Goal: Task Accomplishment & Management: Complete application form

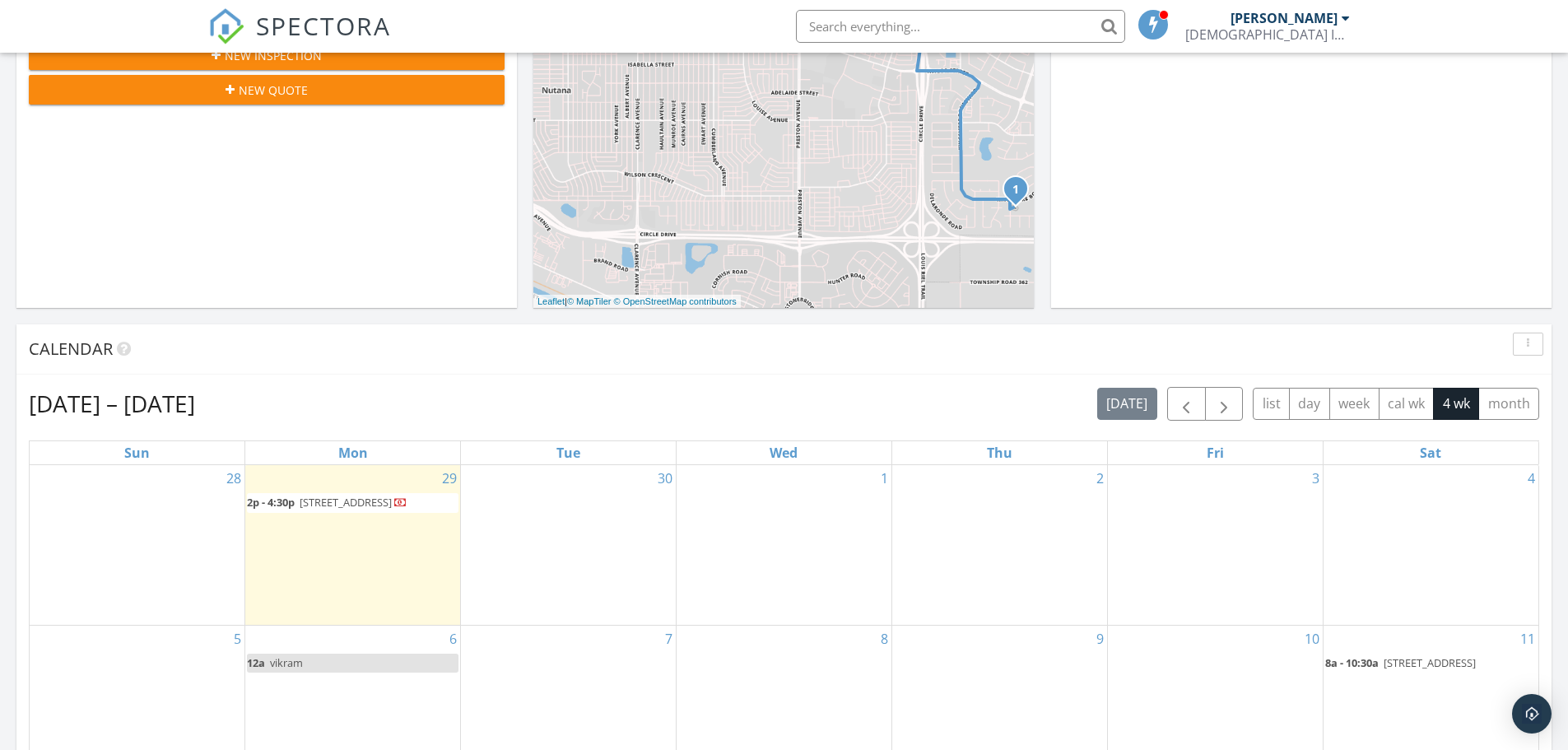
scroll to position [411, 0]
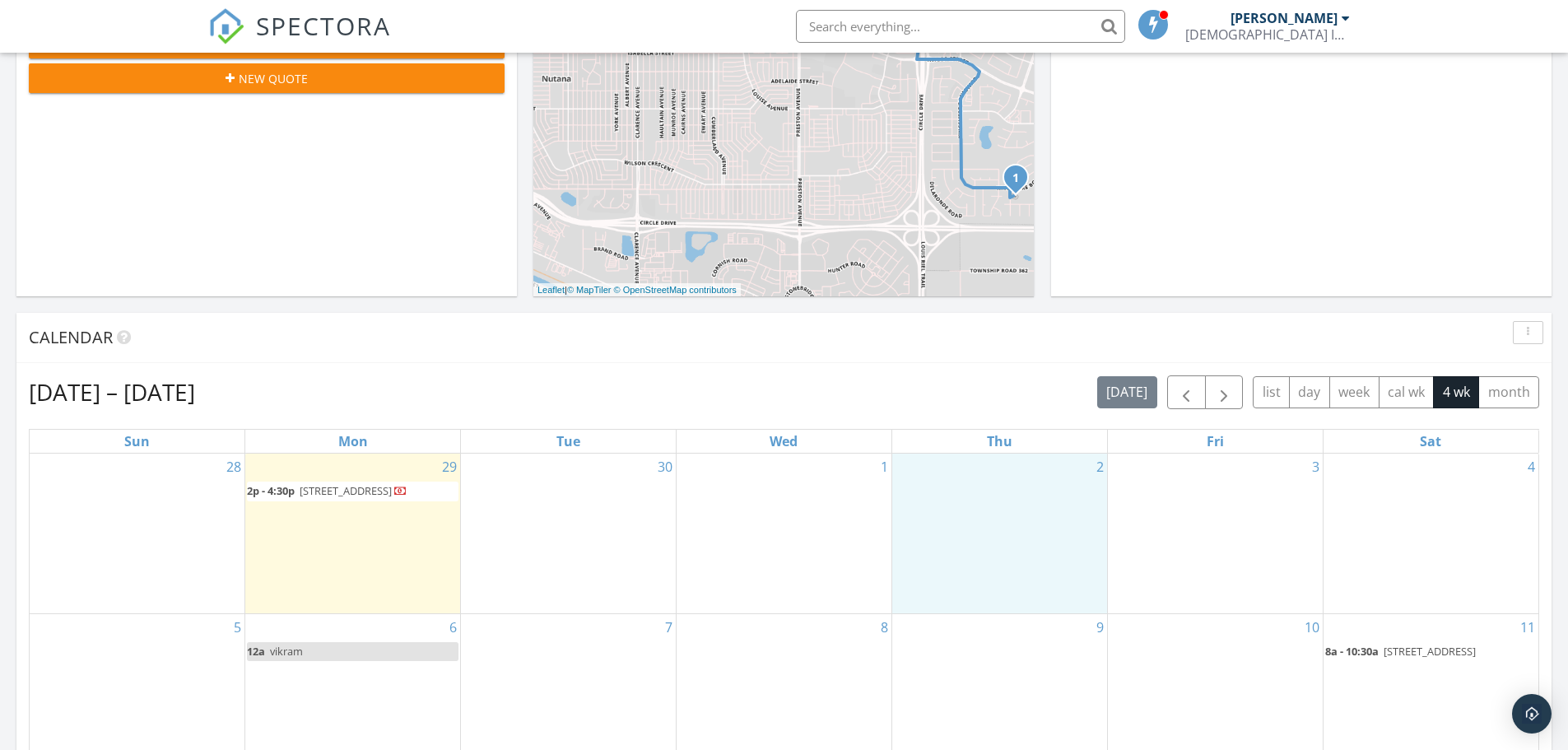
click at [991, 498] on div "2" at bounding box center [1000, 533] width 215 height 161
click at [997, 433] on link "Inspection" at bounding box center [998, 429] width 84 height 26
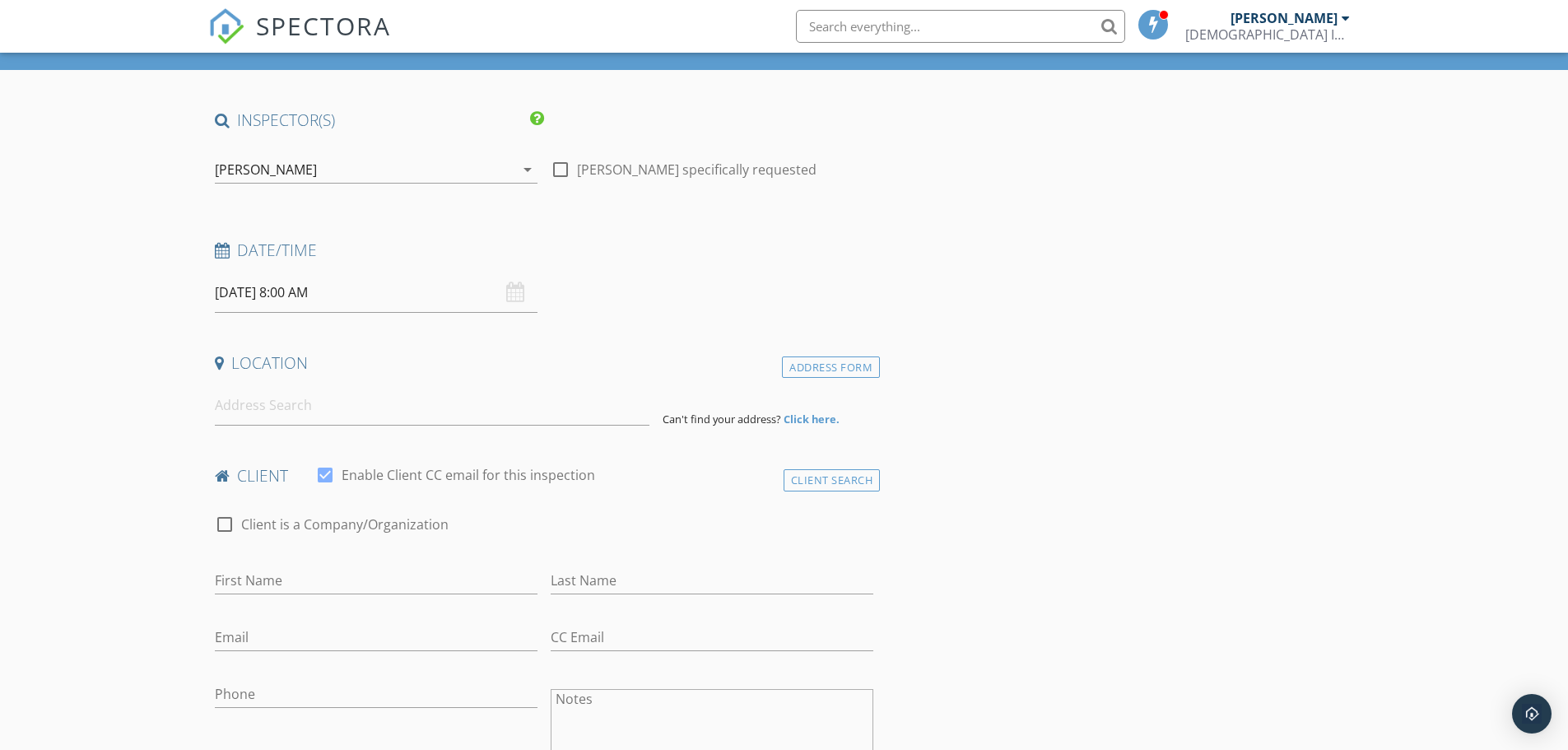
scroll to position [83, 0]
click at [514, 296] on div "[DATE] 8:00 AM" at bounding box center [376, 291] width 322 height 40
click at [324, 408] on input at bounding box center [432, 404] width 435 height 40
click at [310, 405] on input at bounding box center [432, 404] width 435 height 40
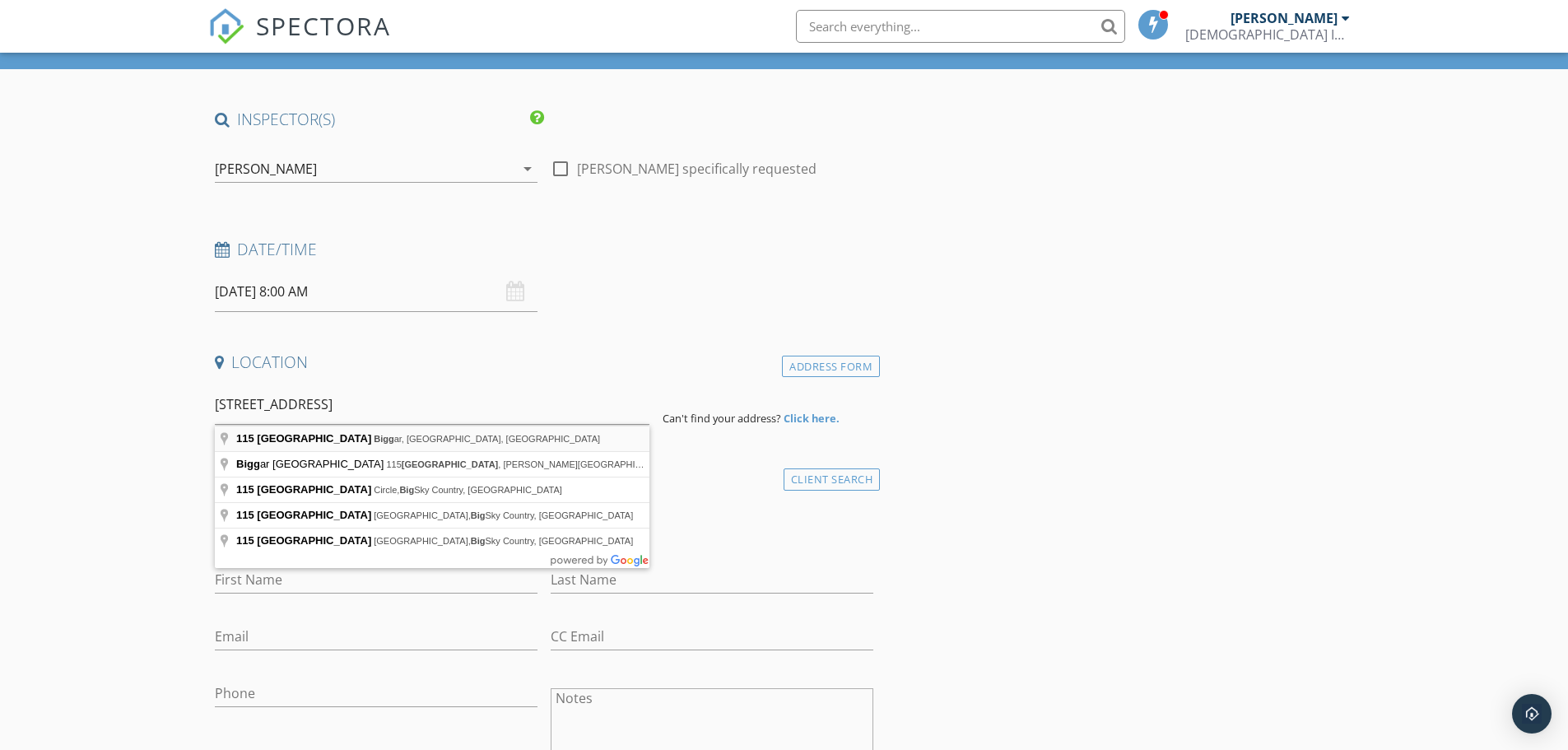
type input "115 Main Street, Biggar, SK, Canada"
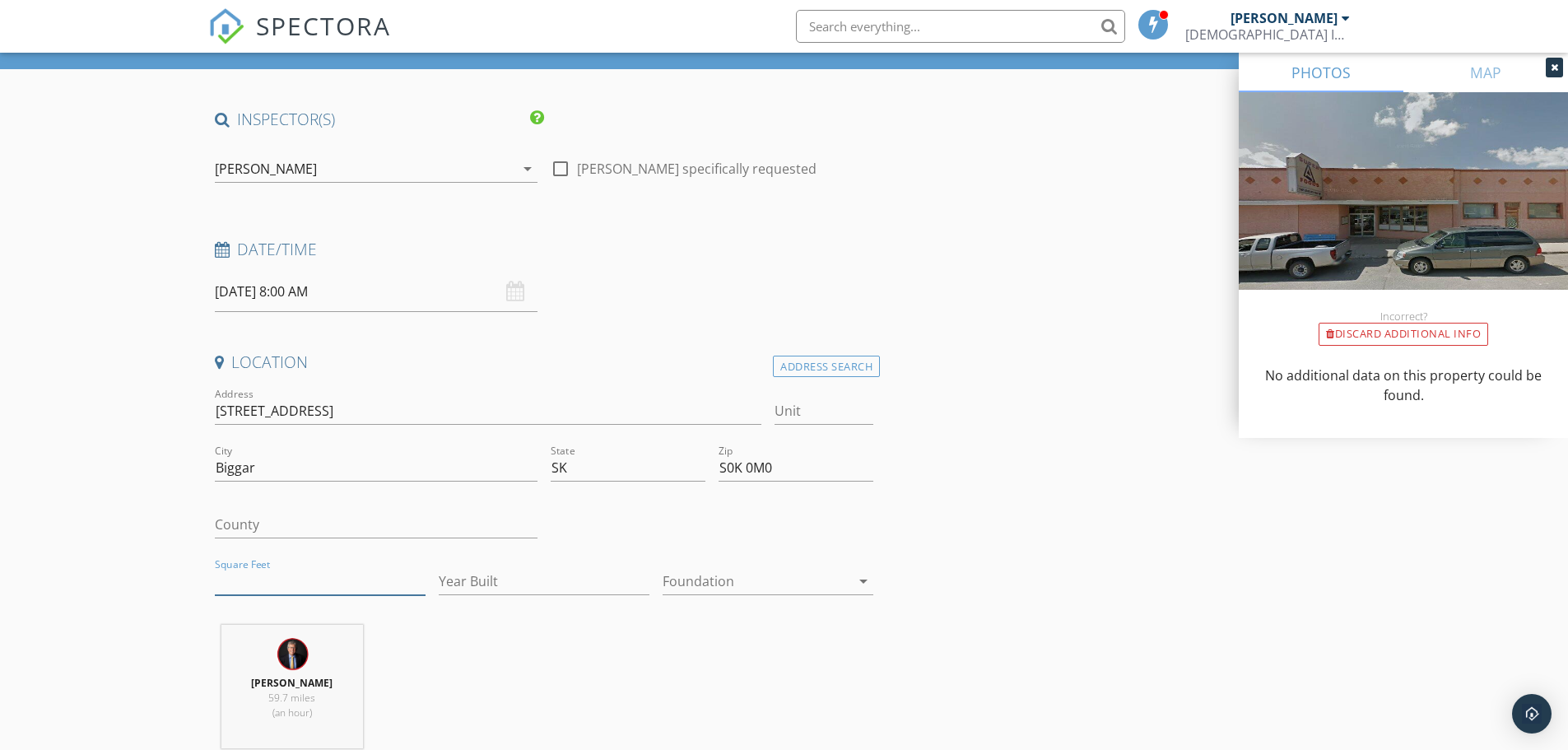
click at [242, 577] on input "Square Feet" at bounding box center [321, 581] width 211 height 27
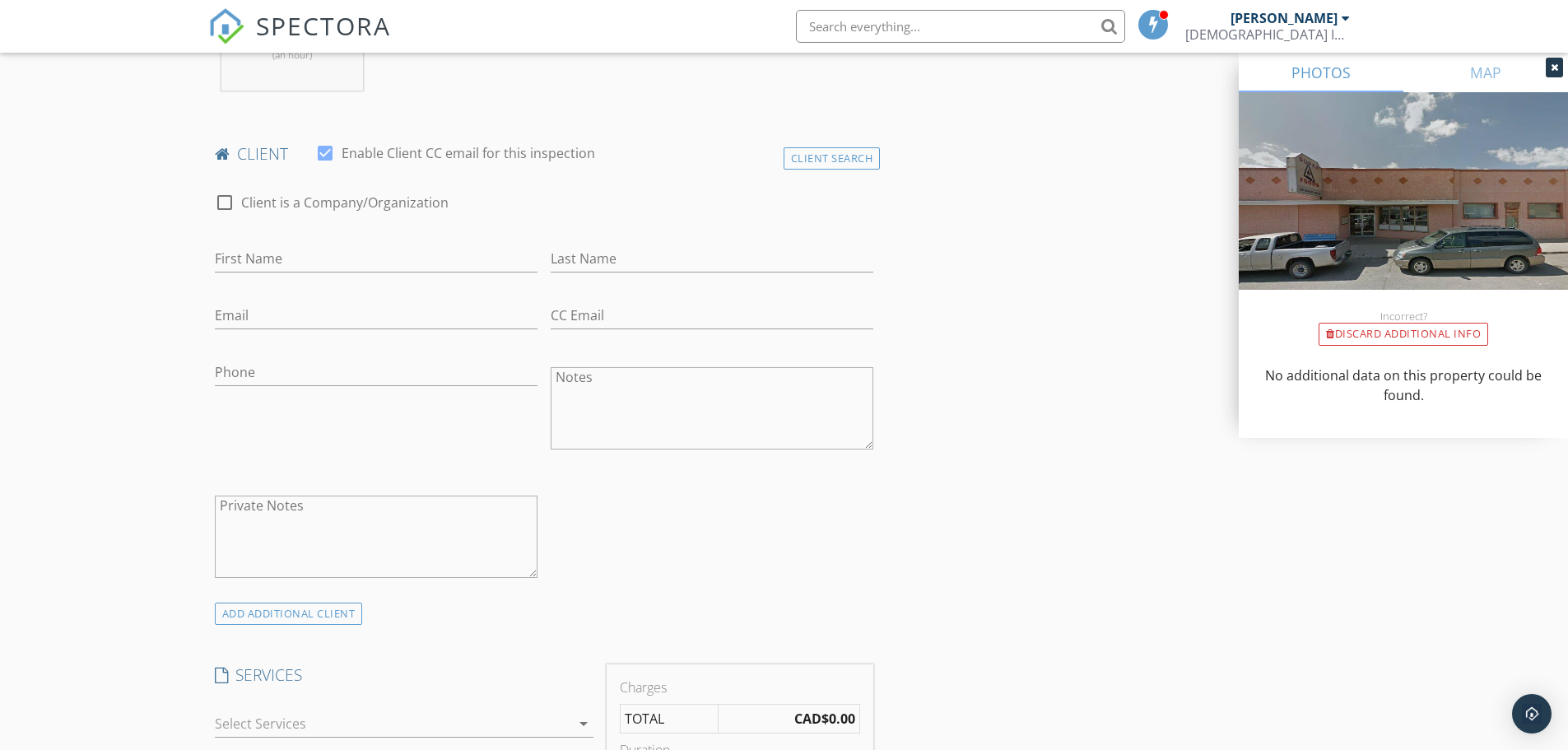
scroll to position [741, 0]
type input "10108"
click at [222, 203] on div at bounding box center [224, 202] width 28 height 28
checkbox input "true"
click at [281, 261] on input "Enable Client CC email for this inspection" at bounding box center [545, 258] width 659 height 27
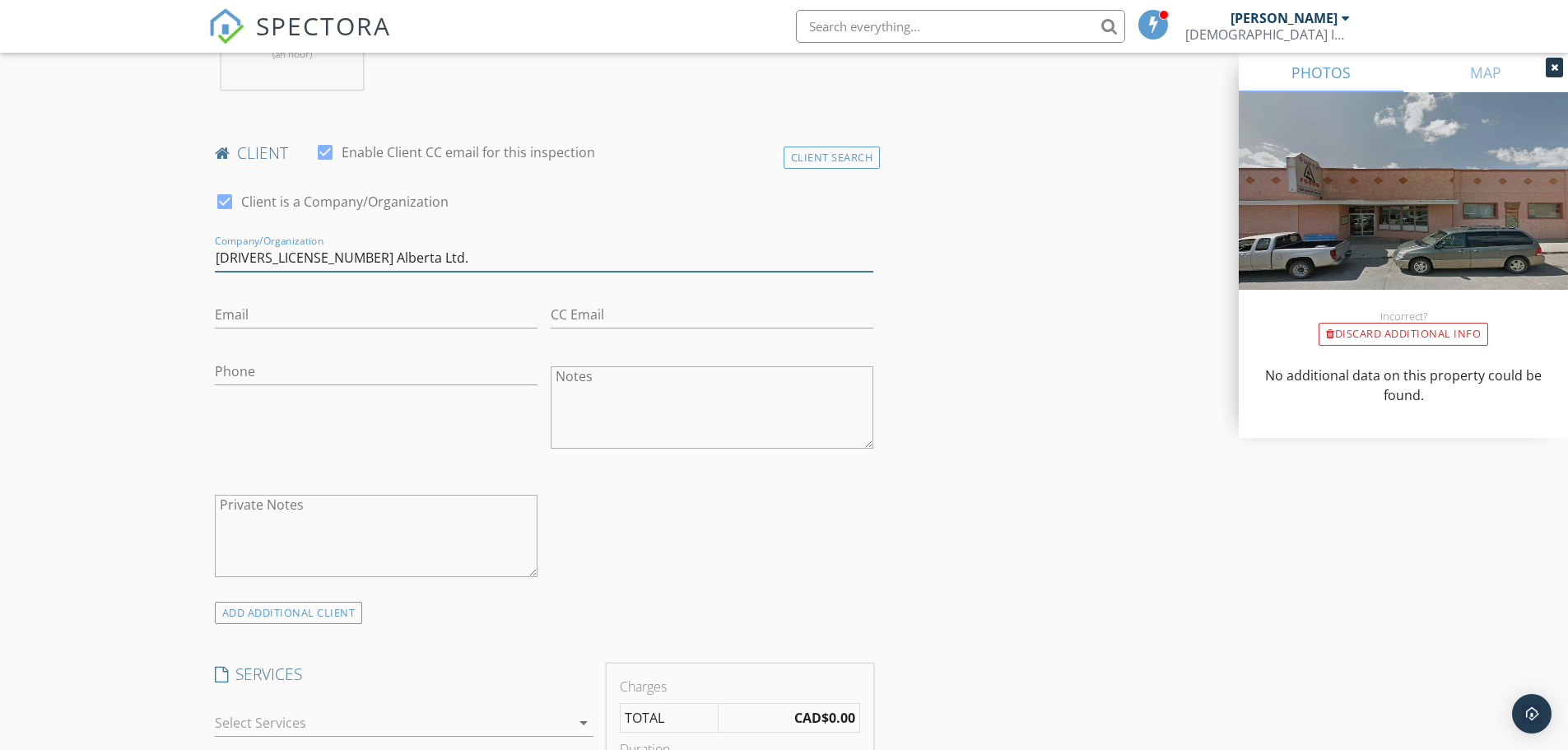
type input "[DRIVERS_LICENSE_NUMBER] Alberta Ltd."
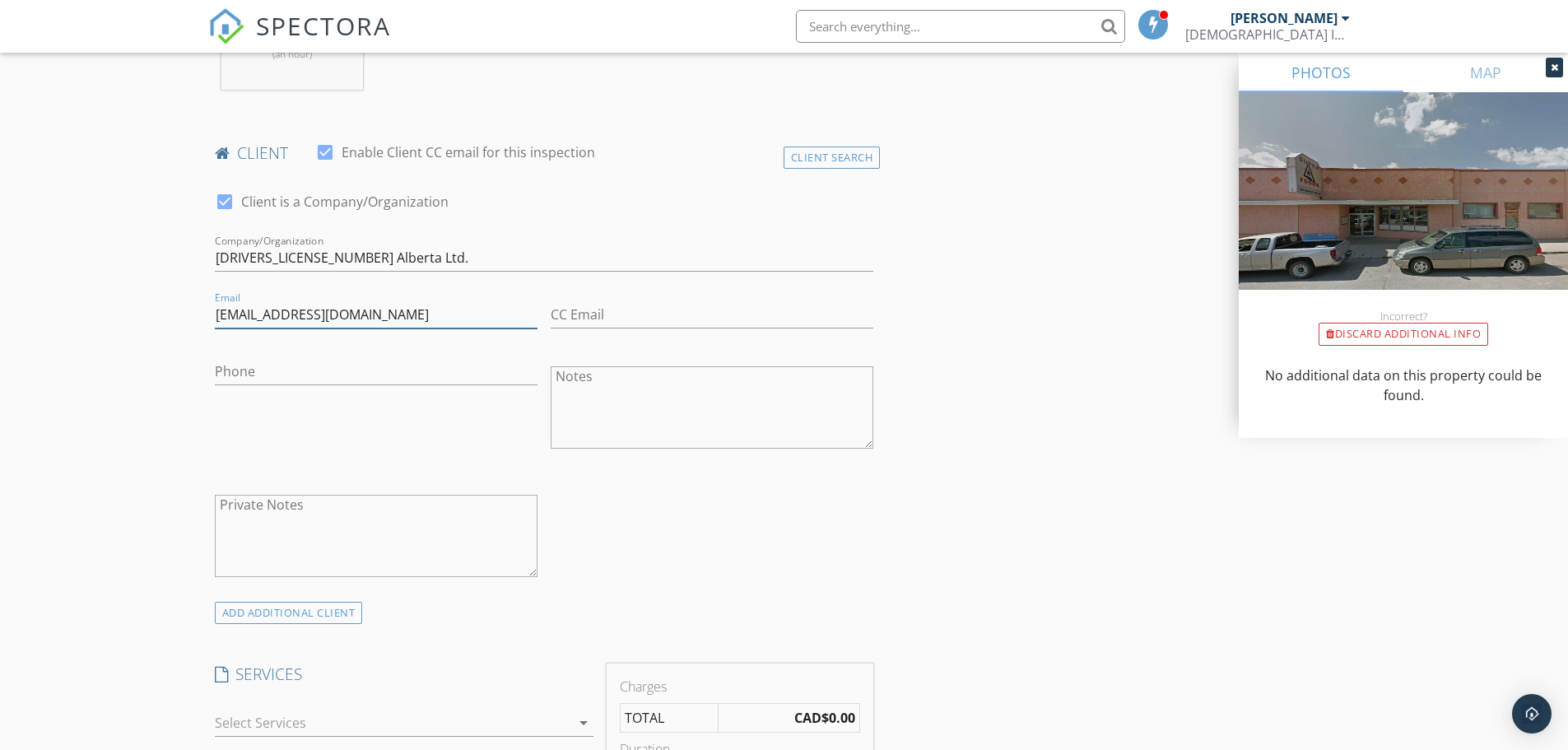
type input "[EMAIL_ADDRESS][DOMAIN_NAME]"
type input "[PHONE_NUMBER]"
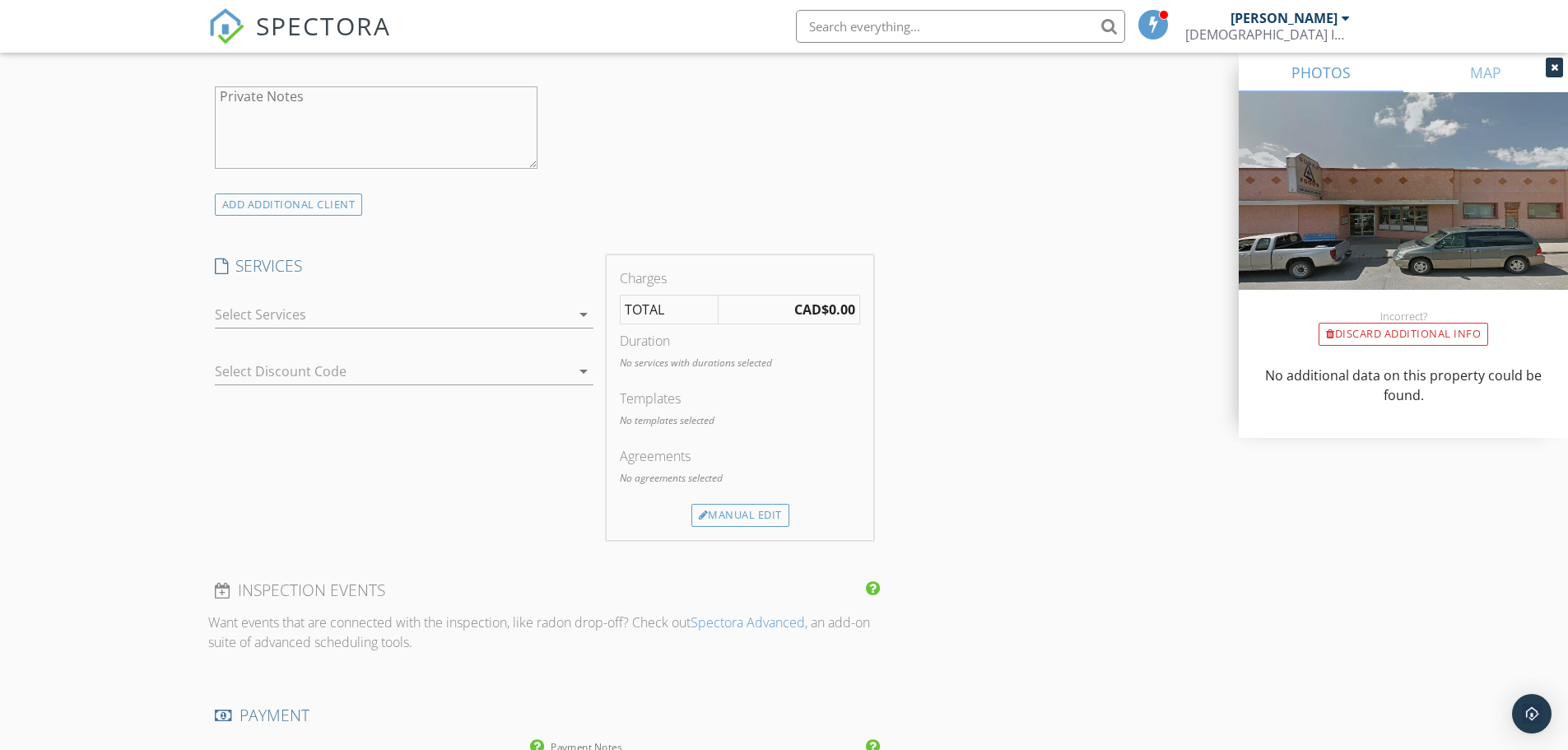
scroll to position [1152, 0]
type textarea "[PERSON_NAME]"
click at [583, 312] on icon "arrow_drop_down" at bounding box center [584, 311] width 20 height 20
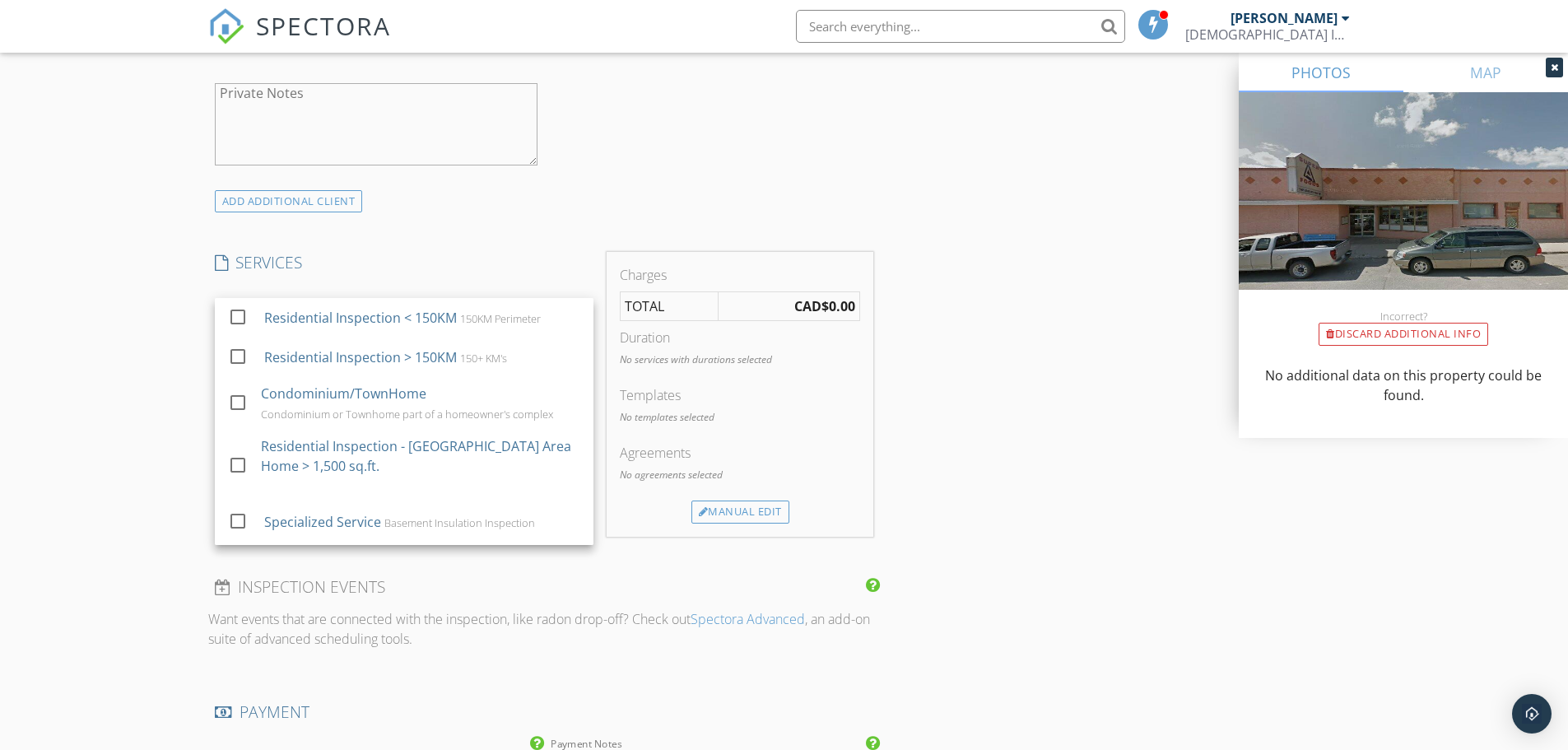
click at [637, 191] on div "ADD ADDITIONAL client" at bounding box center [544, 201] width 673 height 22
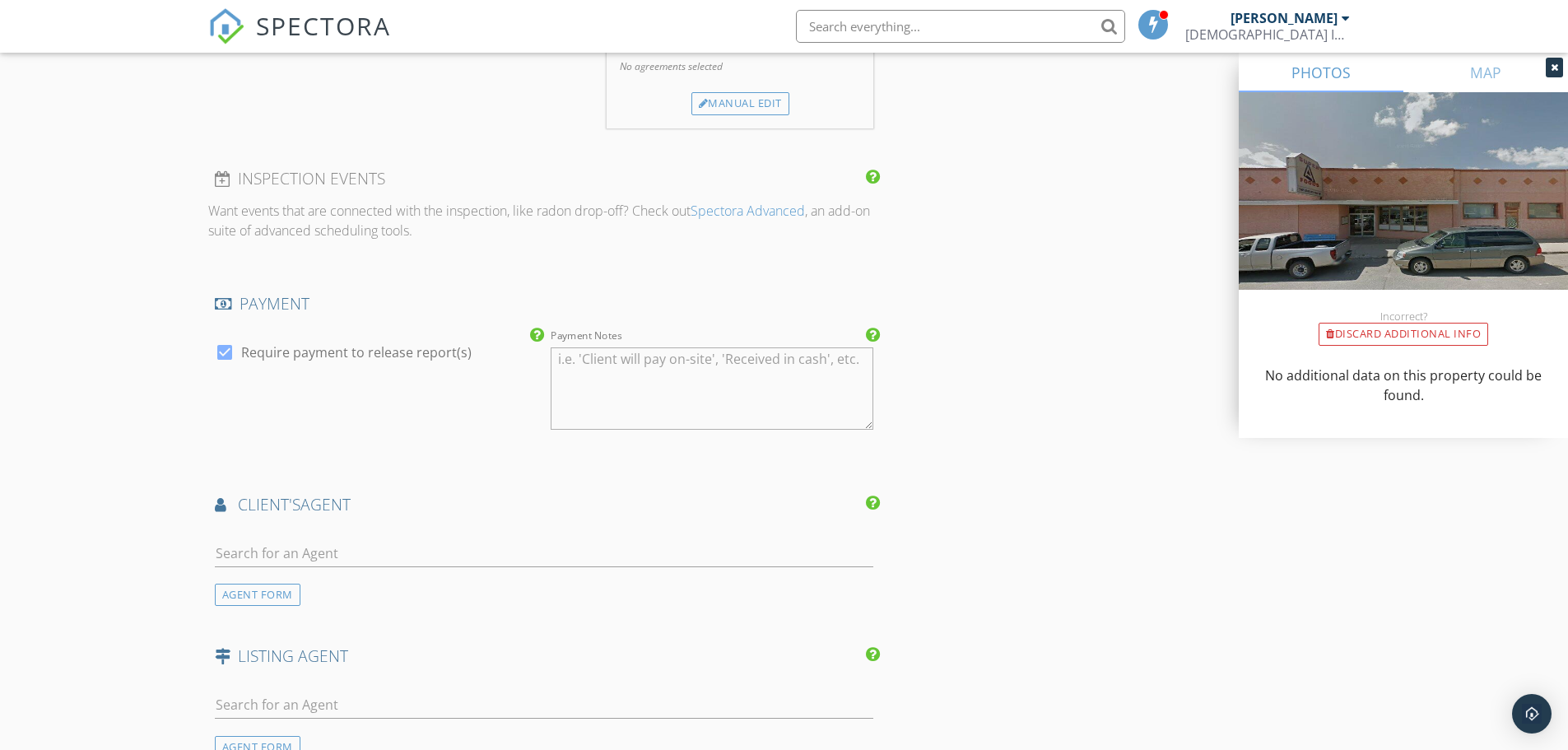
scroll to position [1564, 0]
click at [223, 350] on div at bounding box center [224, 349] width 28 height 28
checkbox input "false"
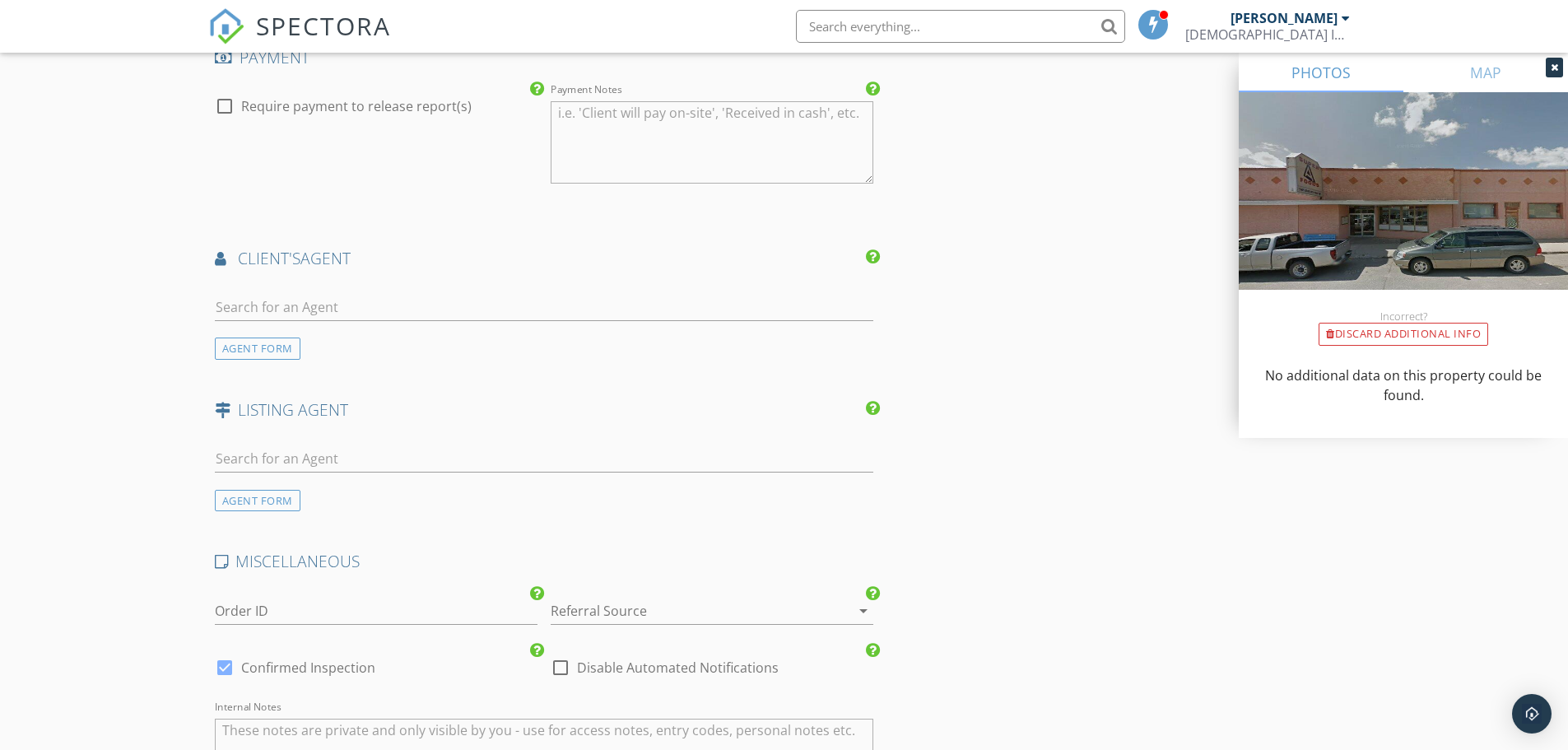
scroll to position [1811, 0]
click at [269, 344] on div "AGENT FORM" at bounding box center [258, 344] width 85 height 22
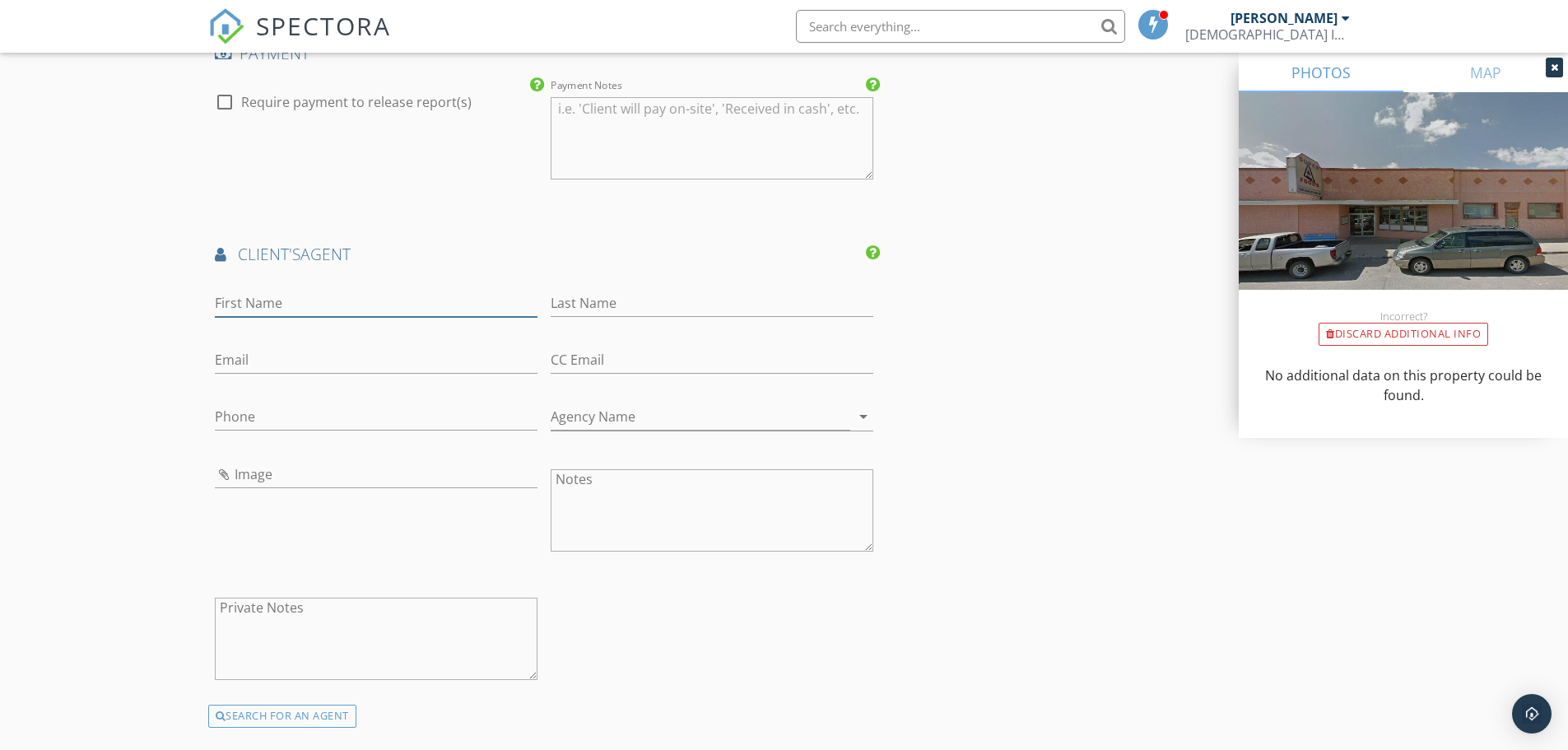
click at [269, 303] on input "First Name" at bounding box center [376, 303] width 322 height 27
type input "[PERSON_NAME]"
type input "[EMAIL_ADDRESS][DOMAIN_NAME]"
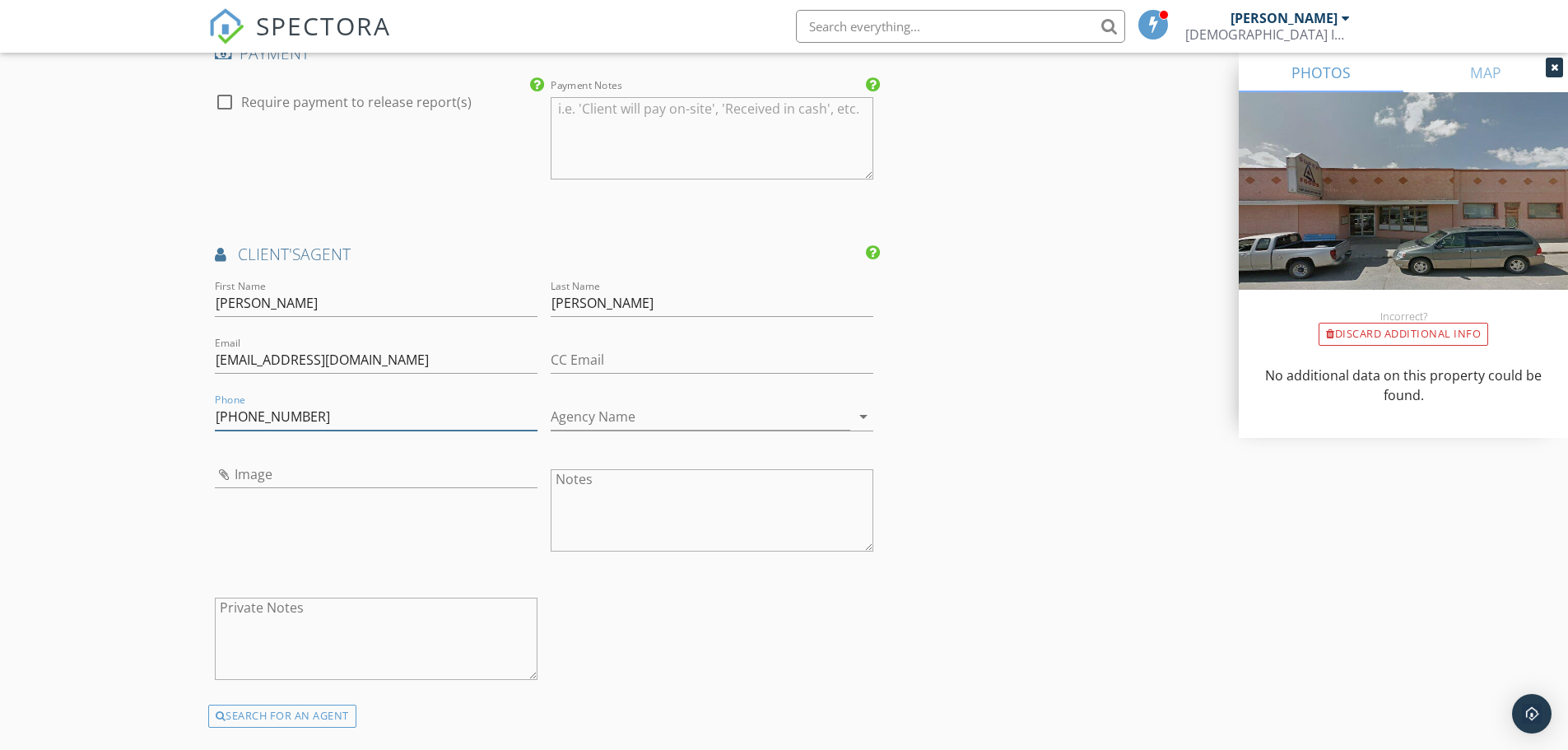
type input "[PHONE_NUMBER]"
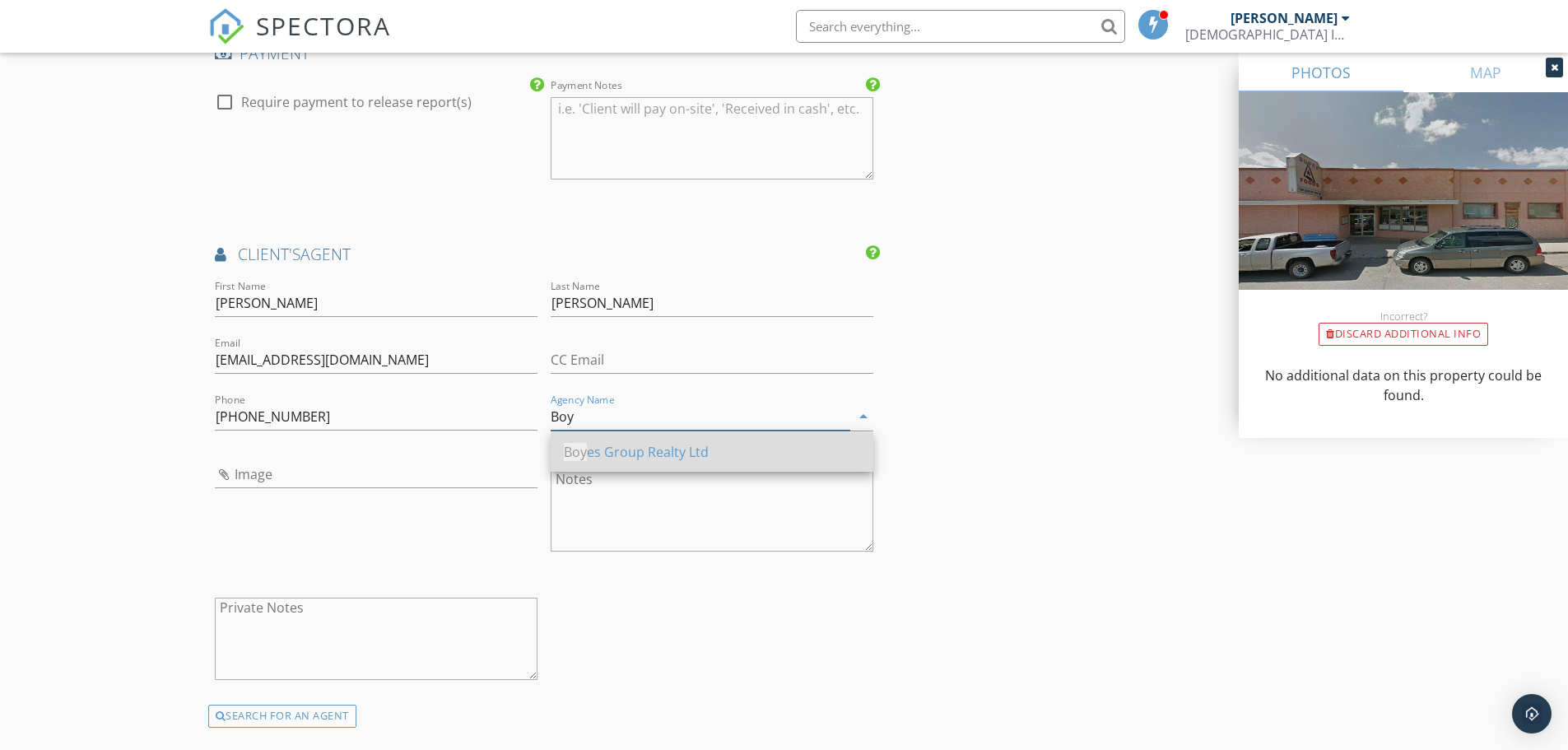
click at [587, 449] on div "Boy es Group Realty Ltd" at bounding box center [712, 452] width 296 height 20
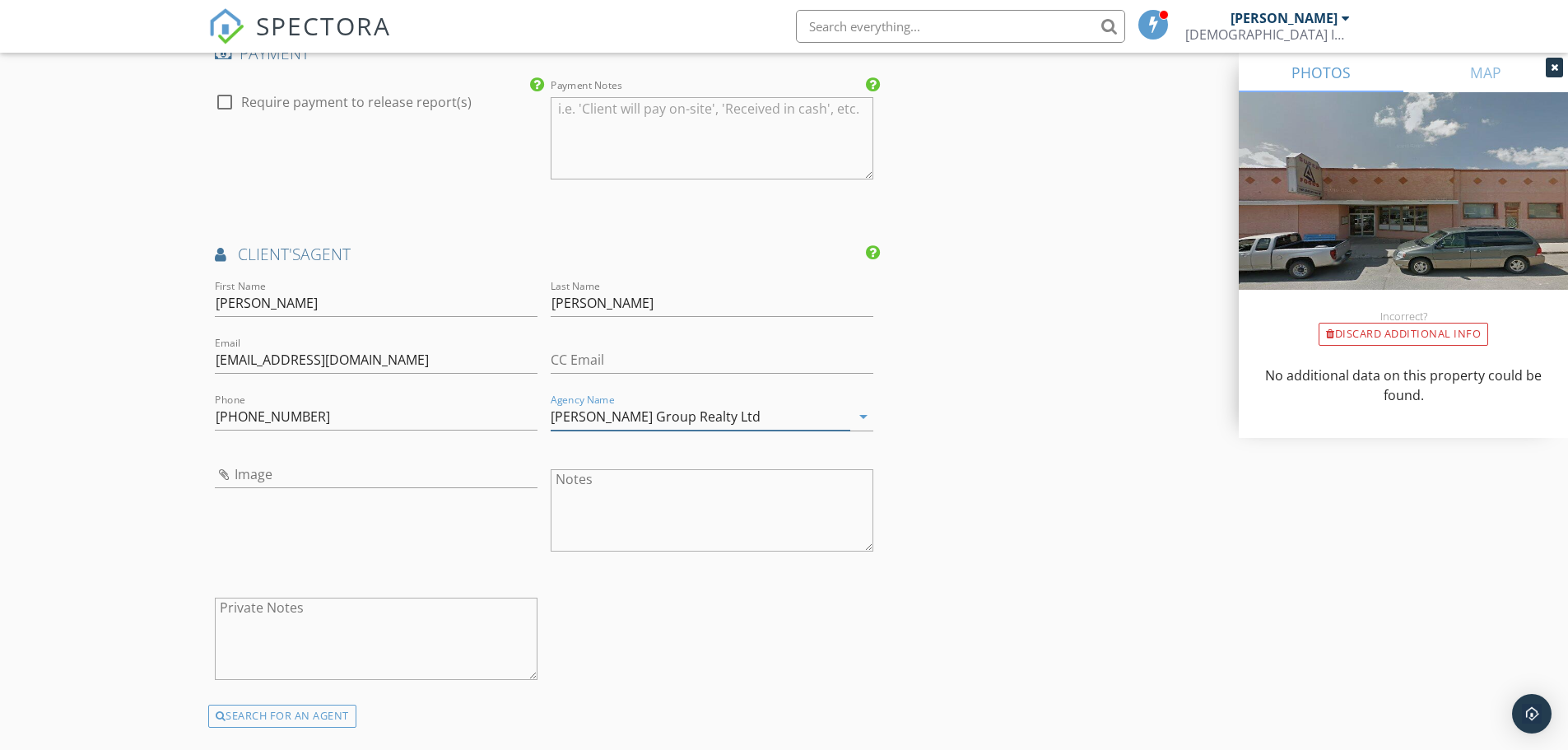
type input "[PERSON_NAME] Group Realty Ltd"
click at [301, 477] on input "Image" at bounding box center [376, 475] width 322 height 27
type input "Screenshot 2025-09-29 094251-simon.png"
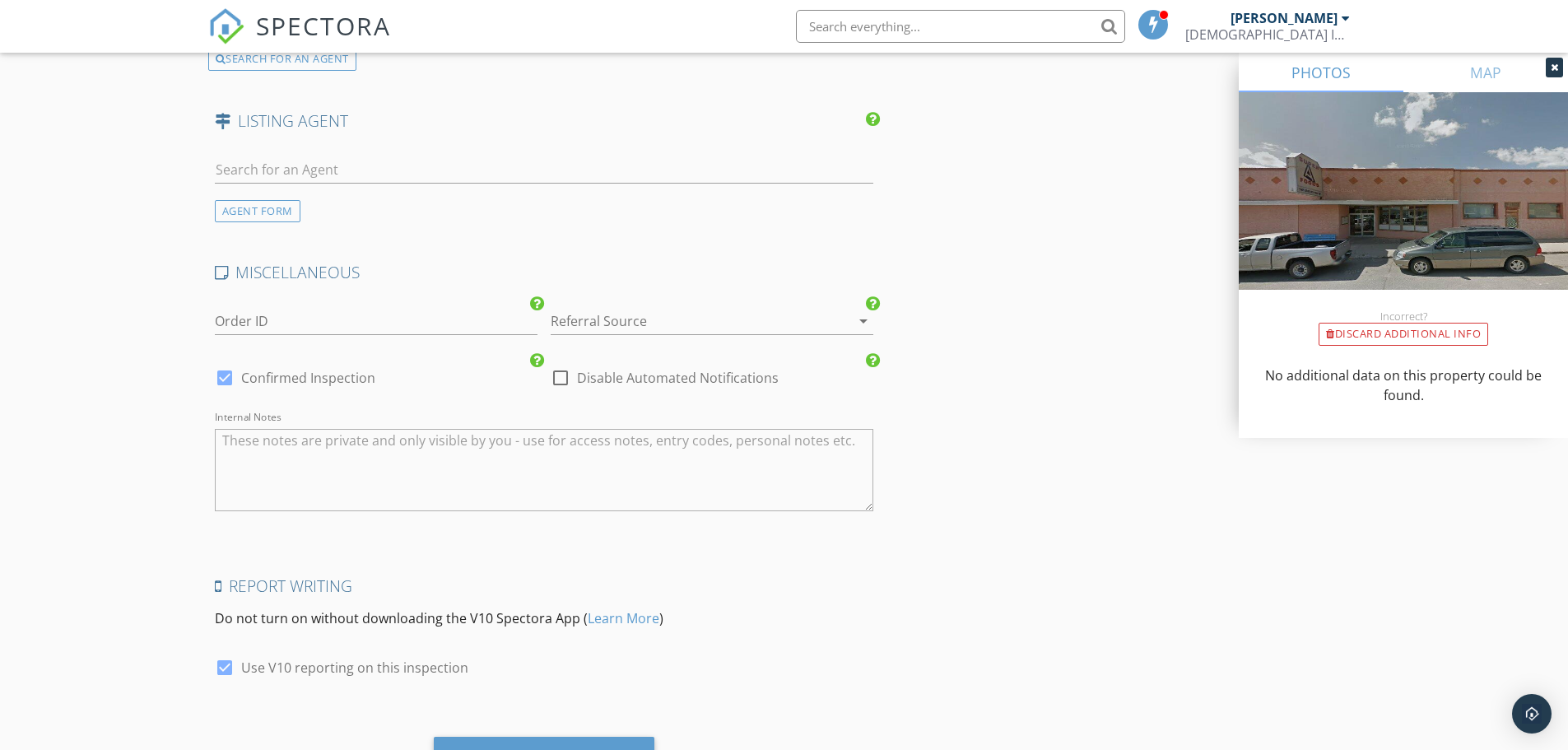
scroll to position [2469, 0]
click at [357, 160] on input "text" at bounding box center [545, 168] width 659 height 27
click at [255, 211] on div "AGENT FORM" at bounding box center [258, 209] width 85 height 22
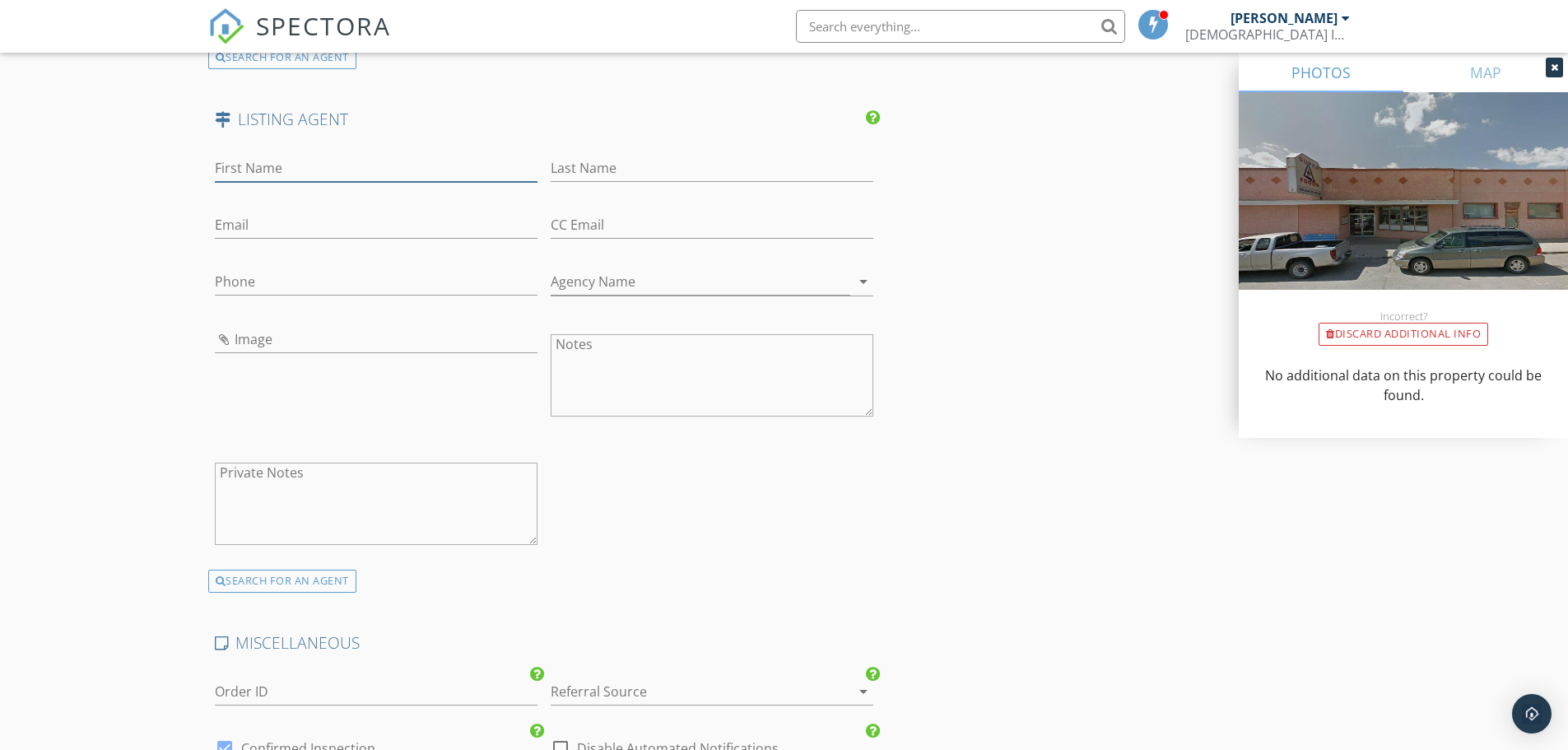
click at [257, 168] on input "First Name" at bounding box center [376, 168] width 322 height 27
type input "Dave"
type input "Molberg"
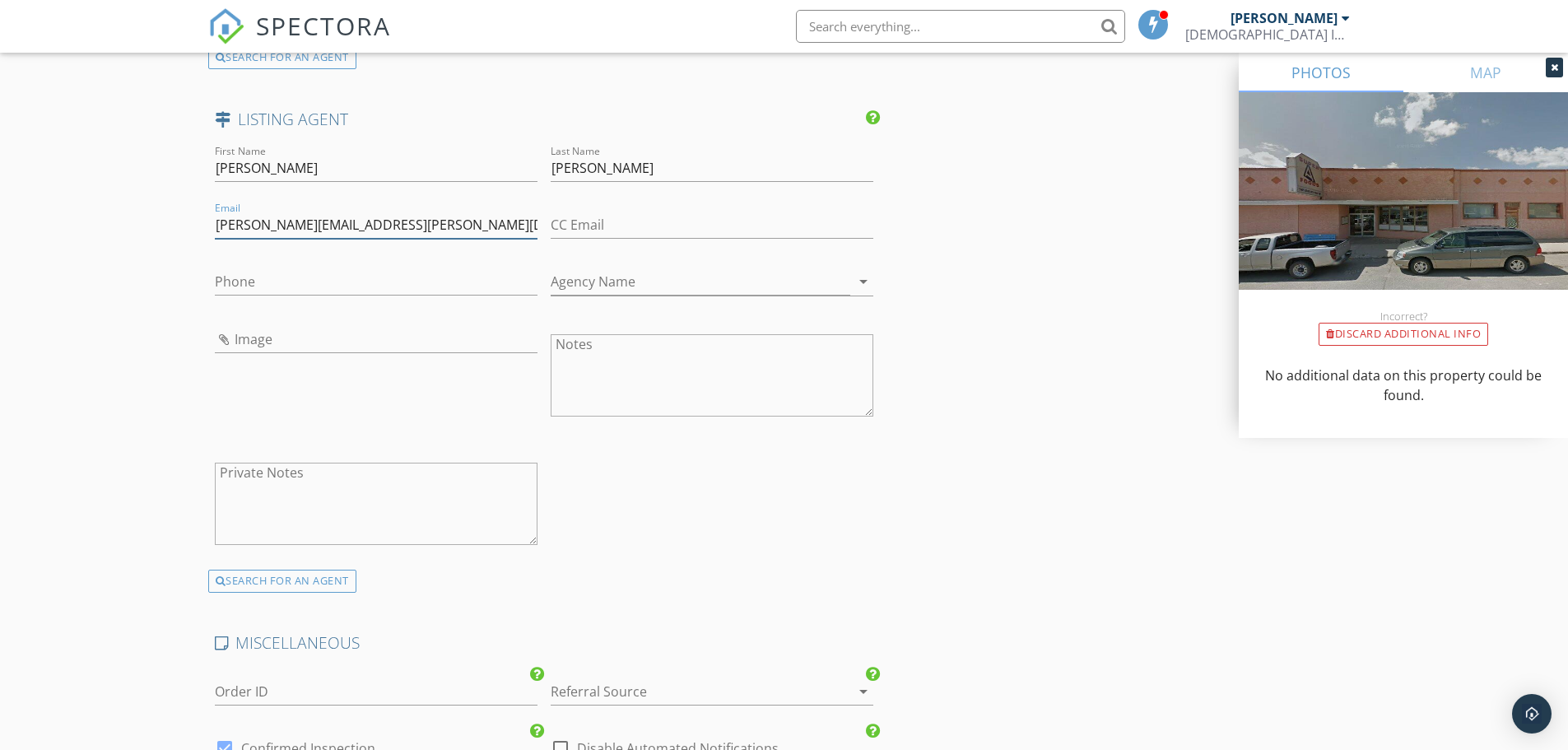
type input "Dave.Molberg@HammongRealty.ca"
type input "[PHONE_NUMBER]"
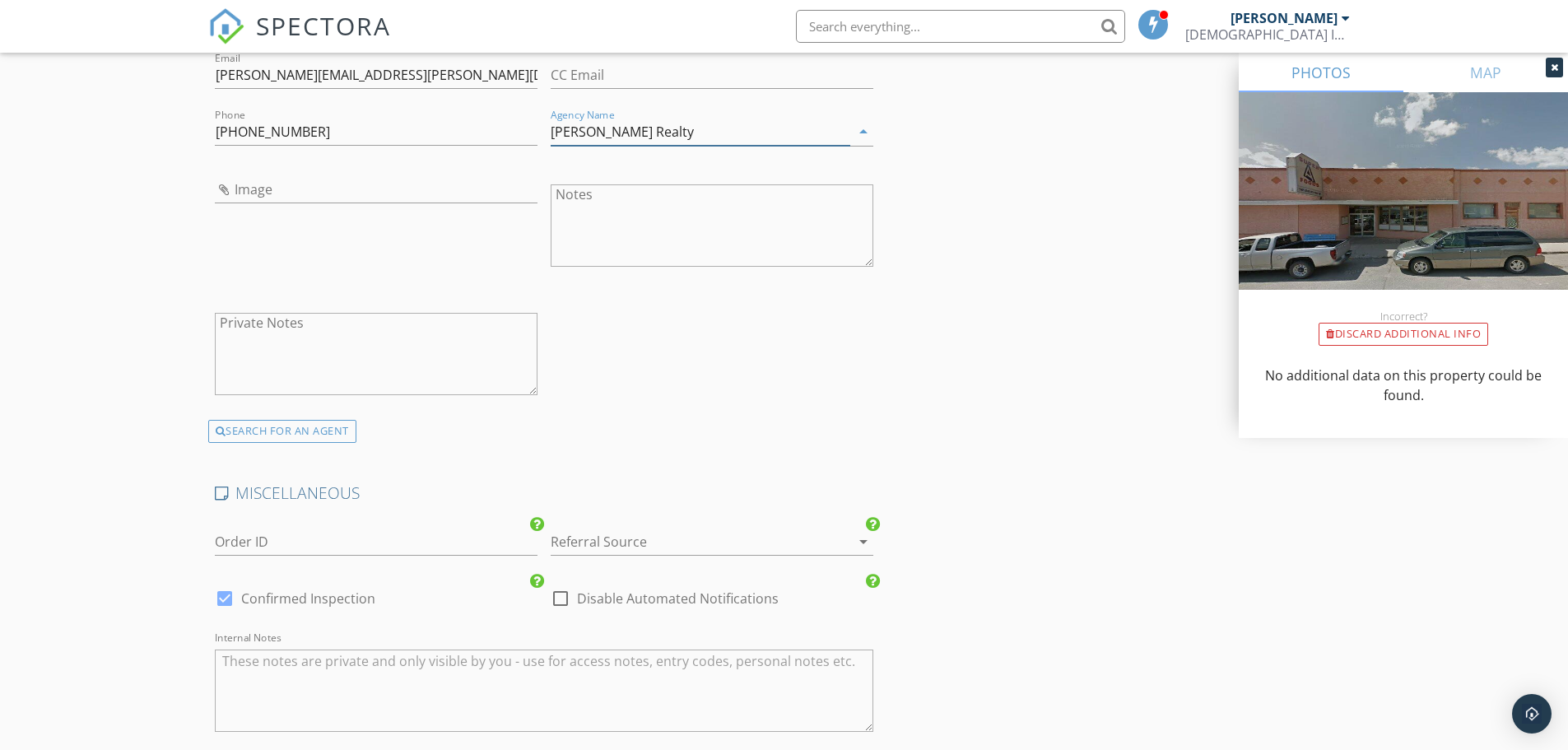
scroll to position [2634, 0]
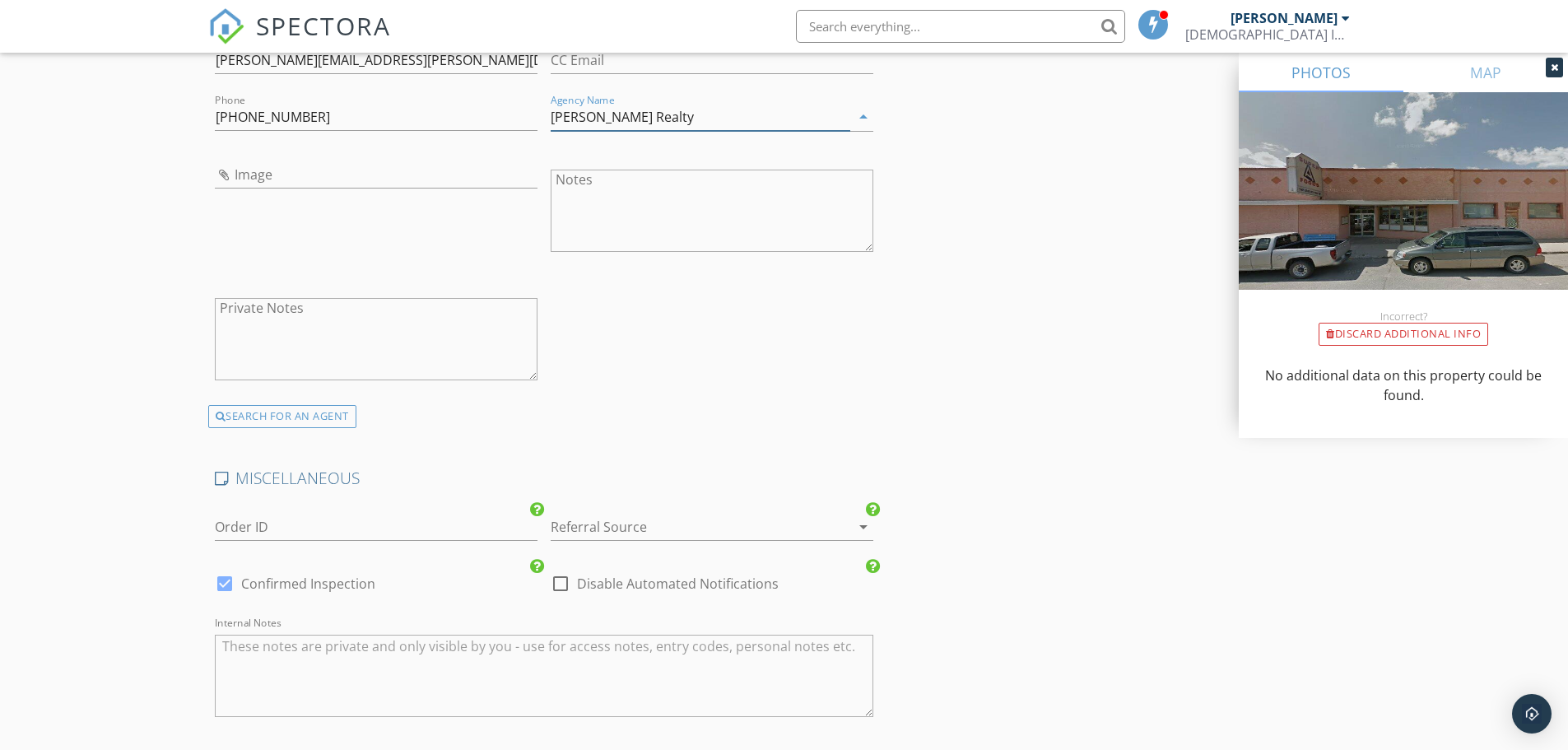
type input "[PERSON_NAME] Realty"
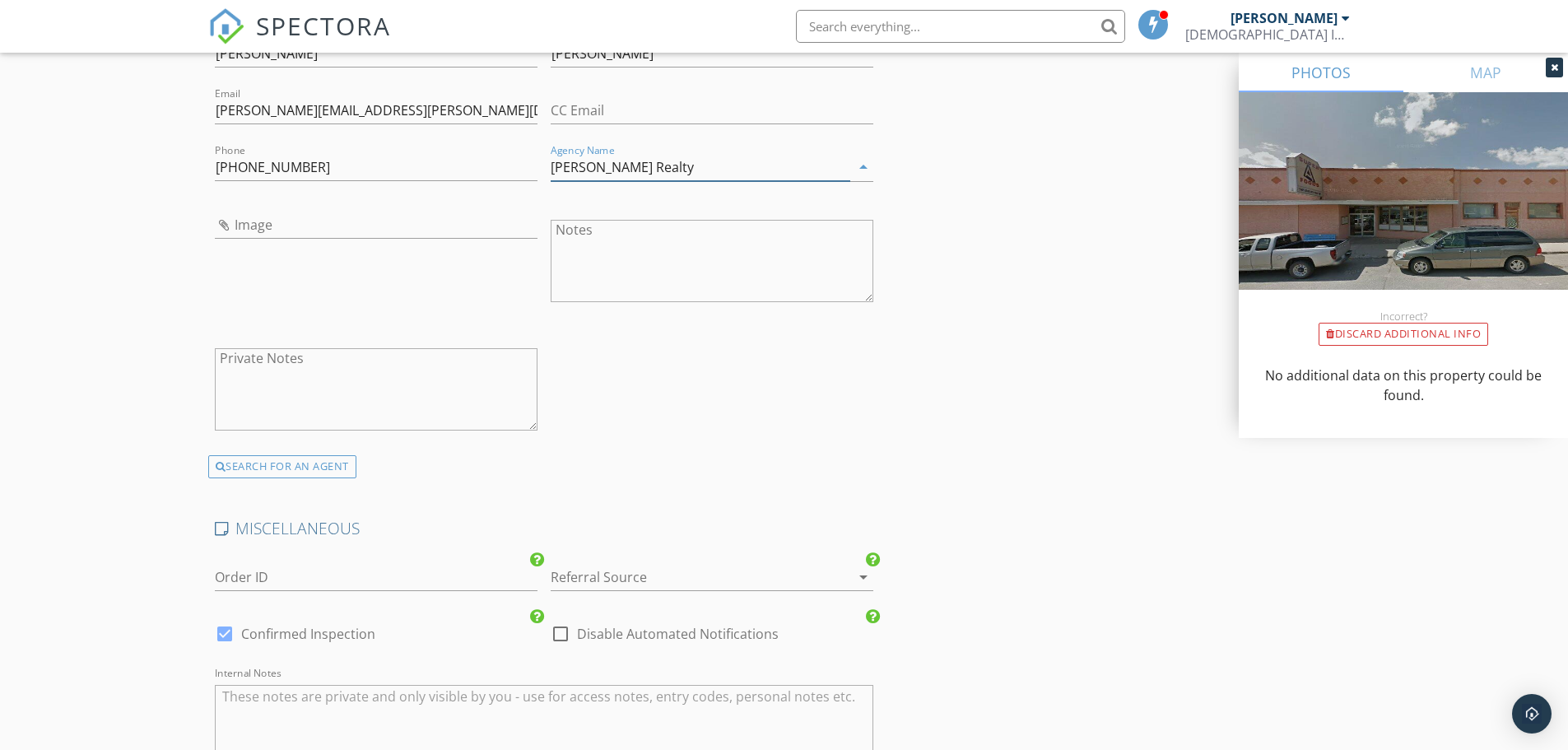
scroll to position [2387, 0]
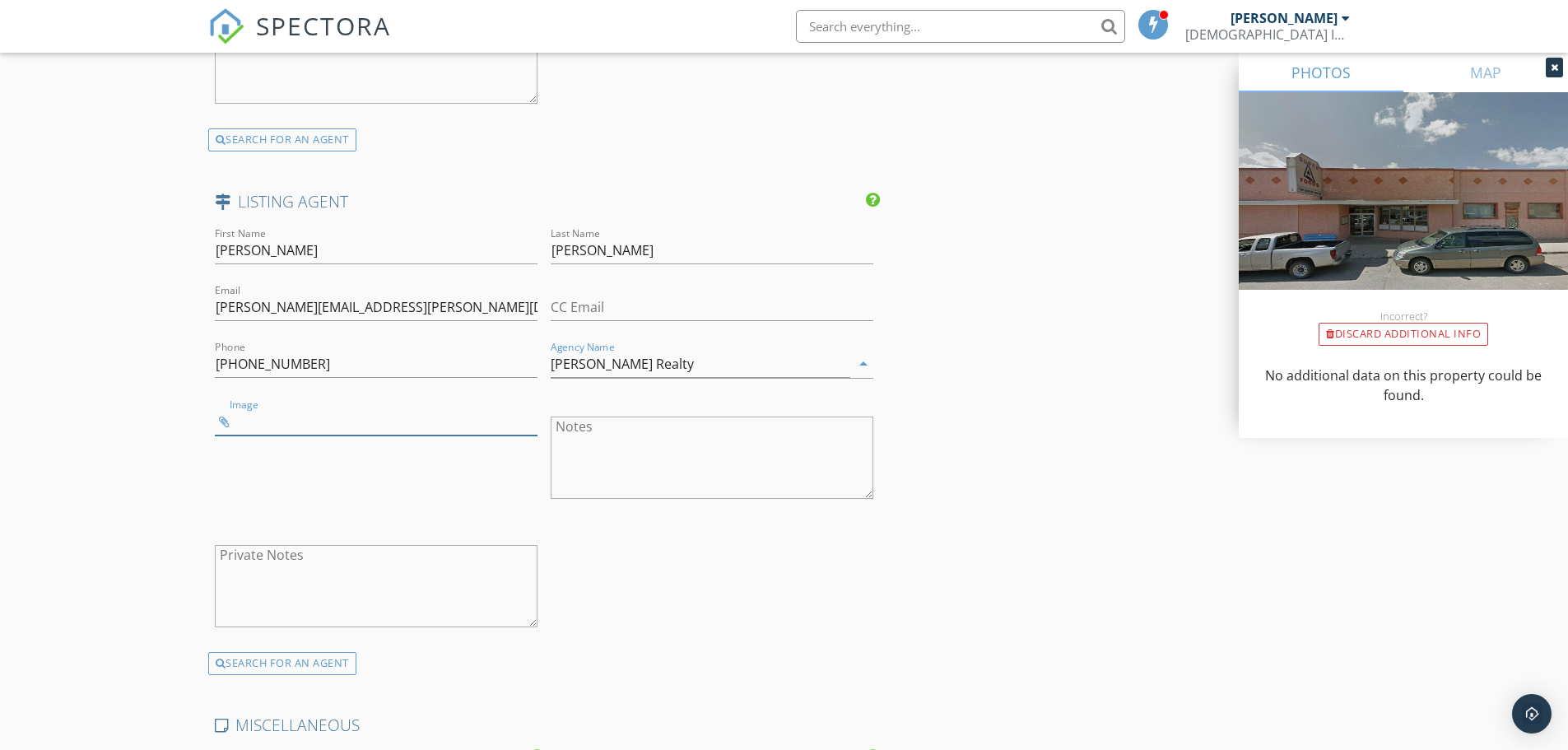
click at [279, 422] on input "Image" at bounding box center [376, 422] width 322 height 27
type input "Screenshot 2025-09-29 094611-Dave.png"
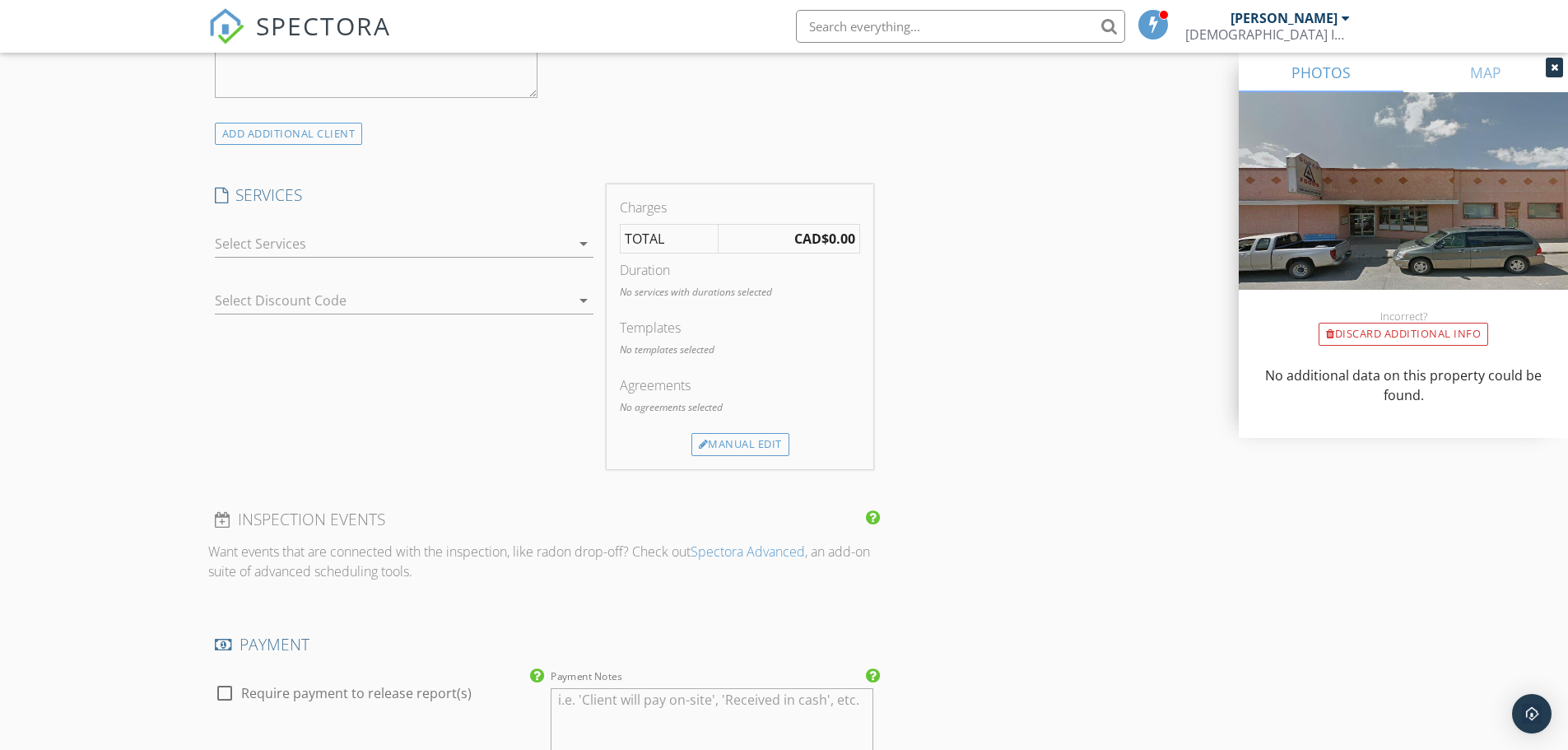
scroll to position [1235, 0]
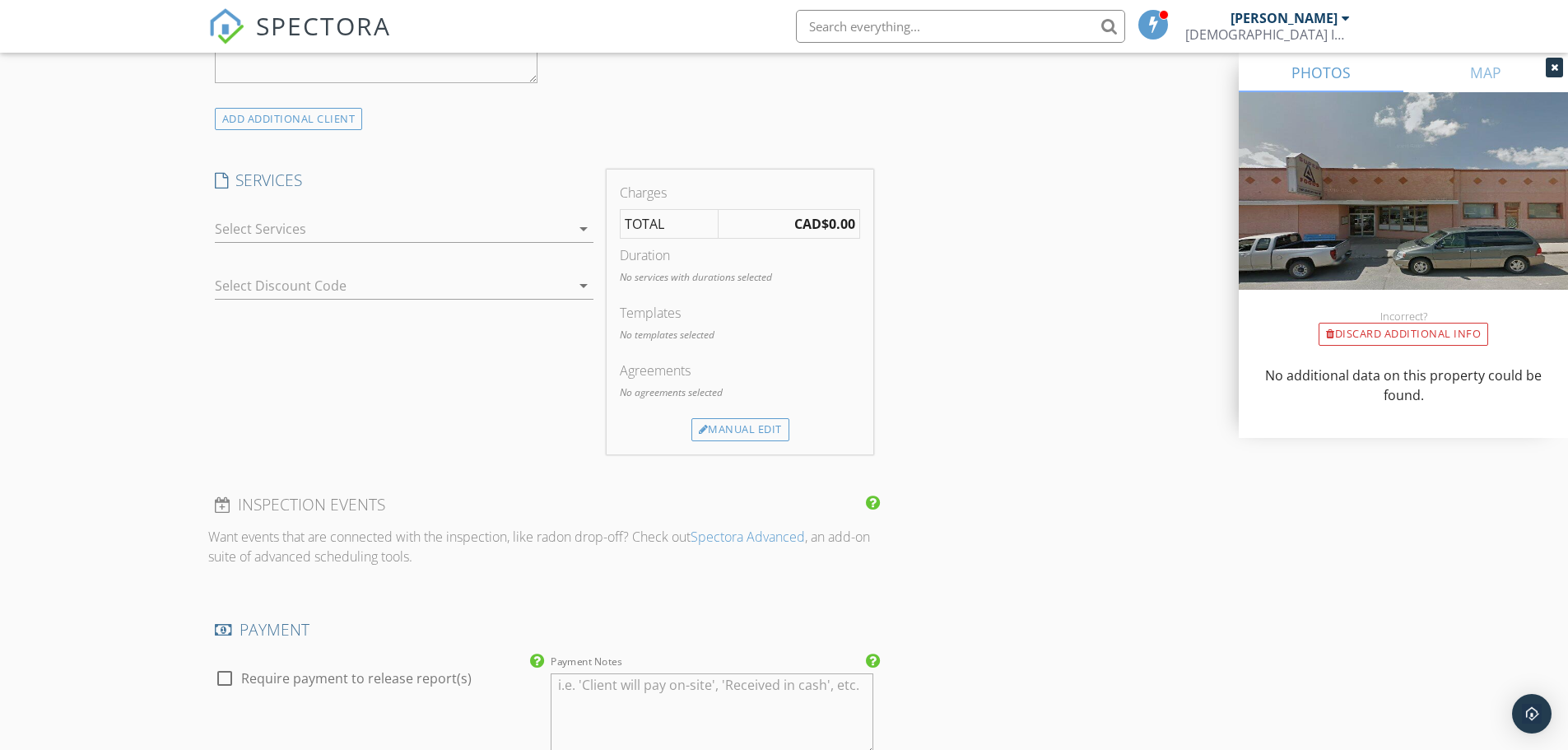
click at [586, 232] on icon "arrow_drop_down" at bounding box center [584, 229] width 20 height 20
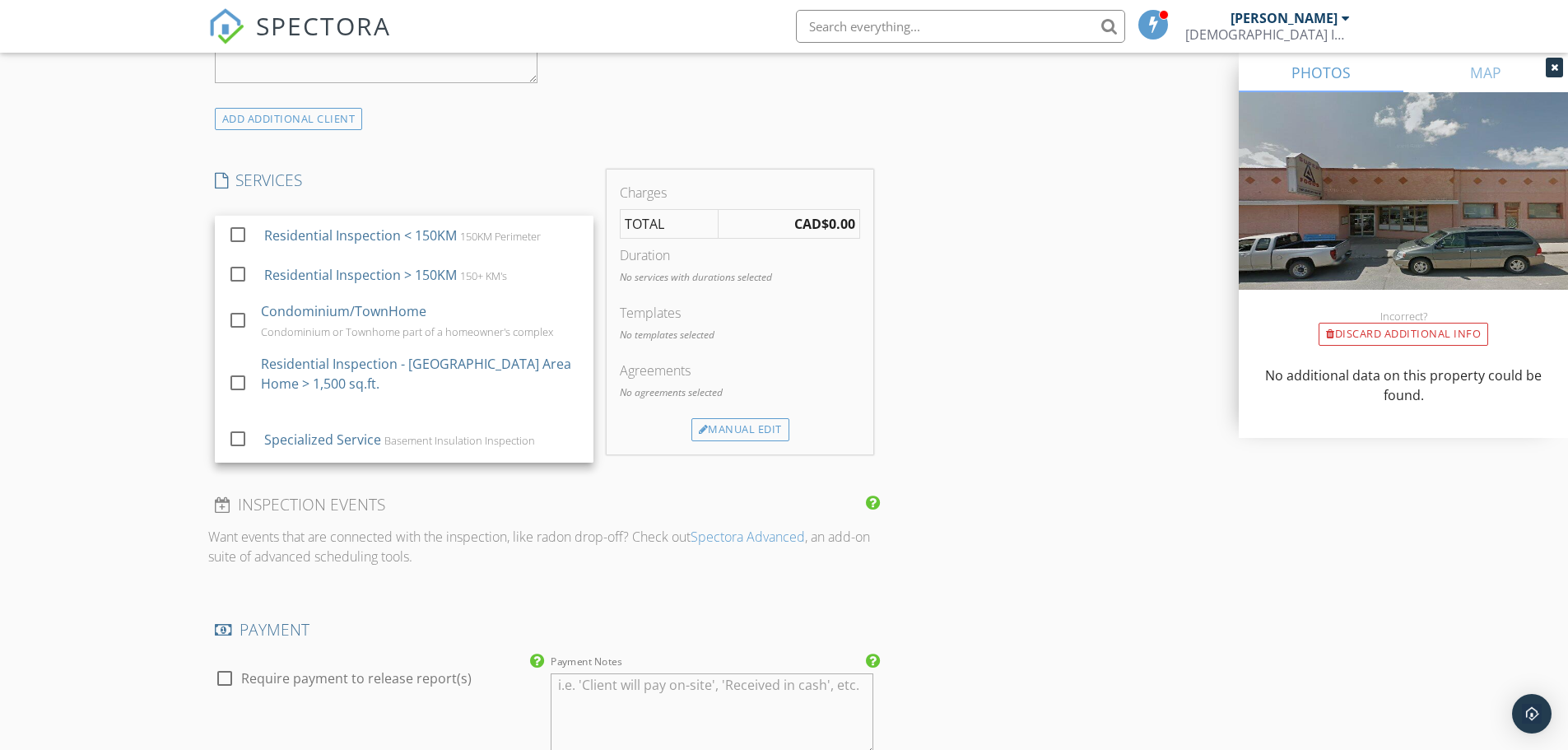
click at [477, 125] on div "ADD ADDITIONAL client" at bounding box center [544, 119] width 673 height 22
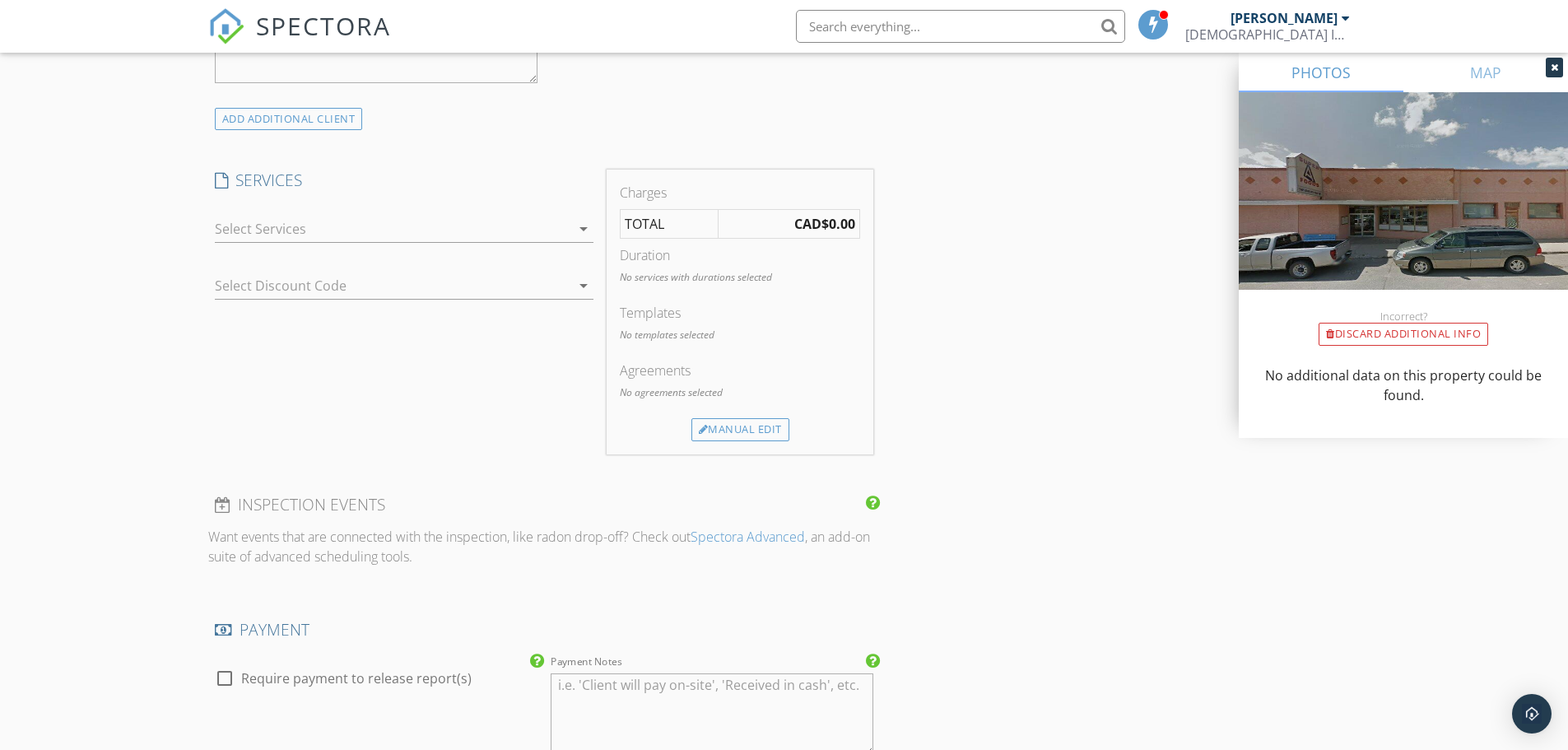
click at [586, 224] on icon "arrow_drop_down" at bounding box center [584, 229] width 20 height 20
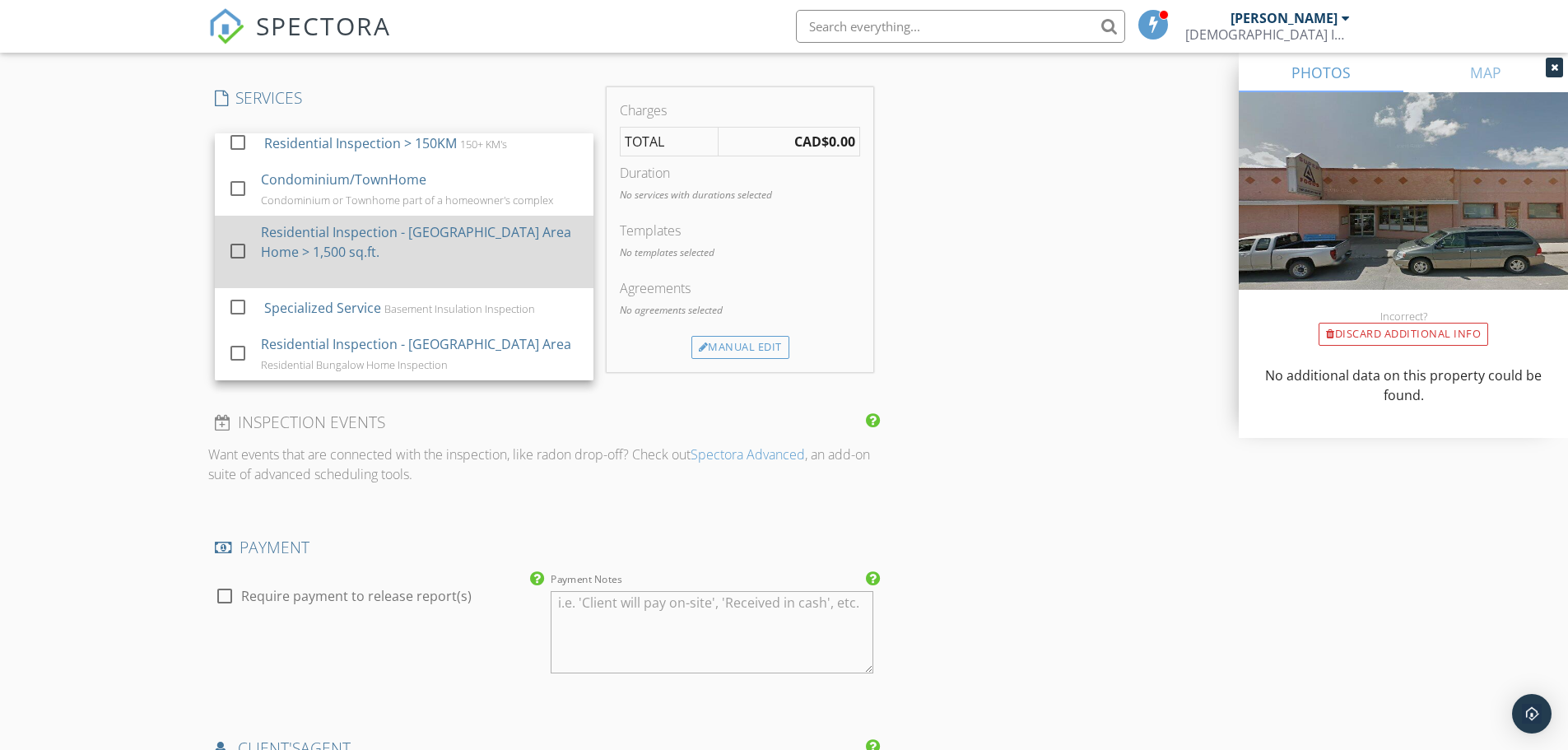
scroll to position [0, 0]
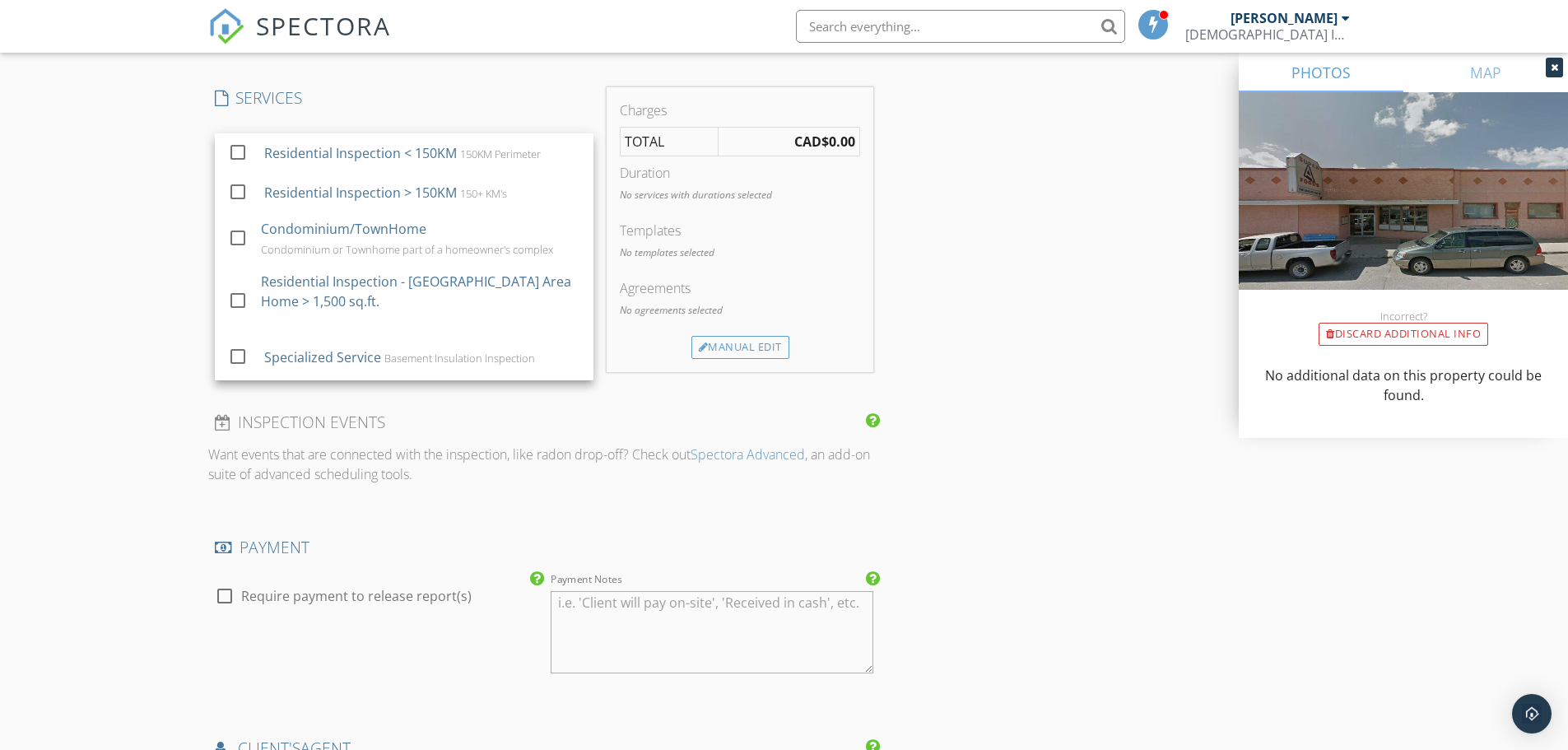
click at [948, 301] on div "INSPECTOR(S) check_box Mike Finney PRIMARY Mike Finney arrow_drop_down check_bo…" at bounding box center [784, 595] width 1152 height 3442
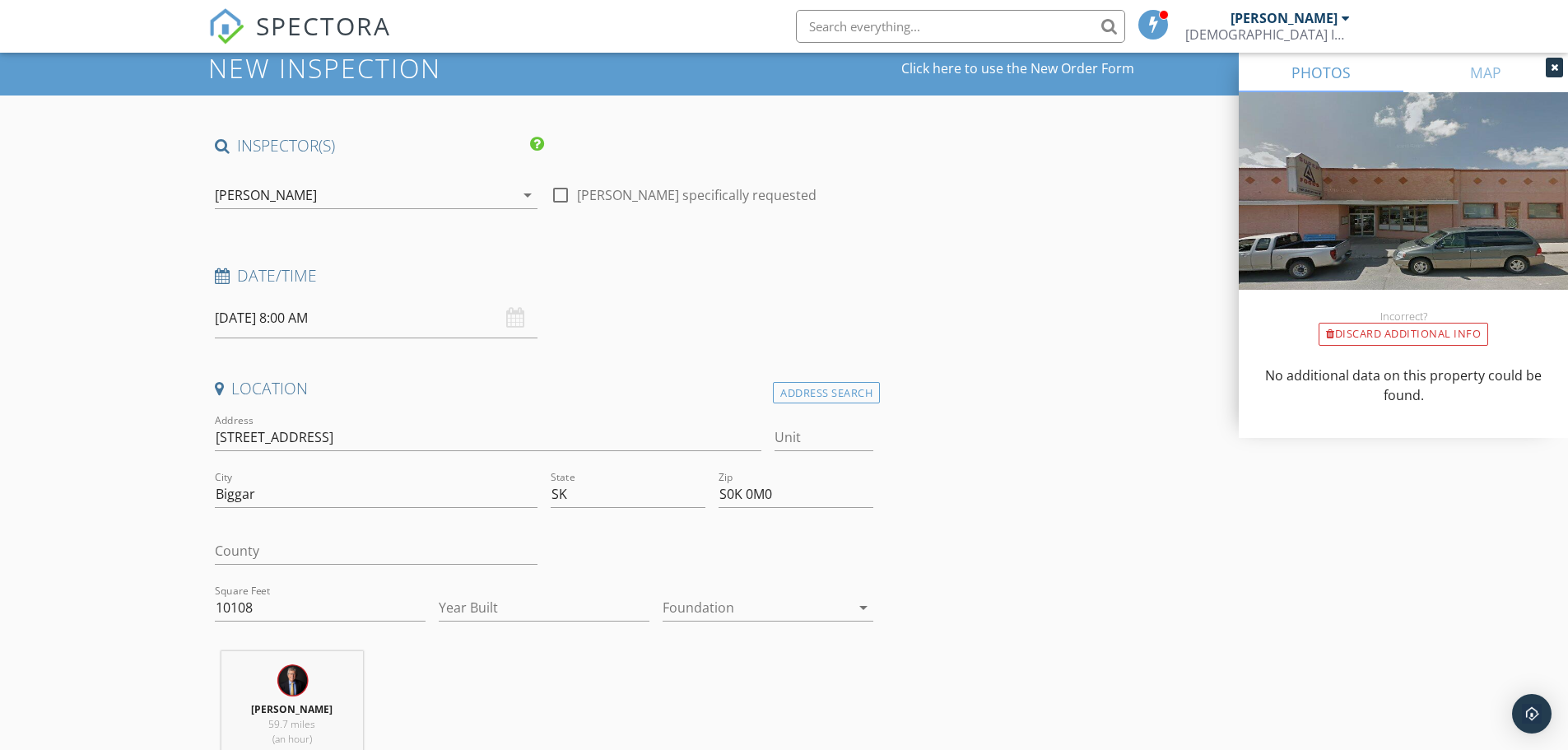
scroll to position [83, 0]
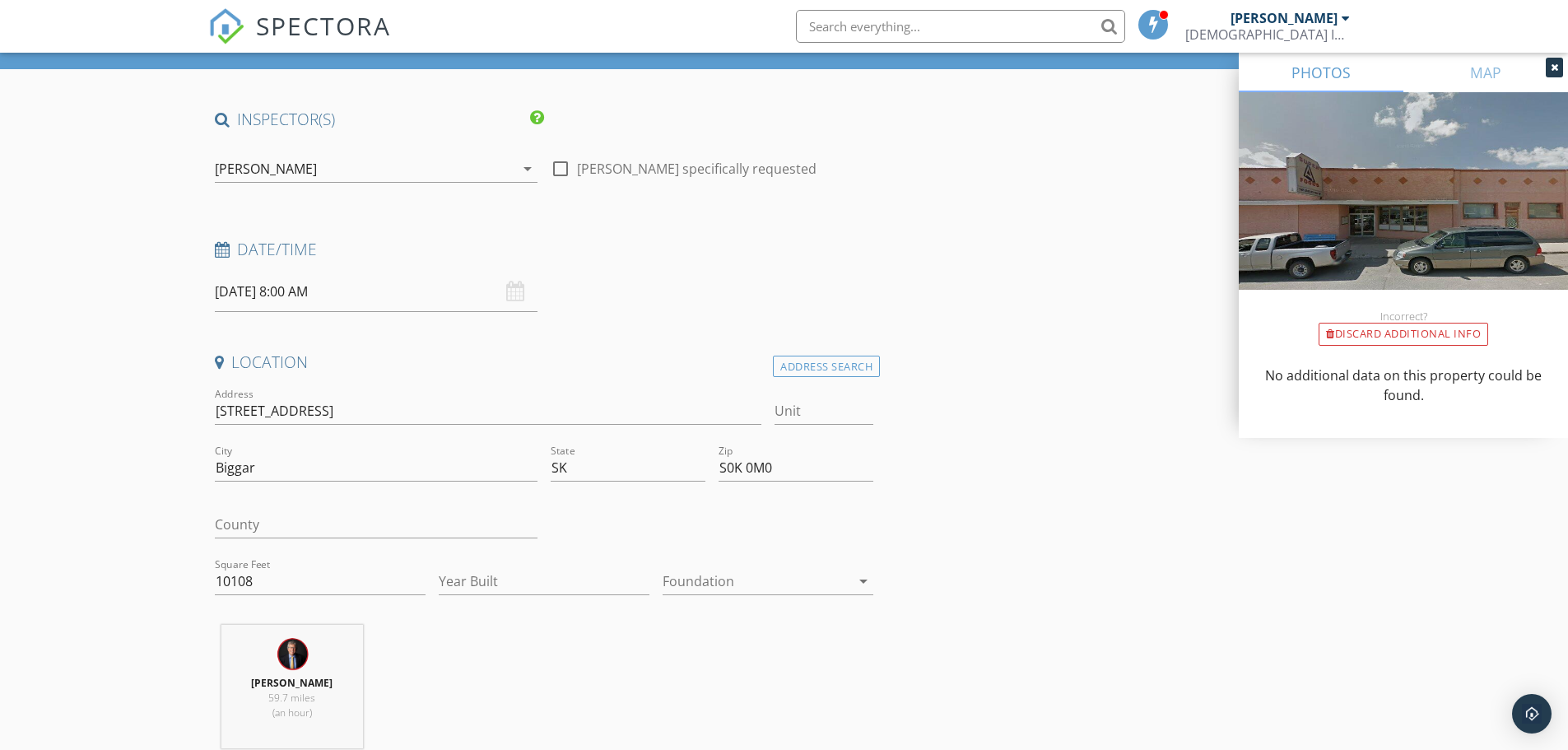
click at [512, 295] on div "[DATE] 8:00 AM" at bounding box center [376, 291] width 322 height 40
click at [278, 292] on input "[DATE] 8:00 AM" at bounding box center [376, 291] width 322 height 40
click at [538, 362] on h4 "Location" at bounding box center [545, 362] width 659 height 22
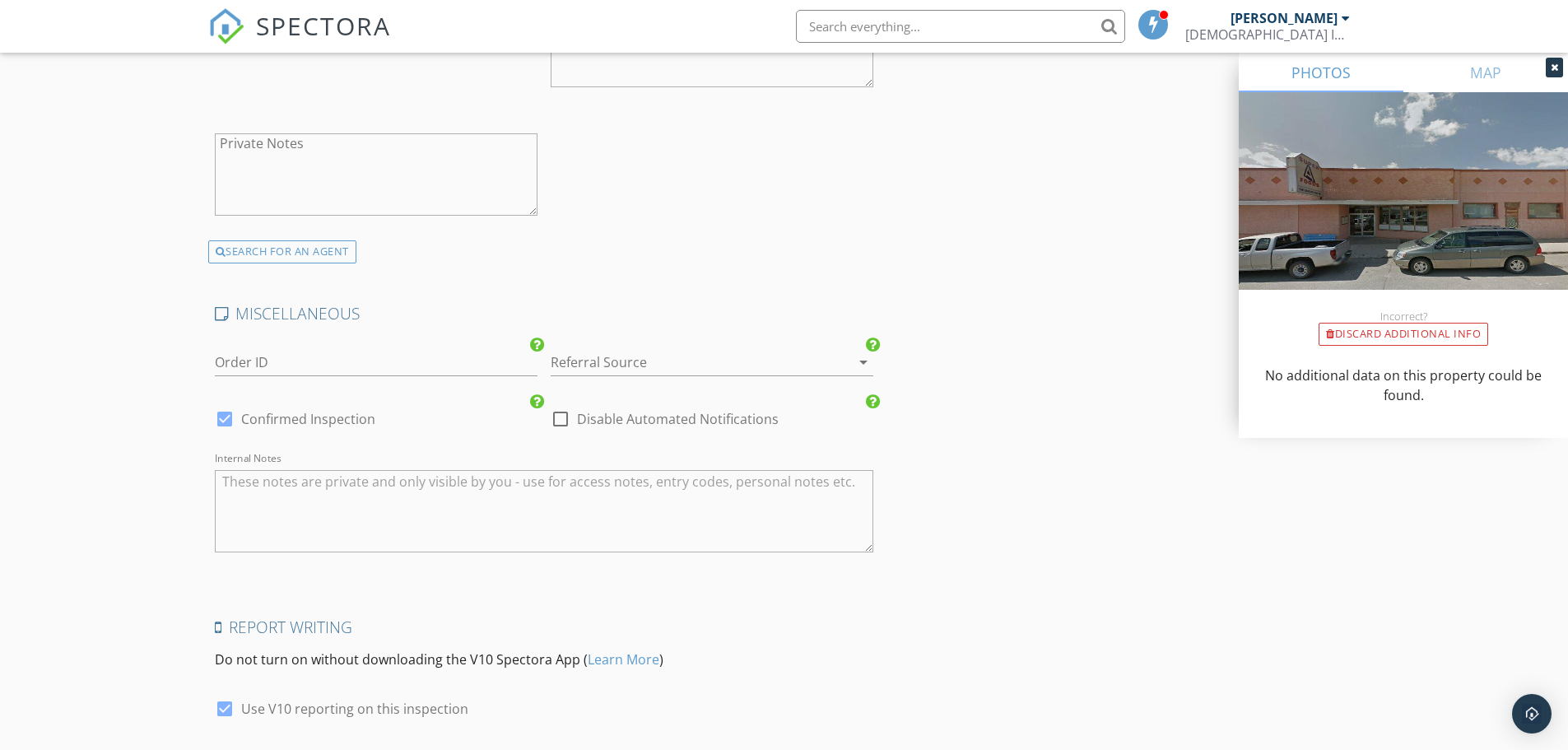
scroll to position [2923, 0]
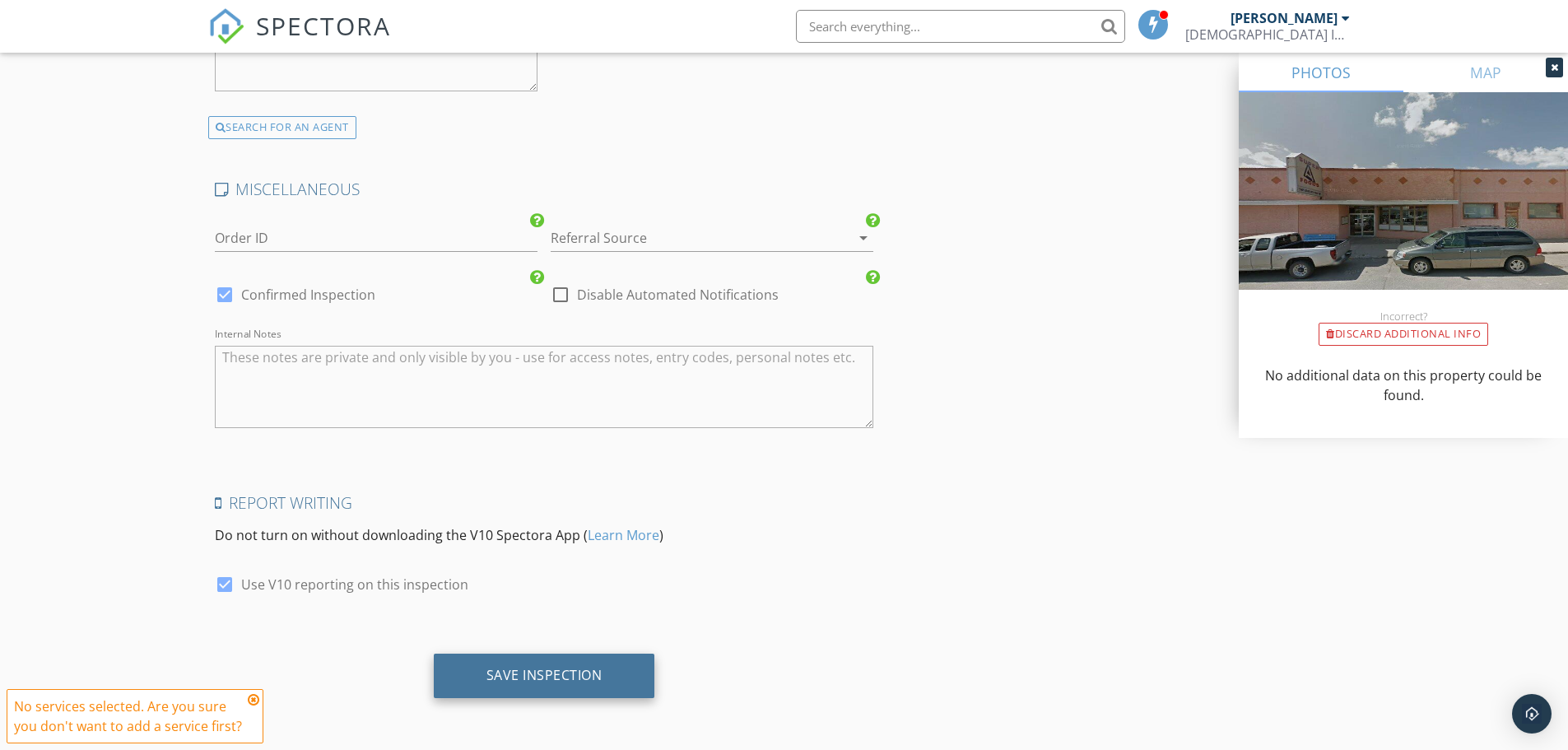
click at [537, 674] on div "Save Inspection" at bounding box center [545, 675] width 116 height 16
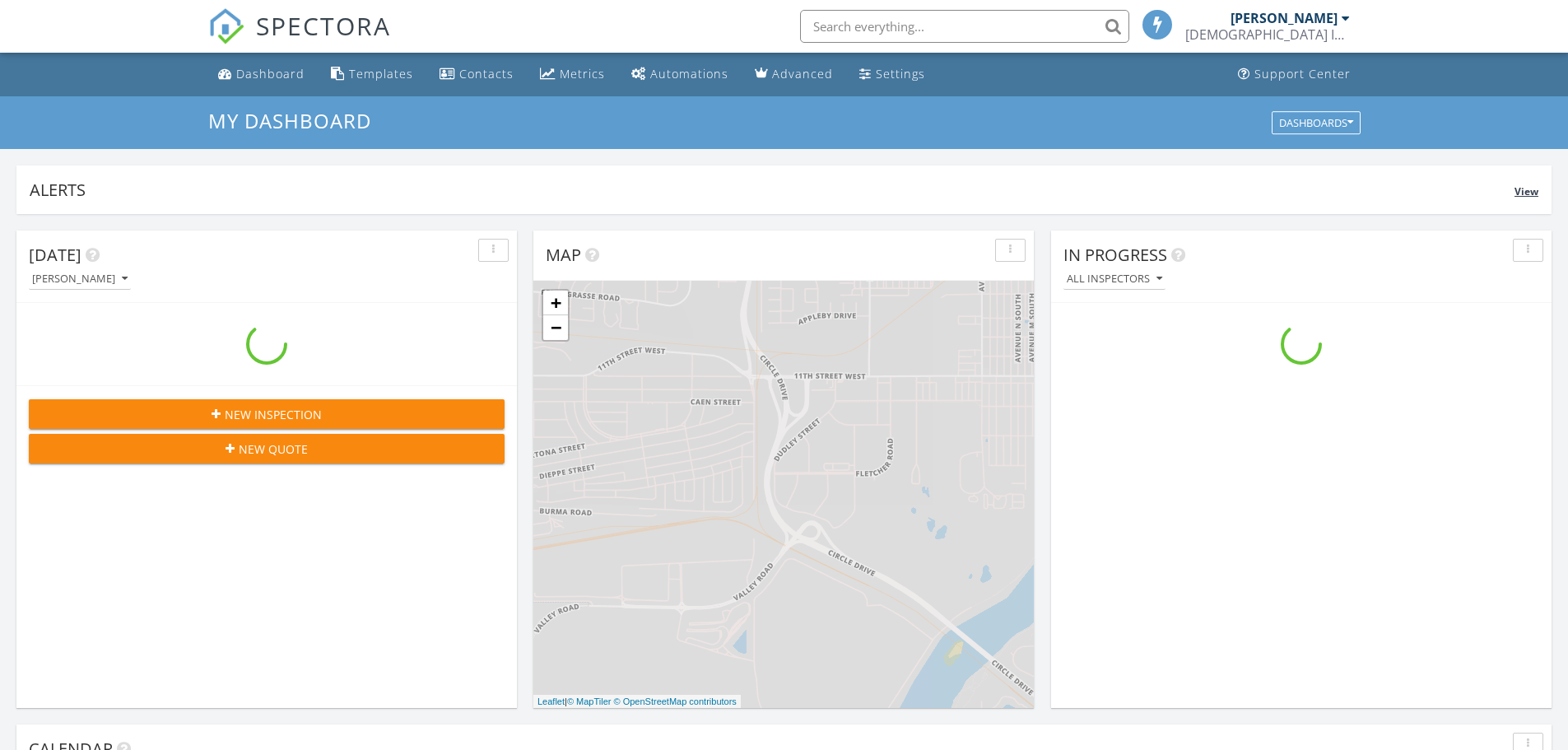
scroll to position [1524, 1593]
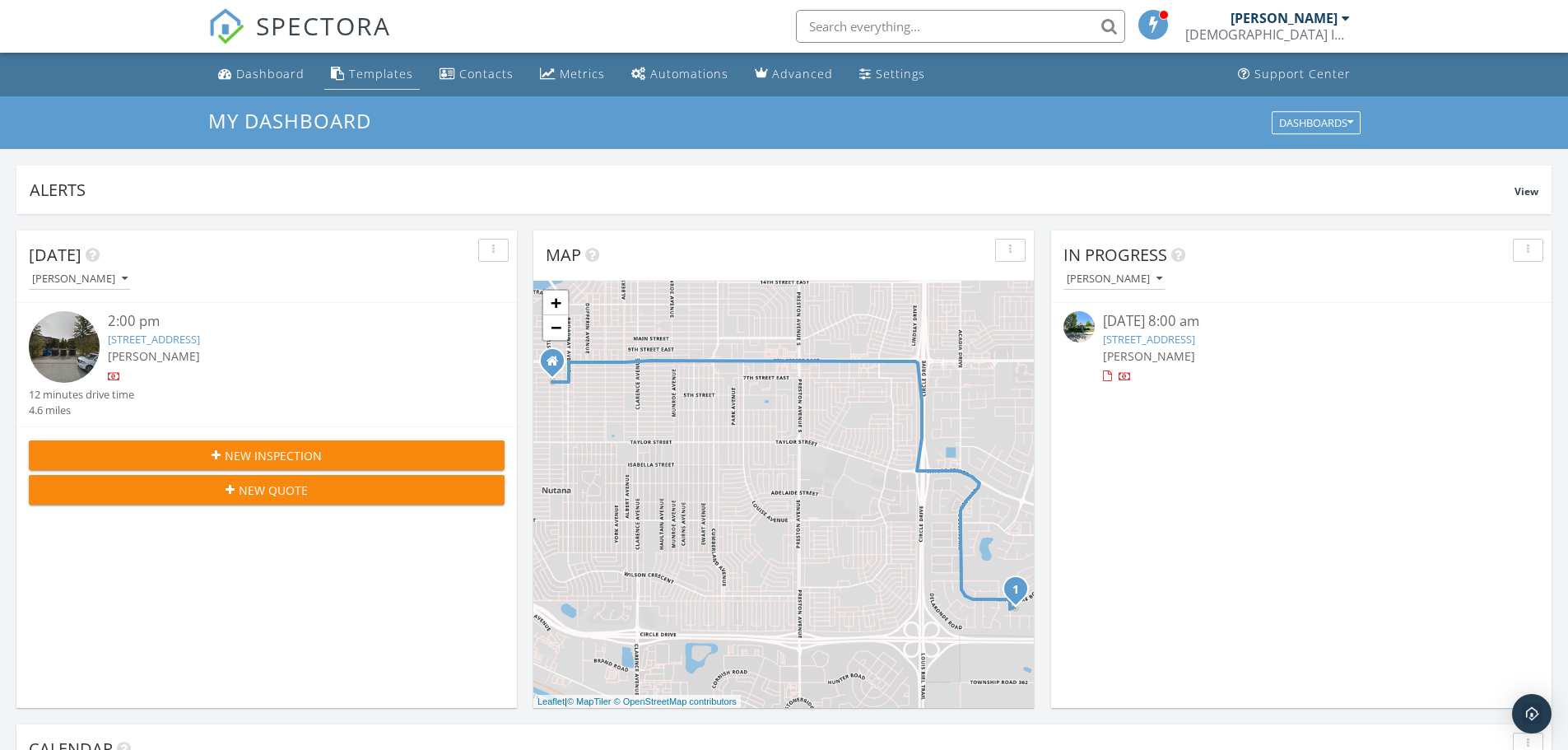
click at [379, 67] on div "Templates" at bounding box center [380, 74] width 64 height 15
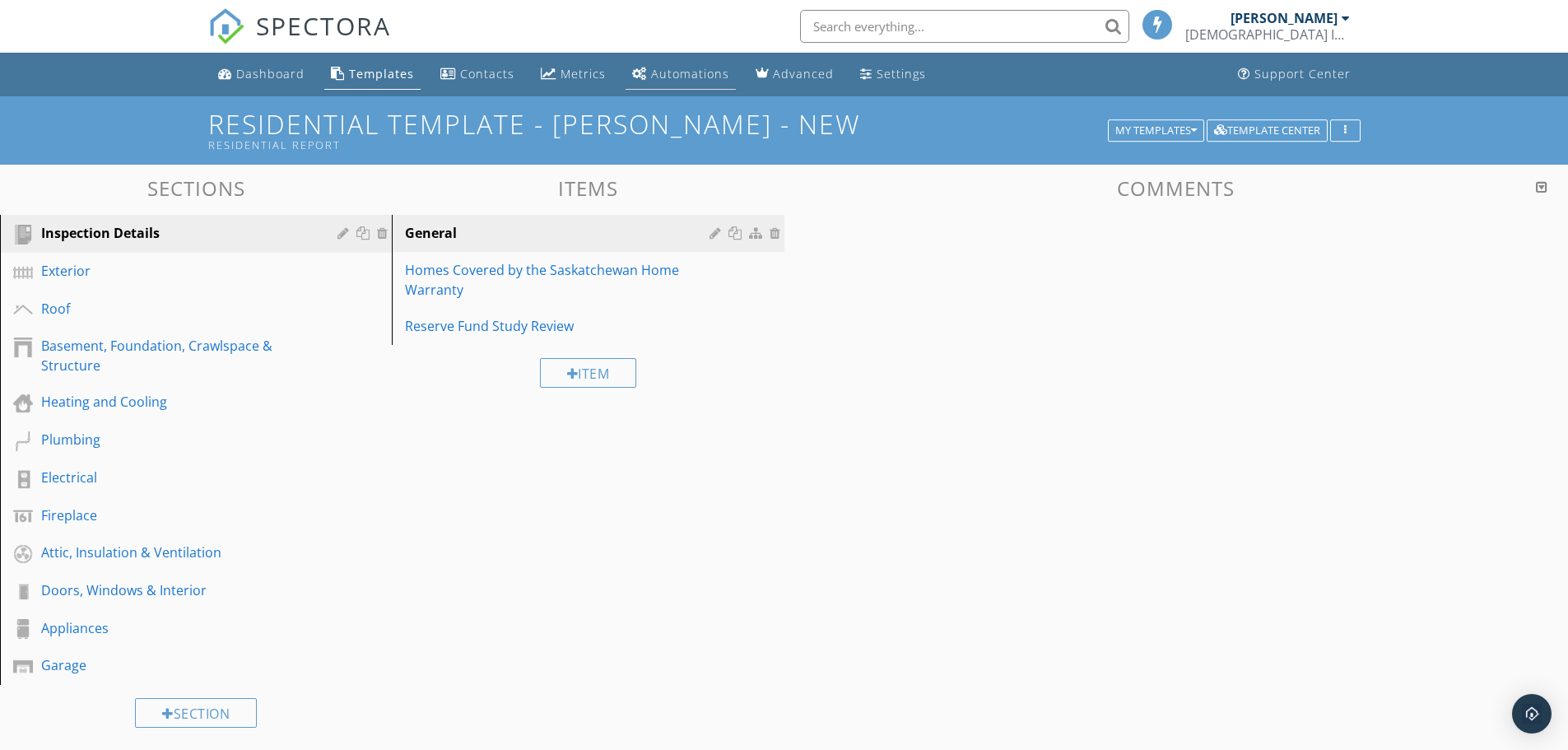
click at [693, 75] on div "Automations" at bounding box center [690, 74] width 78 height 15
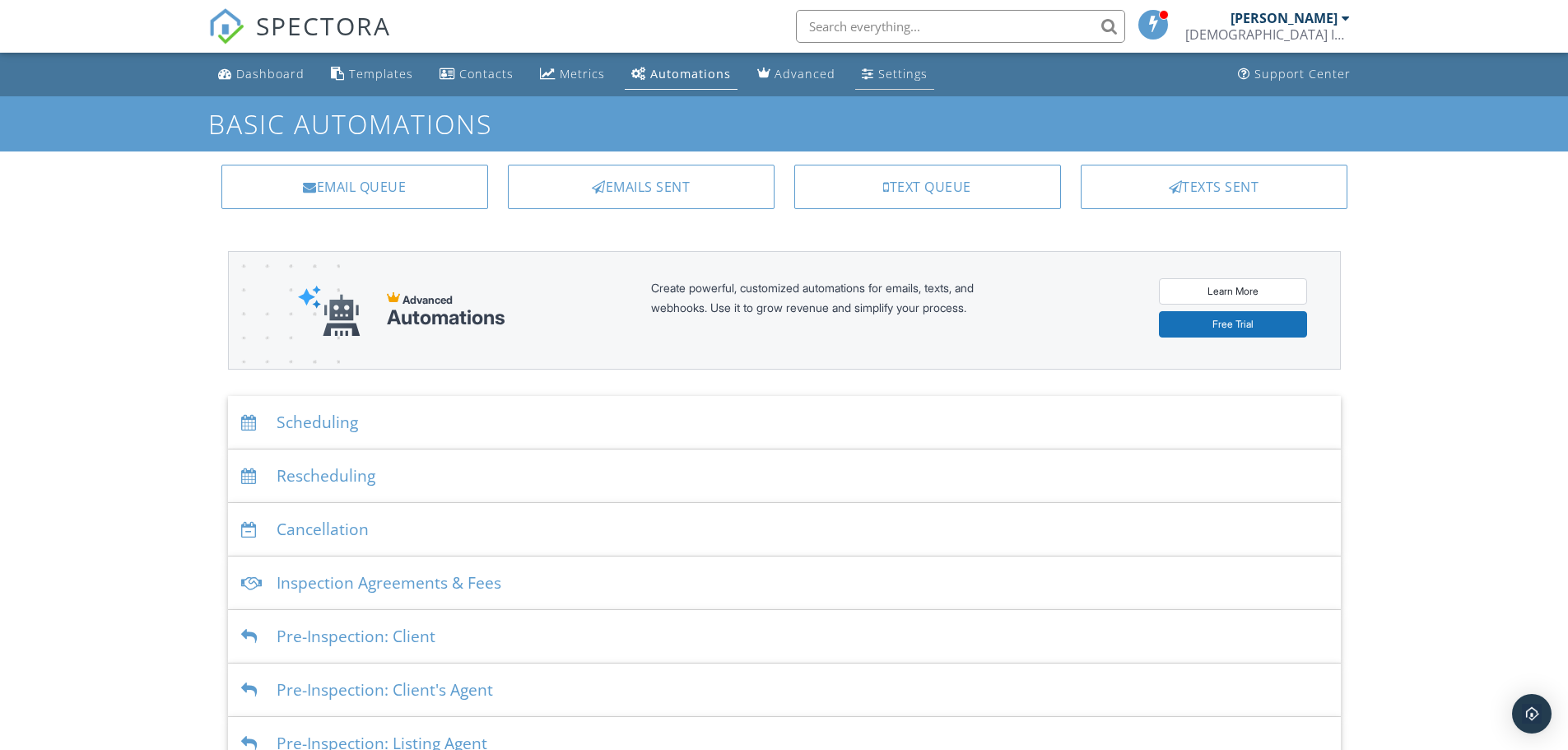
click at [878, 66] on div "Settings" at bounding box center [902, 74] width 49 height 15
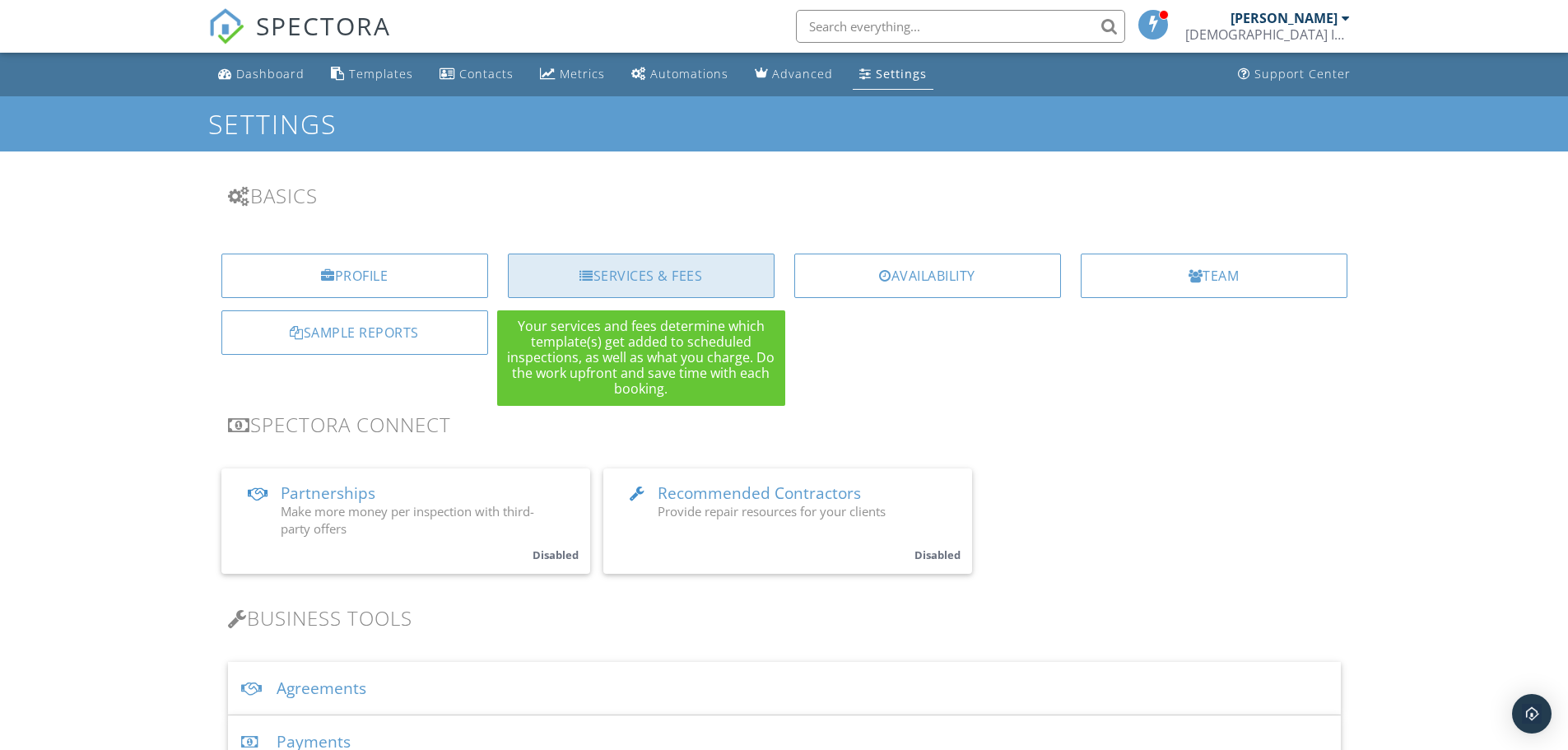
click at [657, 271] on div "Services & Fees" at bounding box center [641, 275] width 267 height 44
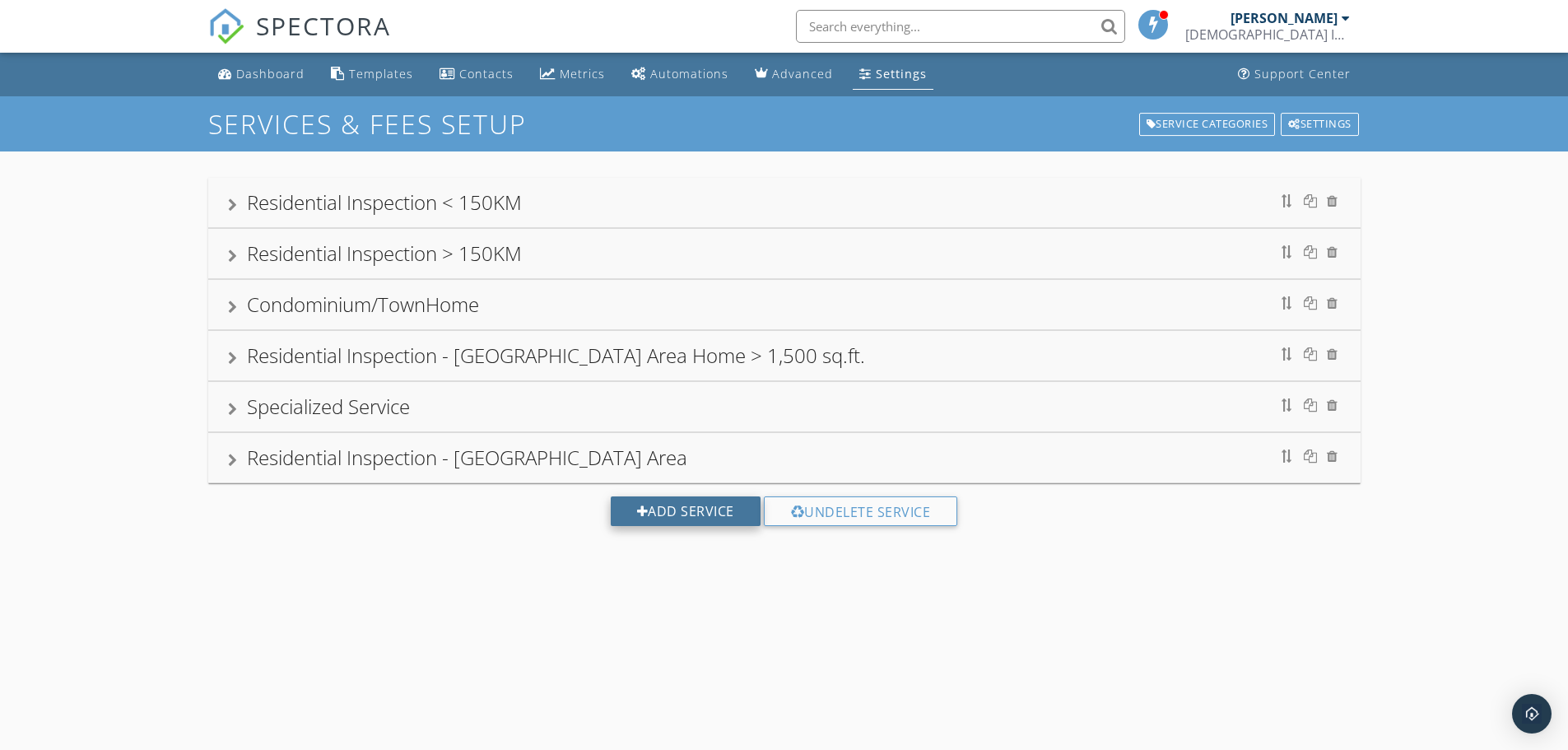
click at [669, 509] on div "Add Service" at bounding box center [685, 511] width 150 height 30
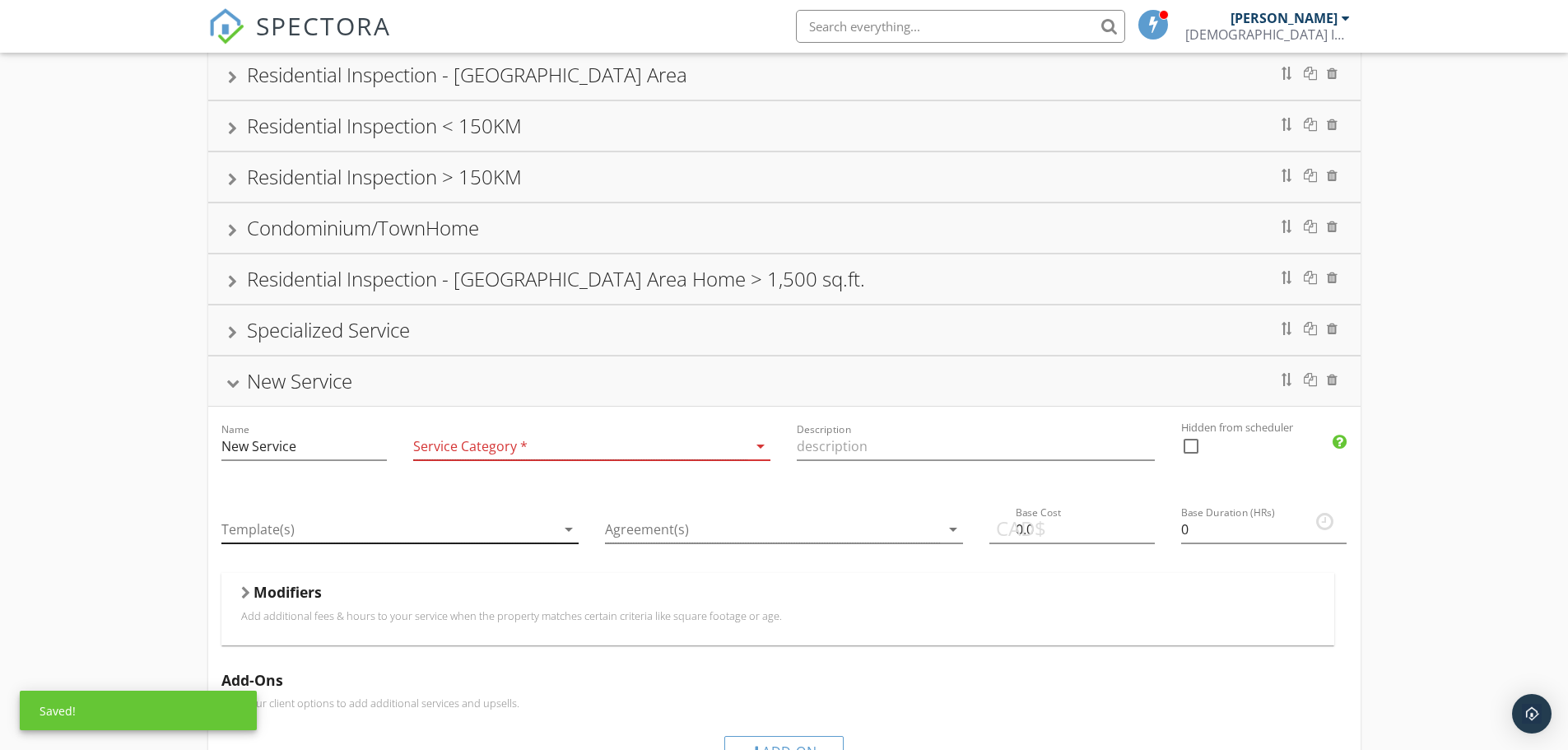
scroll to position [164, 0]
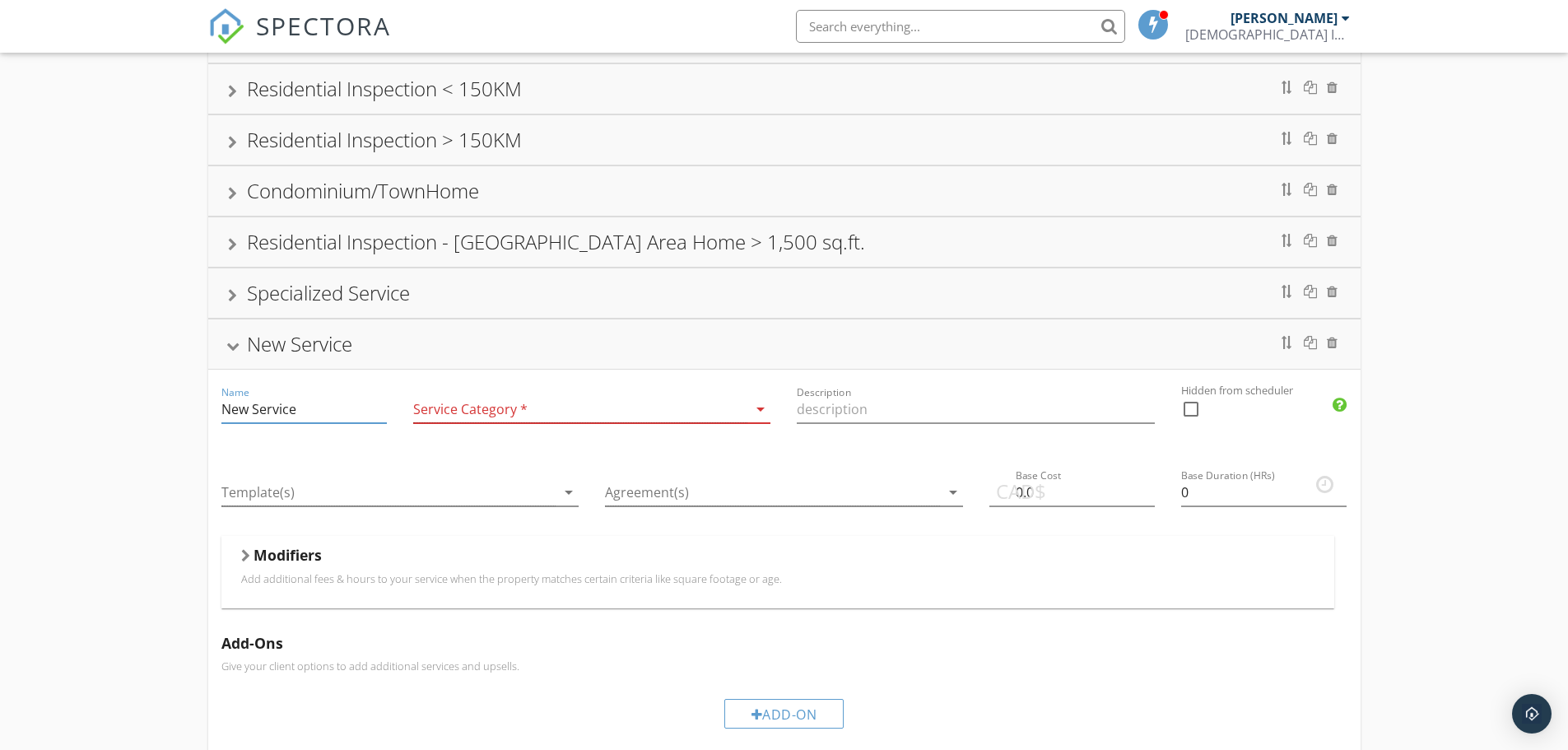
drag, startPoint x: 345, startPoint y: 416, endPoint x: 179, endPoint y: 409, distance: 166.1
click at [179, 409] on div "Residential Inspection - [GEOGRAPHIC_DATA] Area Residential Inspection < 150KM …" at bounding box center [784, 529] width 1568 height 1087
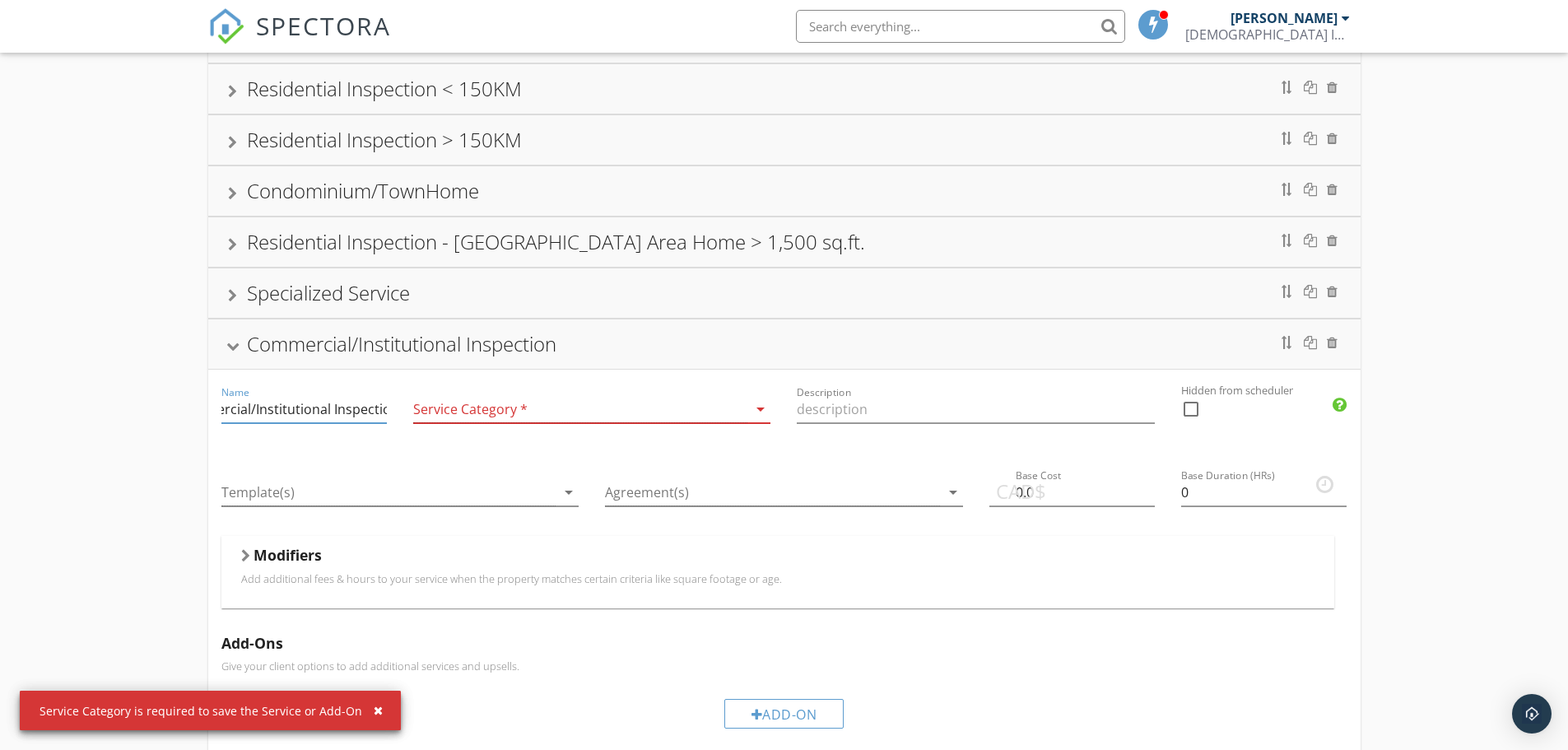
scroll to position [0, 54]
type input "Commercial/Institutional Inspection"
click at [562, 410] on div at bounding box center [580, 410] width 335 height 27
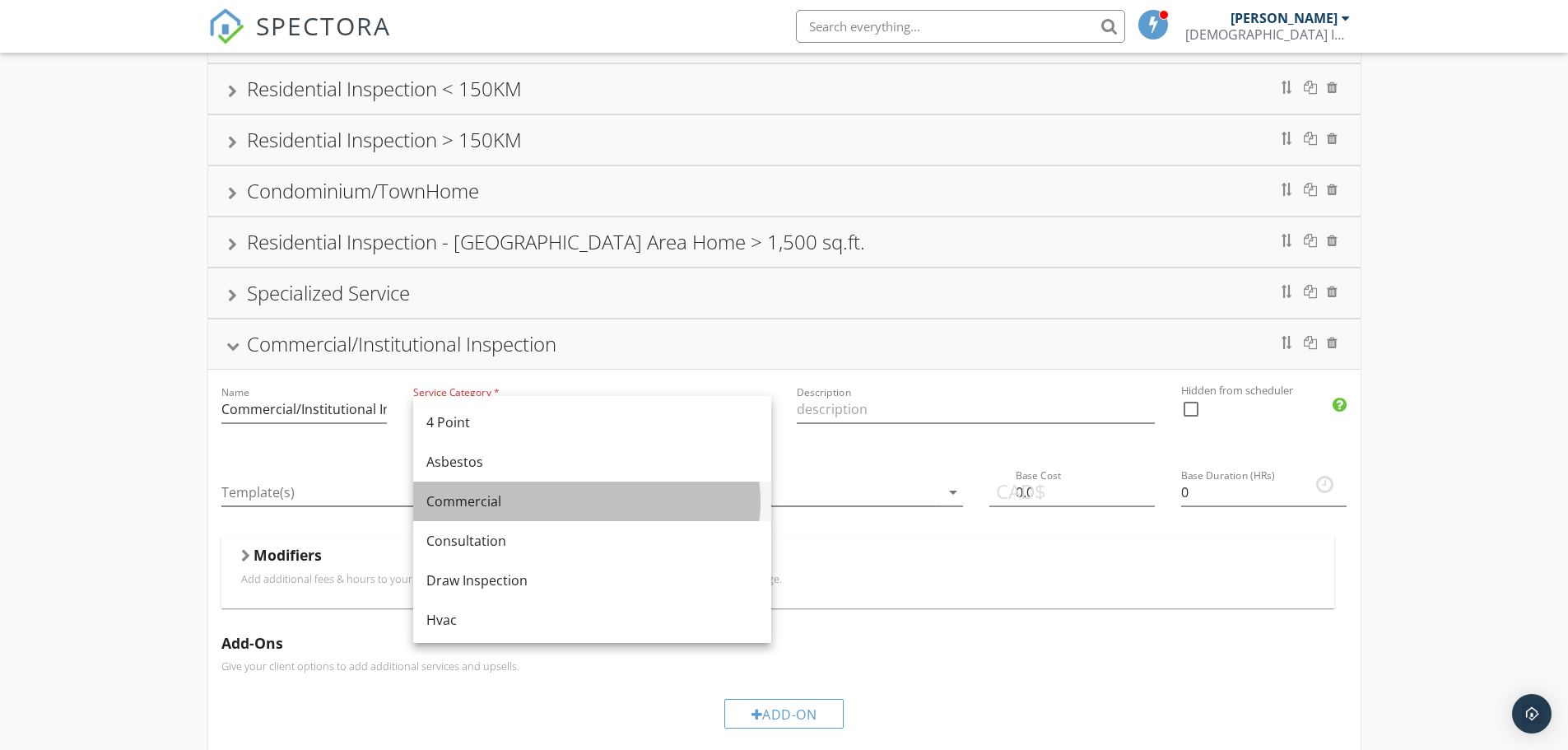
click at [470, 495] on div "Commercial" at bounding box center [592, 501] width 331 height 20
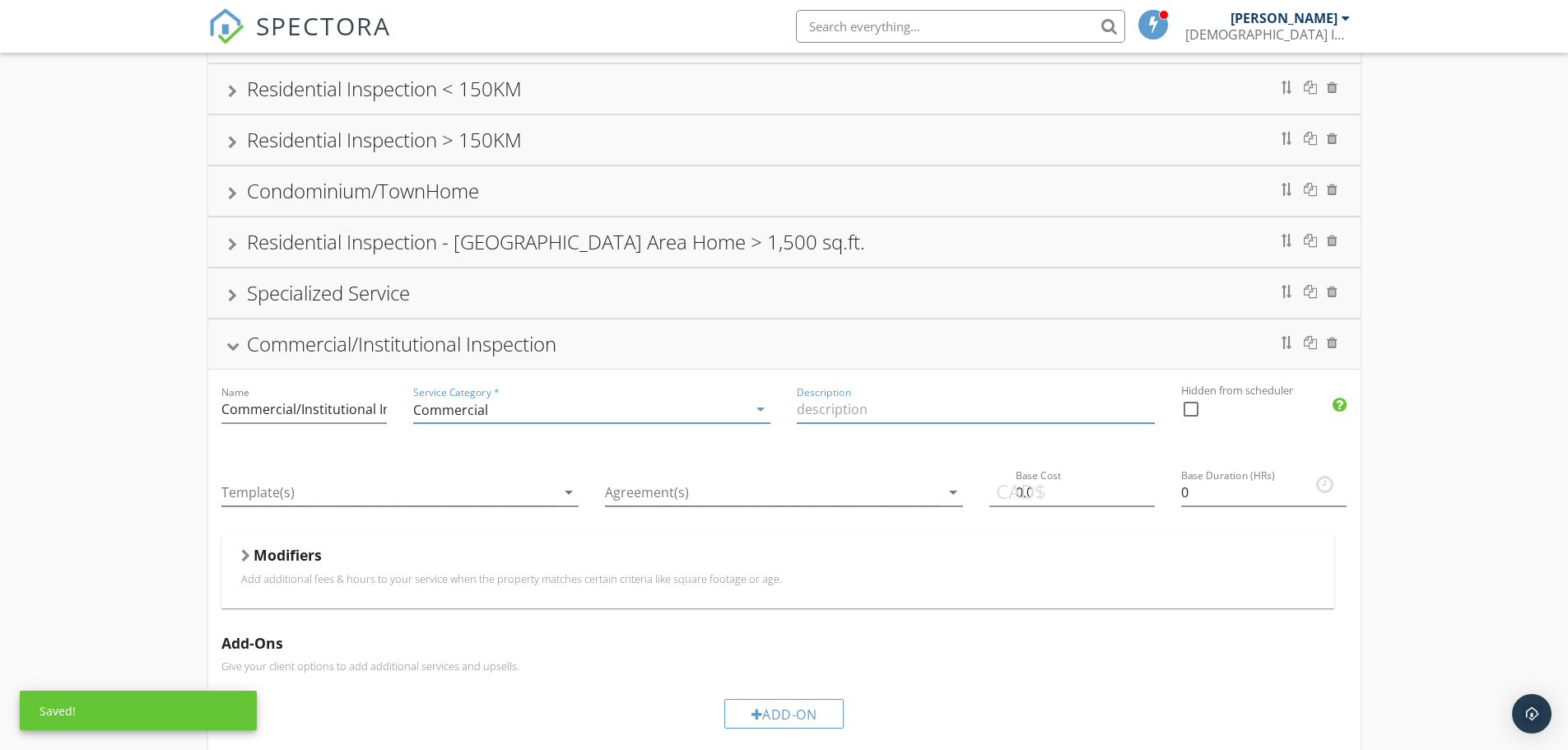
click at [823, 412] on input "Description" at bounding box center [975, 410] width 358 height 27
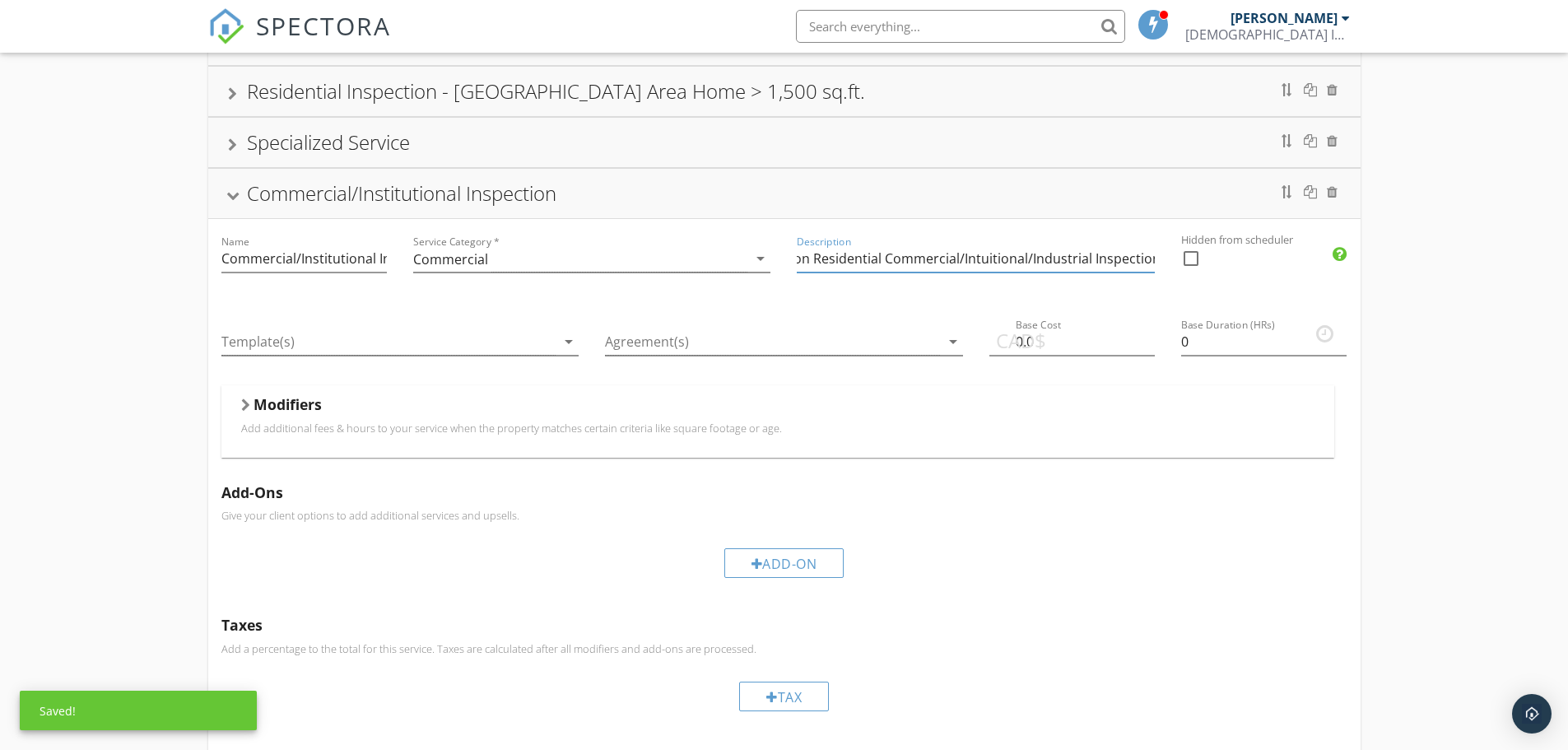
scroll to position [330, 0]
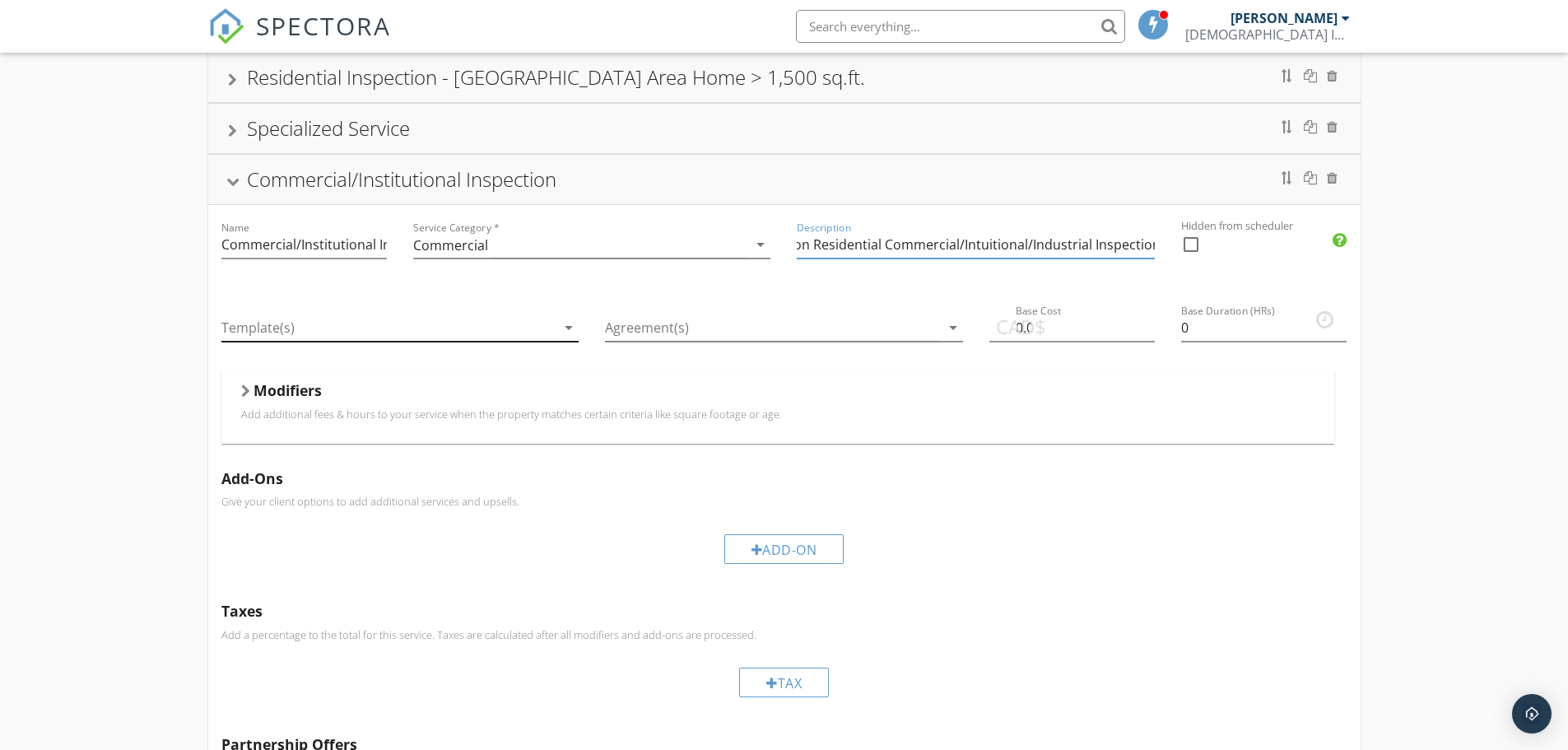
type input "Non Residential Commercial/Intuitional/Industrial Inspection"
click at [567, 325] on icon "arrow_drop_down" at bounding box center [569, 328] width 20 height 20
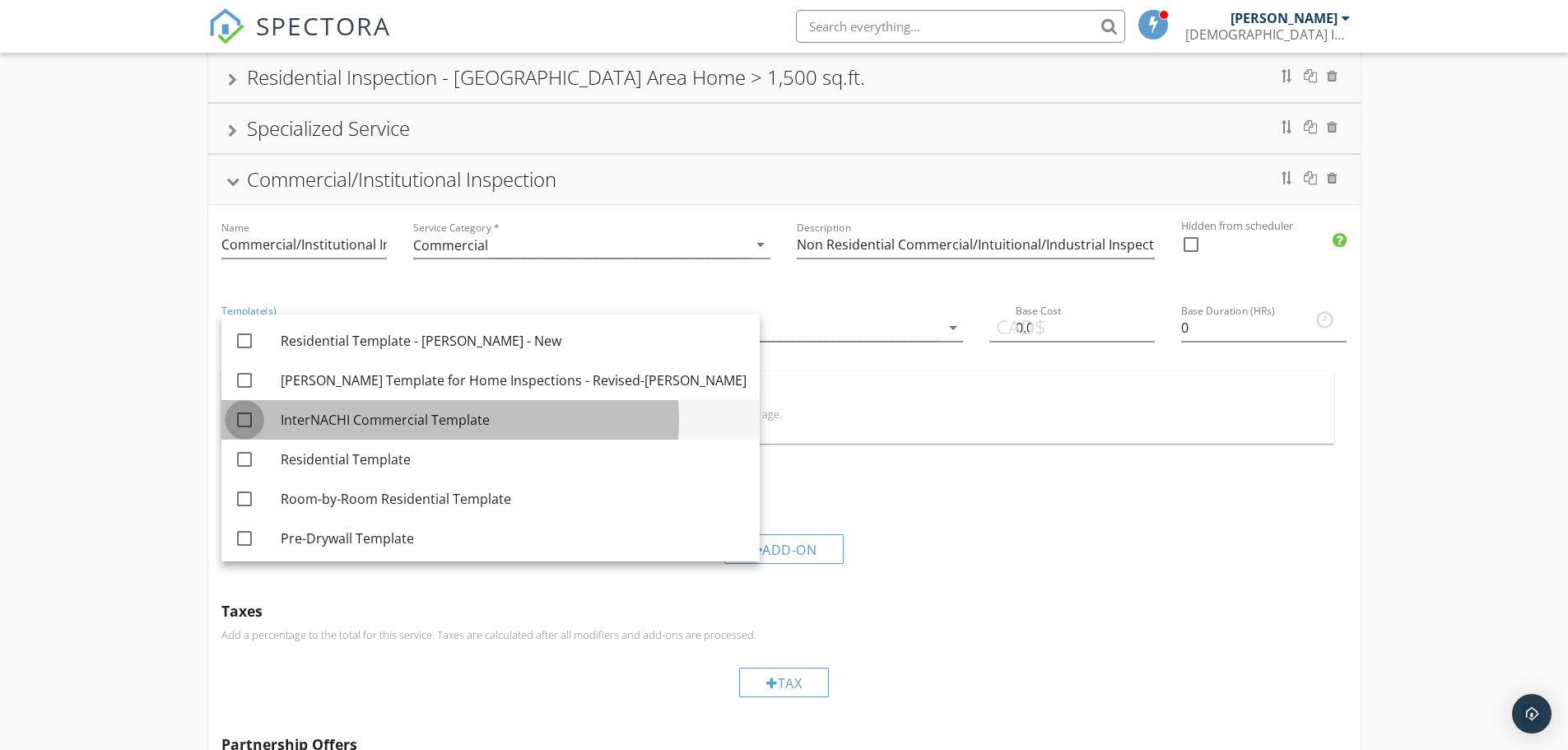
click at [242, 419] on div at bounding box center [244, 419] width 28 height 28
checkbox input "true"
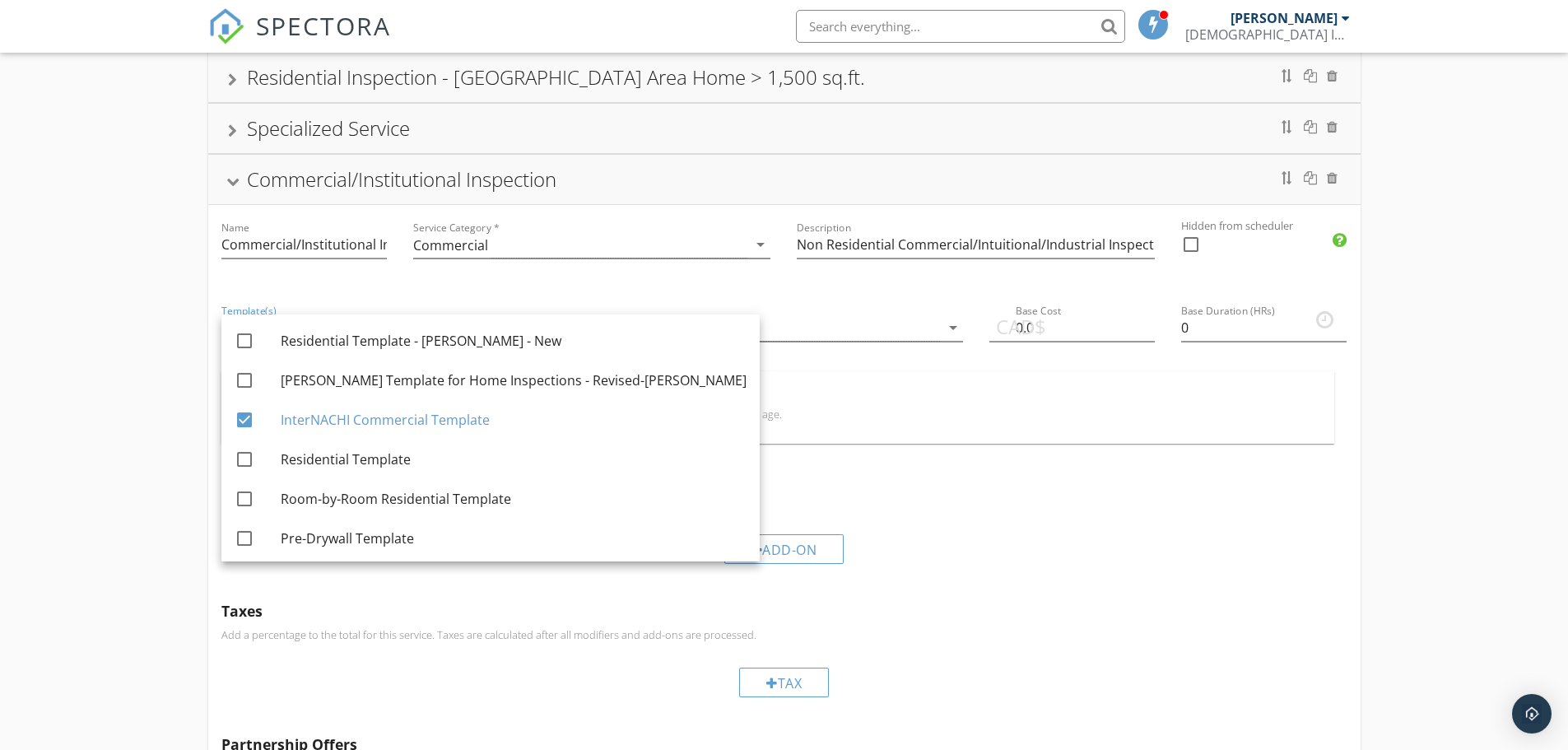
click at [935, 360] on div "Agreement(s) arrow_drop_down" at bounding box center [784, 330] width 384 height 84
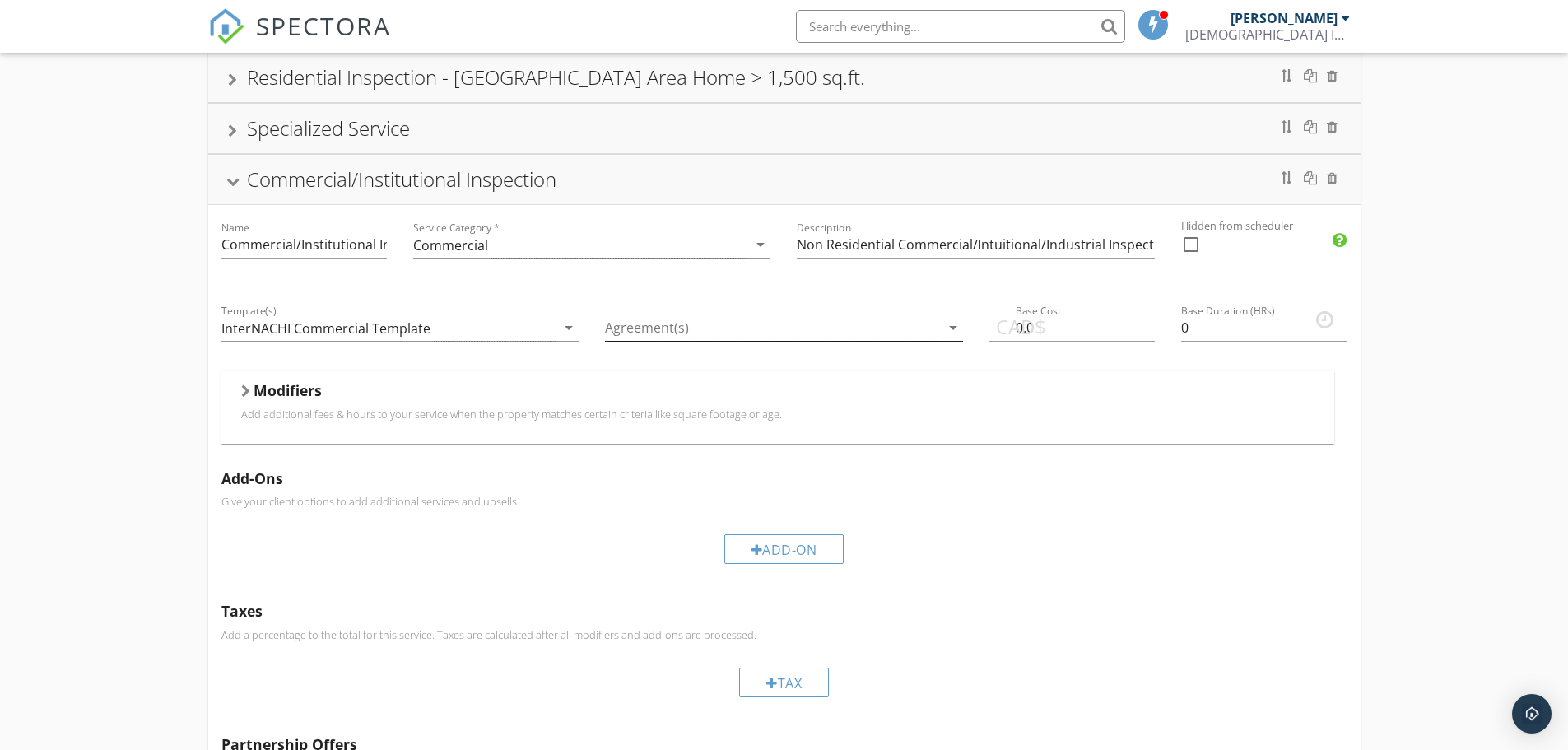
click at [946, 323] on icon "arrow_drop_down" at bounding box center [953, 328] width 20 height 20
click at [946, 323] on div "Inspection Agreement" at bounding box center [807, 341] width 286 height 40
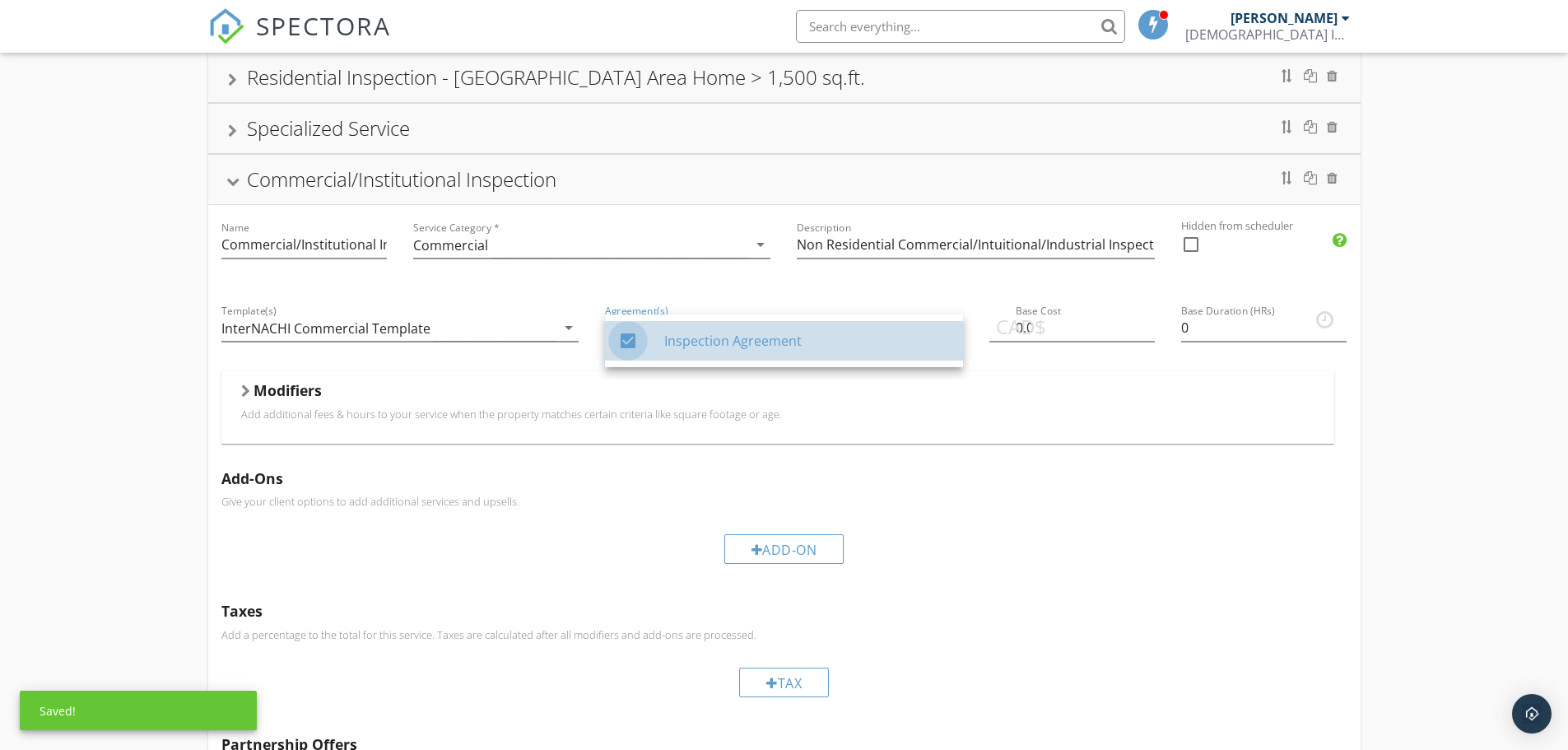
click at [621, 342] on div at bounding box center [627, 340] width 28 height 28
checkbox input "false"
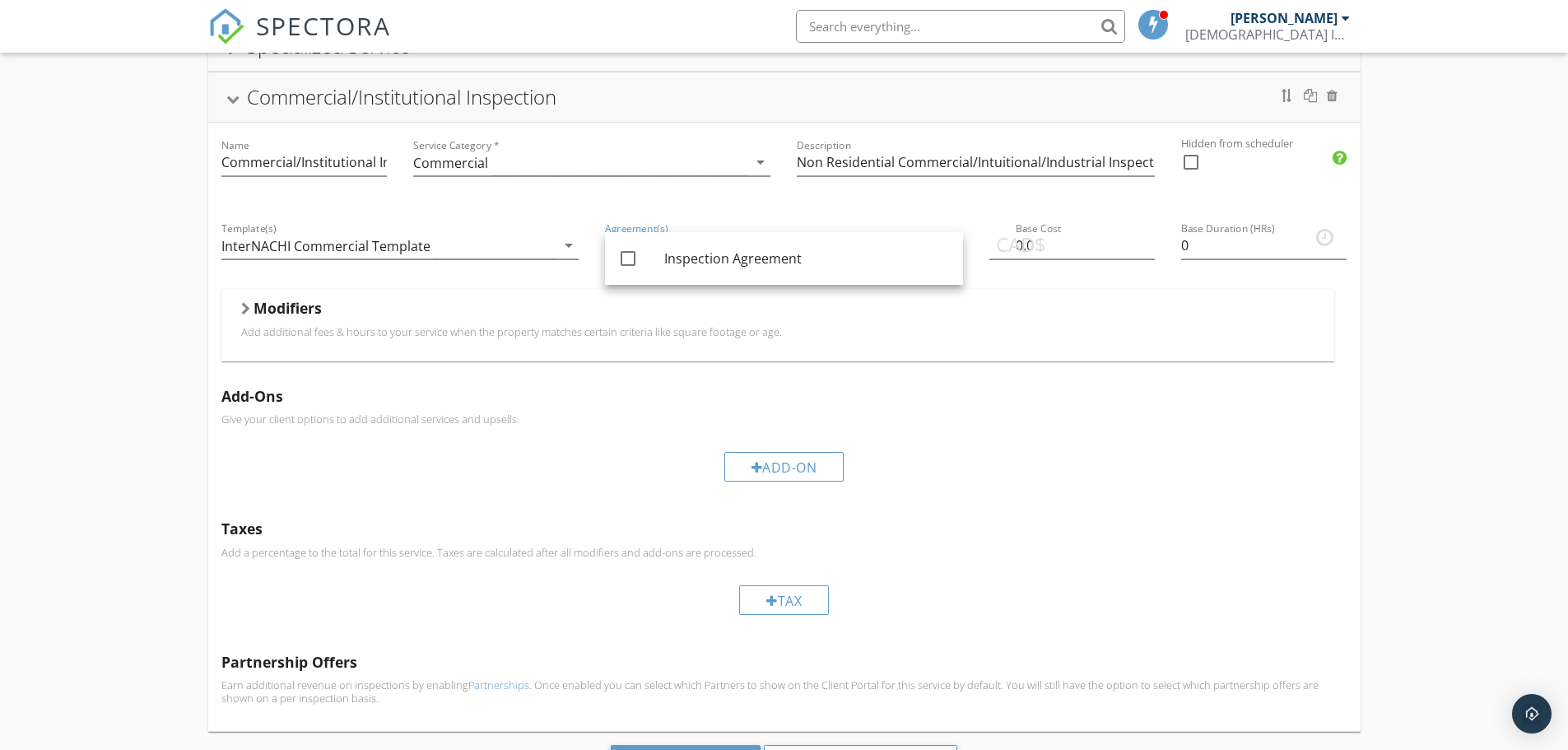
scroll to position [488, 0]
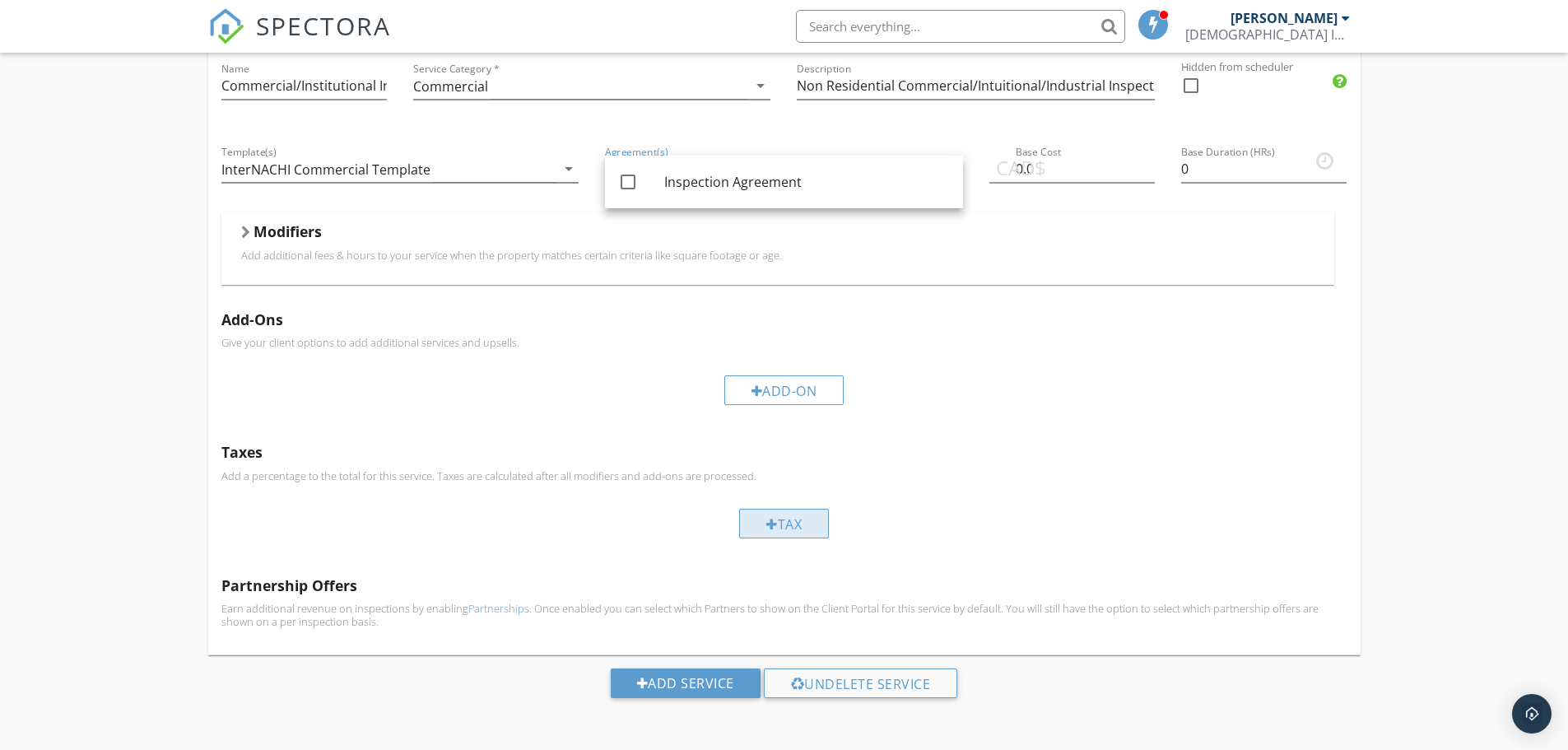
click at [771, 528] on div at bounding box center [772, 524] width 12 height 14
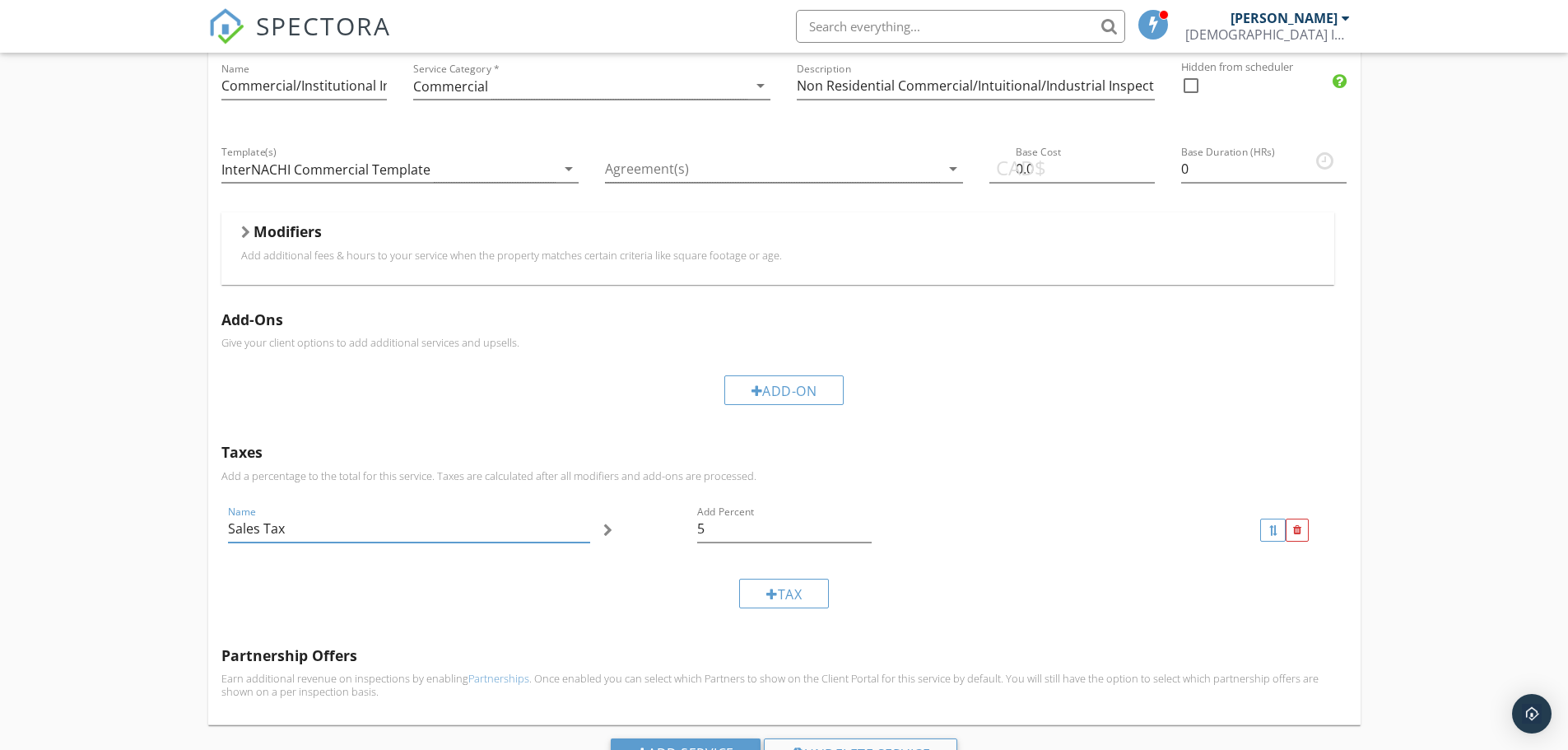
drag, startPoint x: 311, startPoint y: 532, endPoint x: 128, endPoint y: 531, distance: 183.0
click at [128, 531] on div "Residential Inspection - Saskatoon Area Residential Inspection < 150KM Resident…" at bounding box center [784, 242] width 1568 height 1157
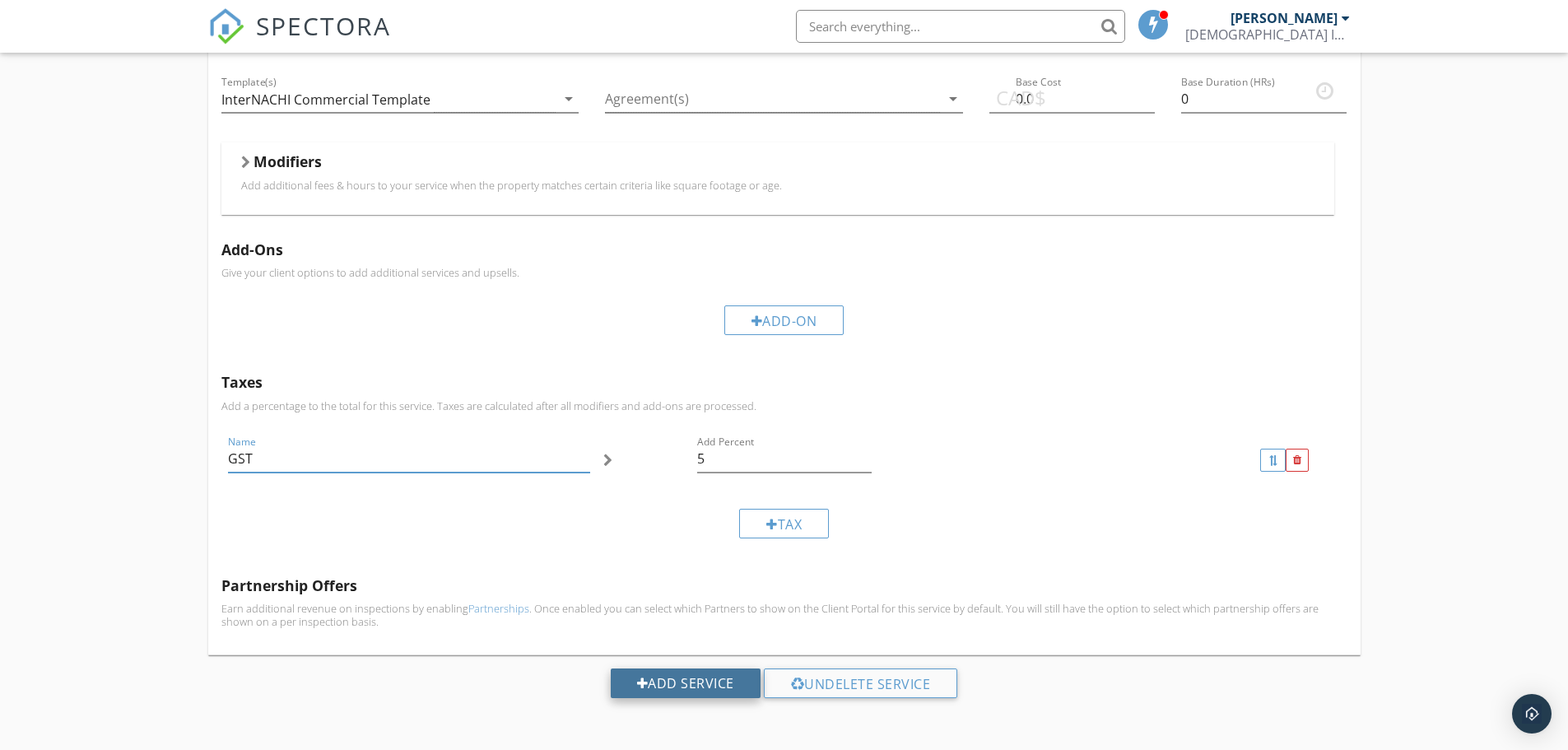
type input "GST"
click at [675, 684] on div "Add Service" at bounding box center [685, 683] width 150 height 30
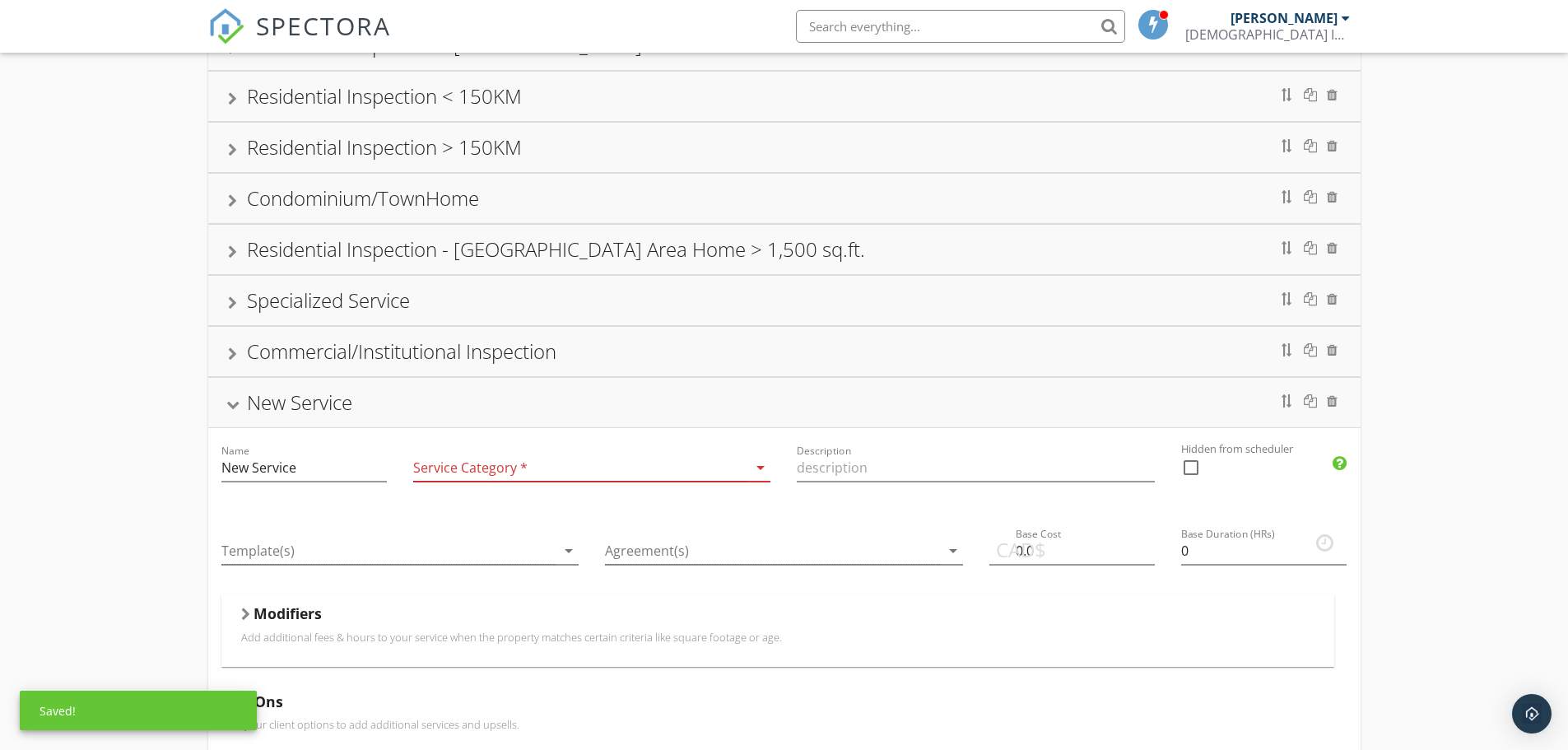
scroll to position [0, 0]
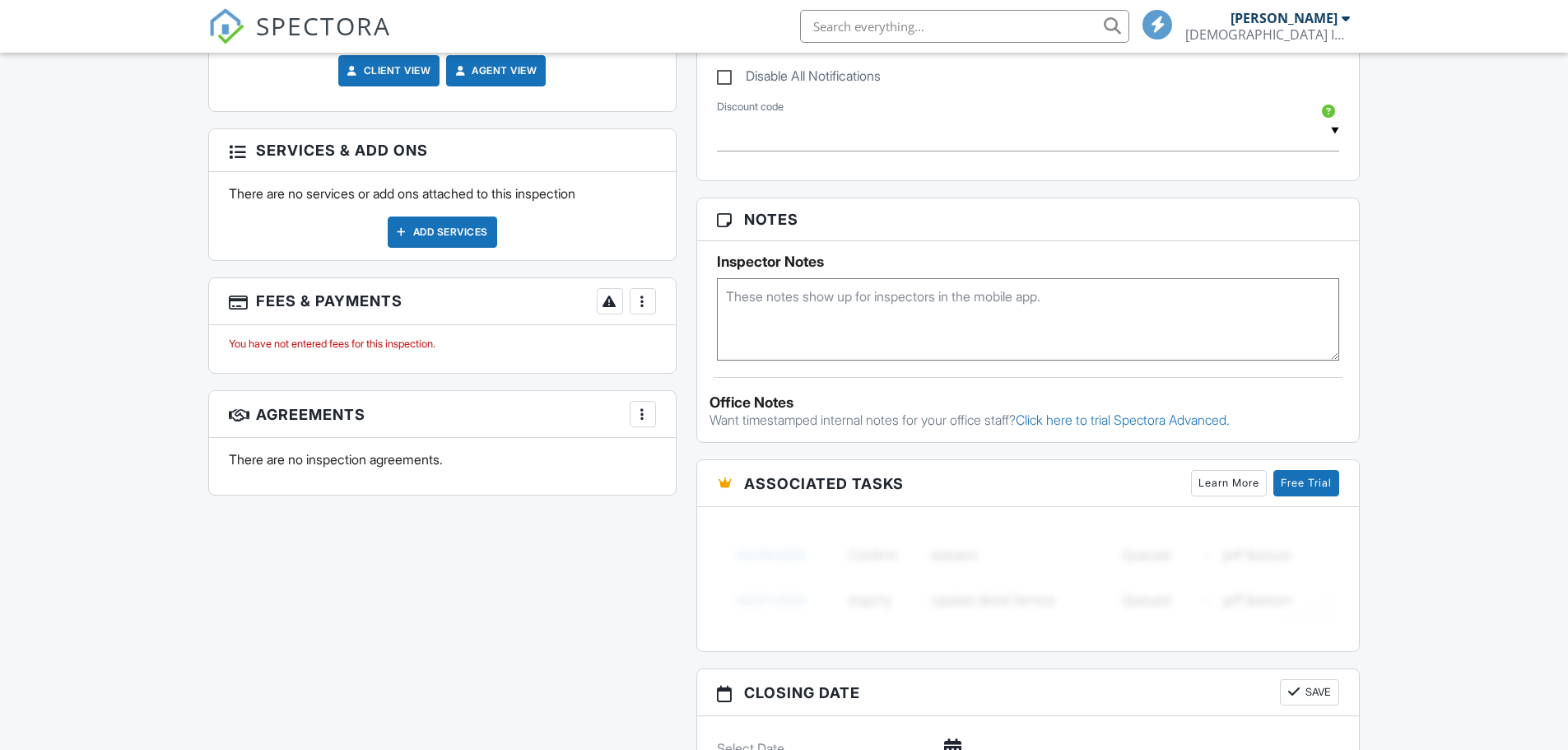
click at [237, 142] on div at bounding box center [237, 150] width 16 height 16
click at [437, 224] on div "Add Services" at bounding box center [442, 232] width 110 height 31
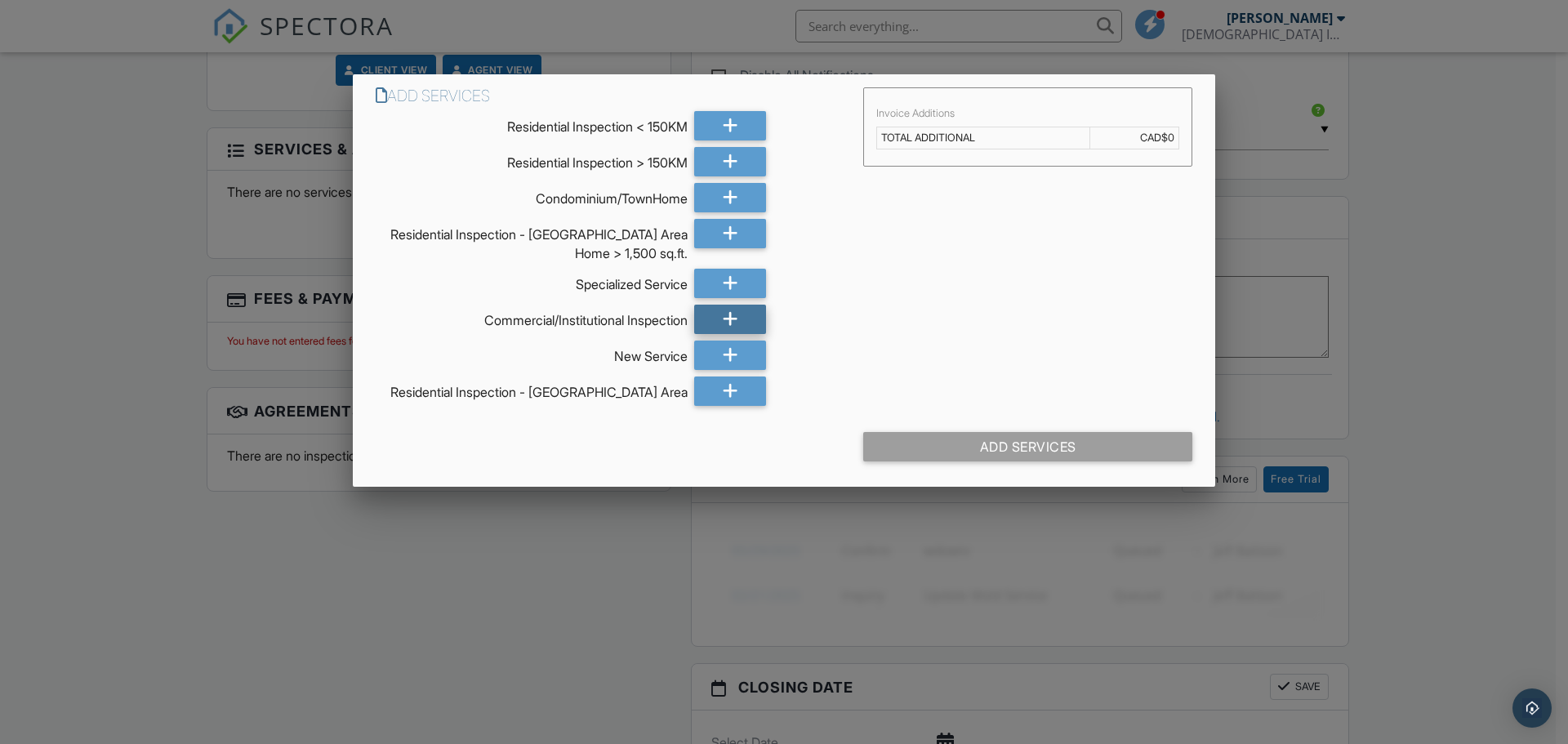
click at [729, 320] on icon at bounding box center [730, 319] width 15 height 30
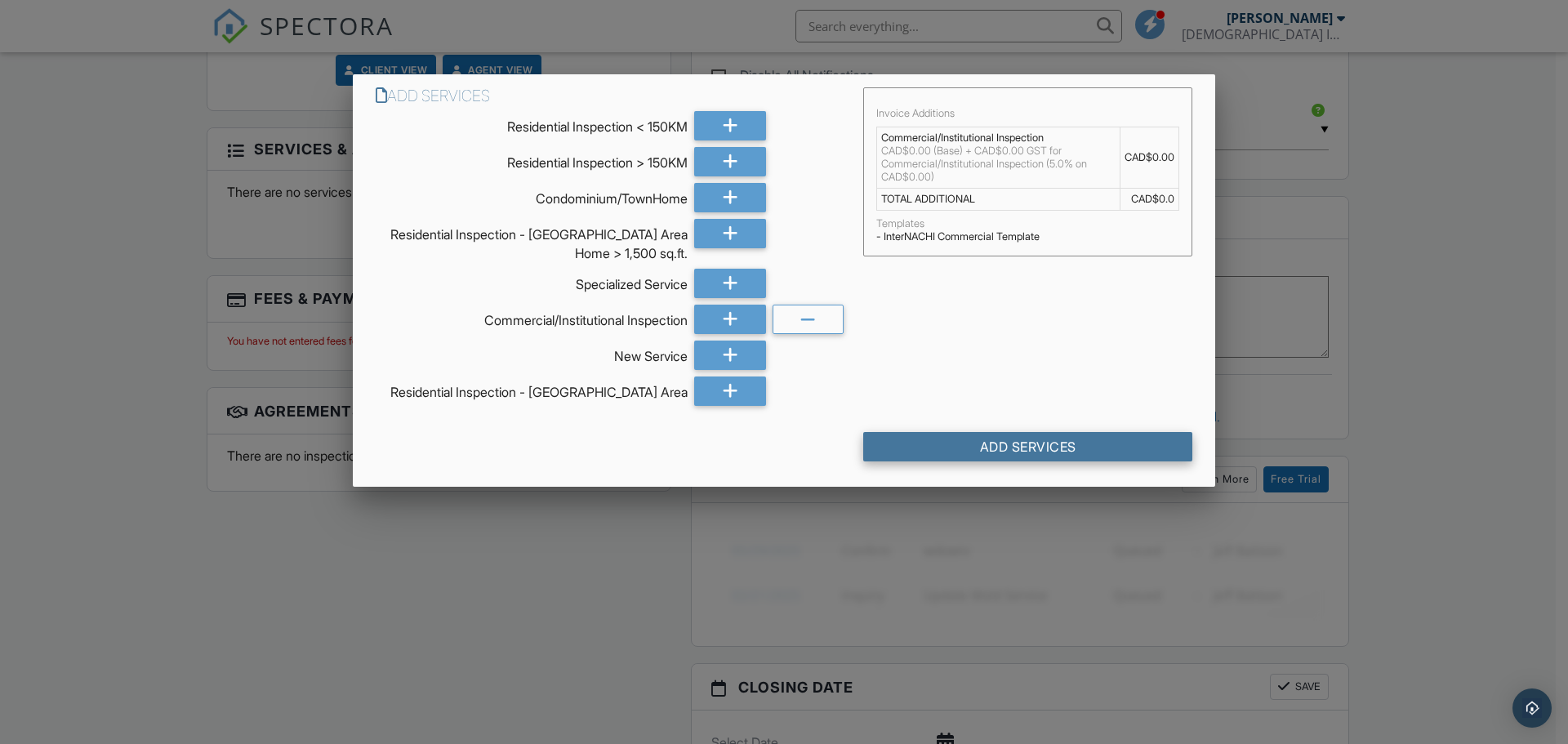
click at [1017, 445] on div "Add Services" at bounding box center [1027, 447] width 329 height 30
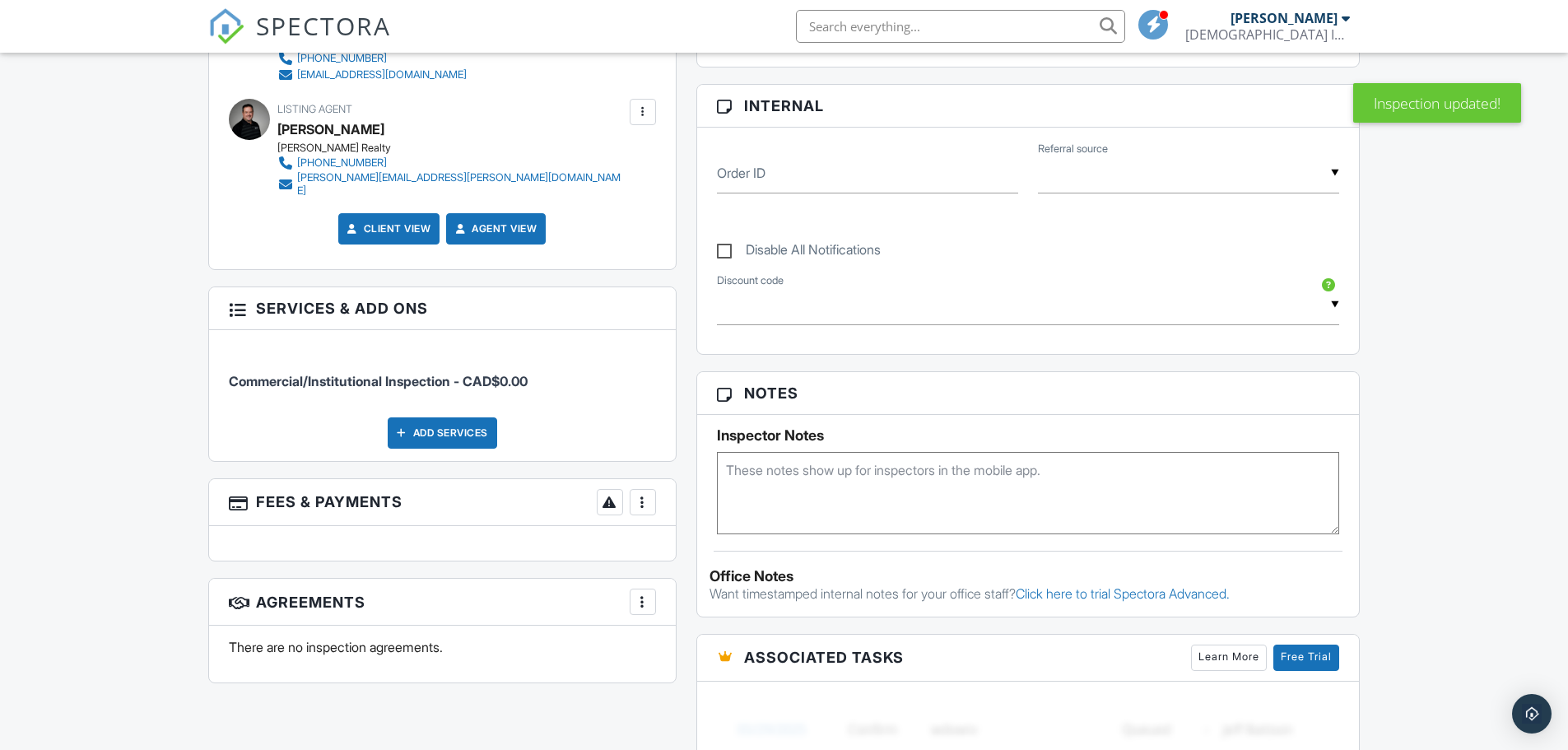
scroll to position [658, 0]
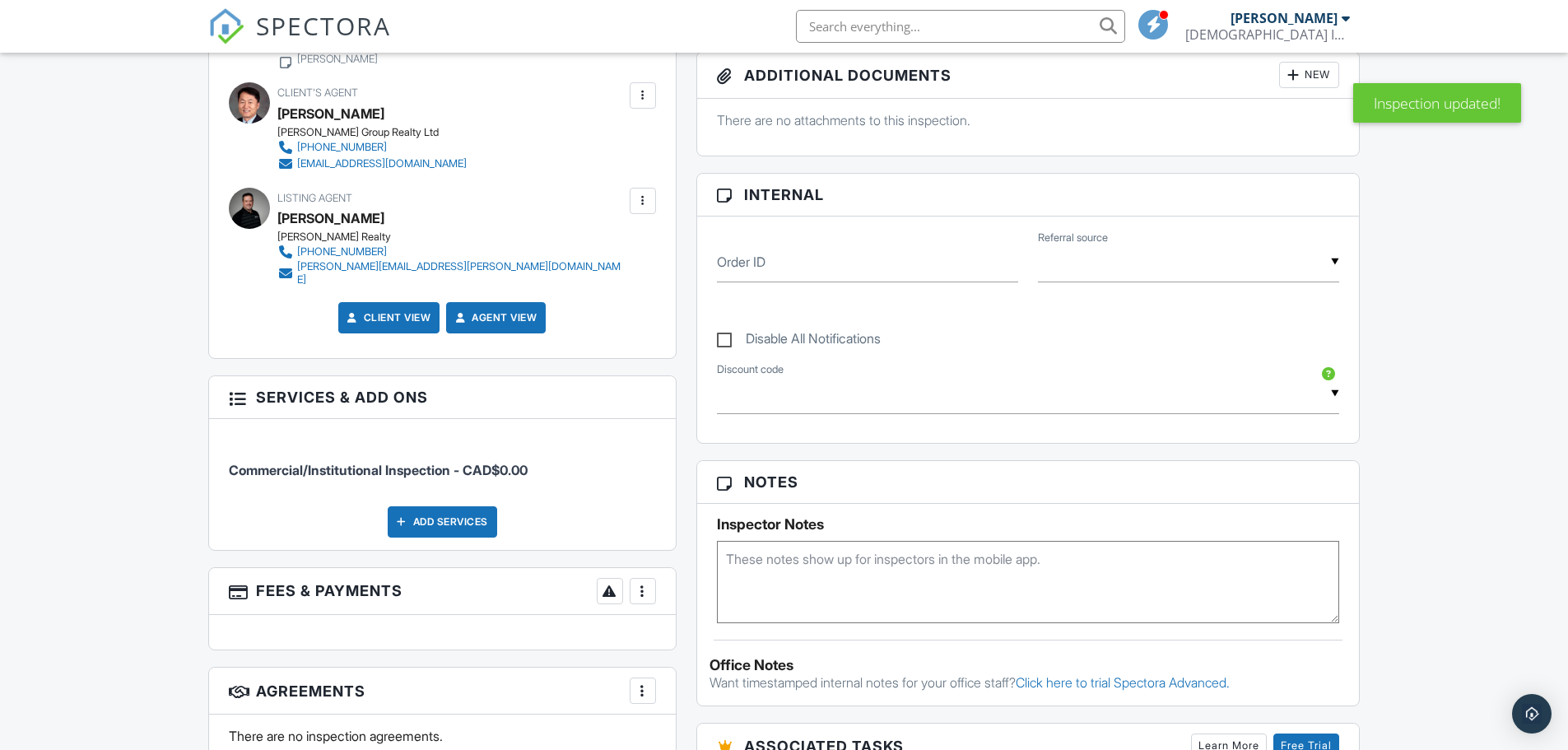
click at [468, 462] on span "Commercial/Institutional Inspection - CAD$0.00" at bounding box center [378, 470] width 299 height 16
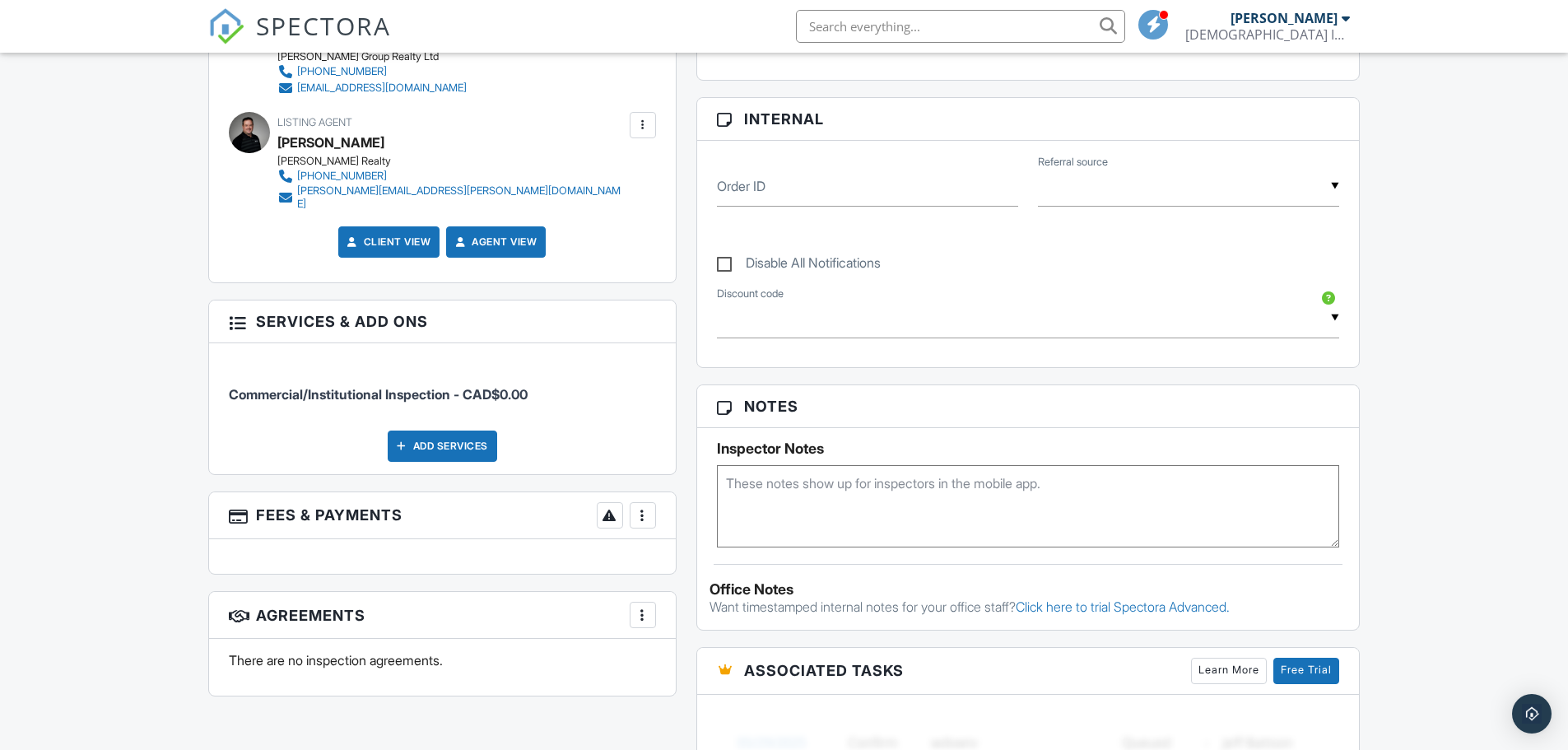
scroll to position [741, 0]
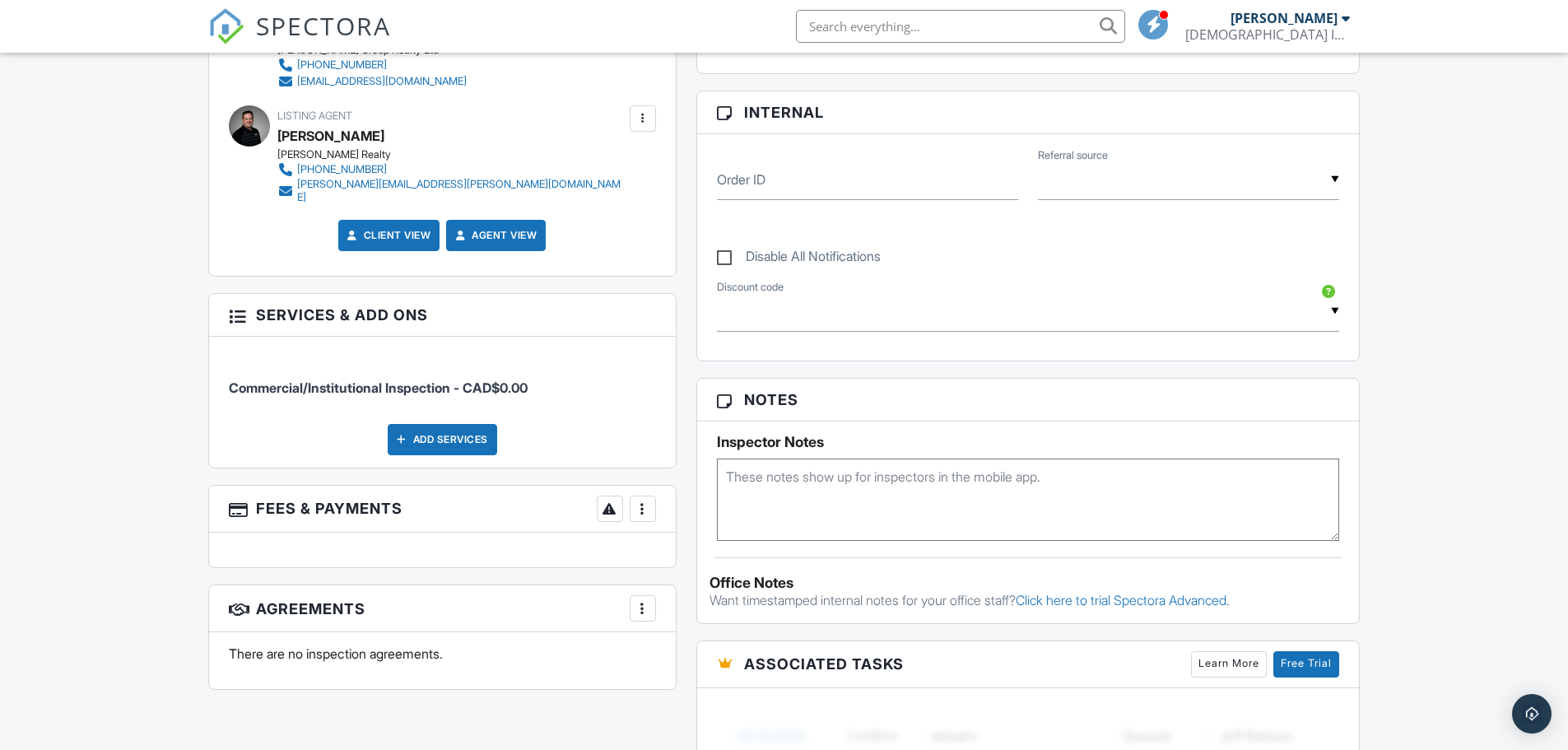
click at [242, 306] on div at bounding box center [237, 314] width 16 height 16
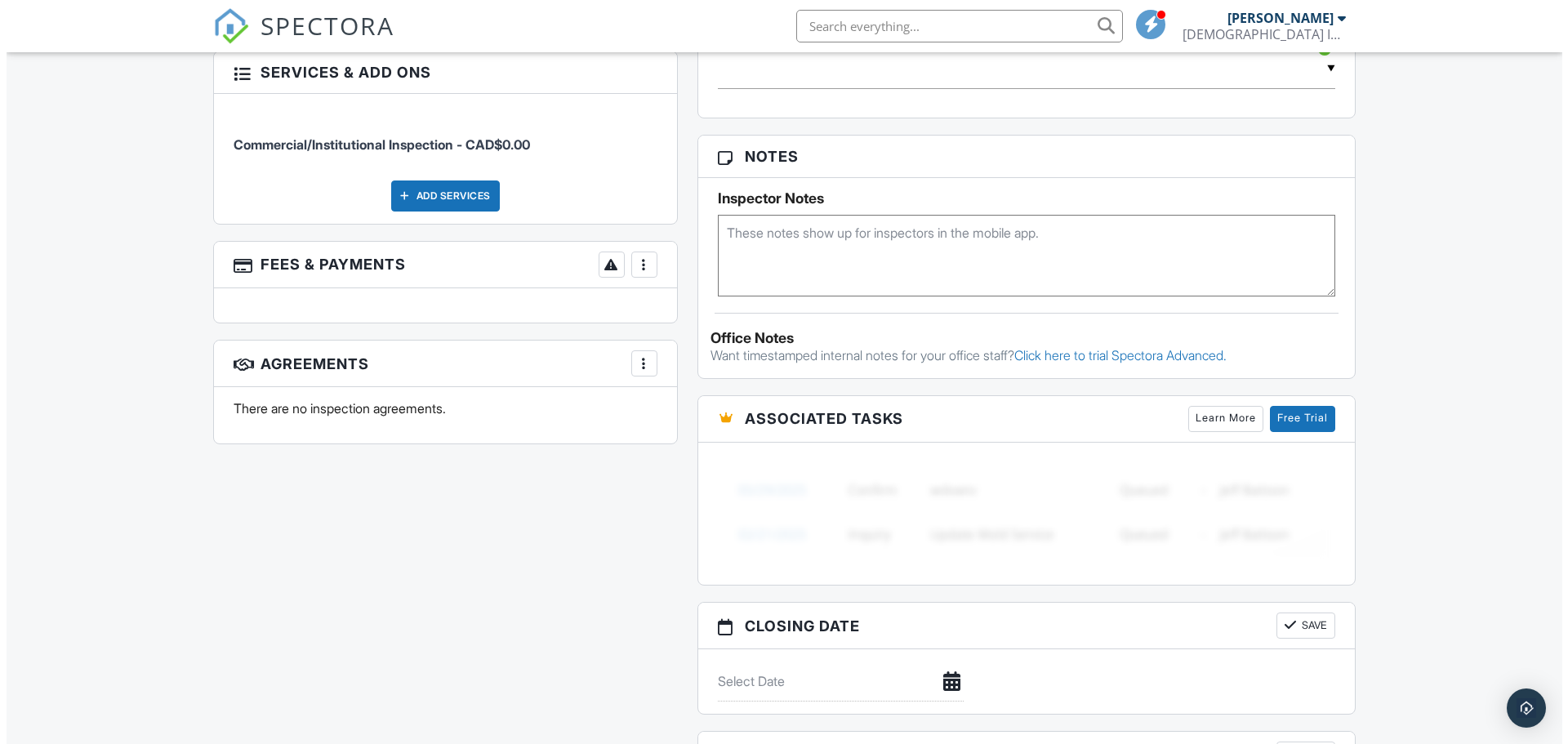
scroll to position [980, 0]
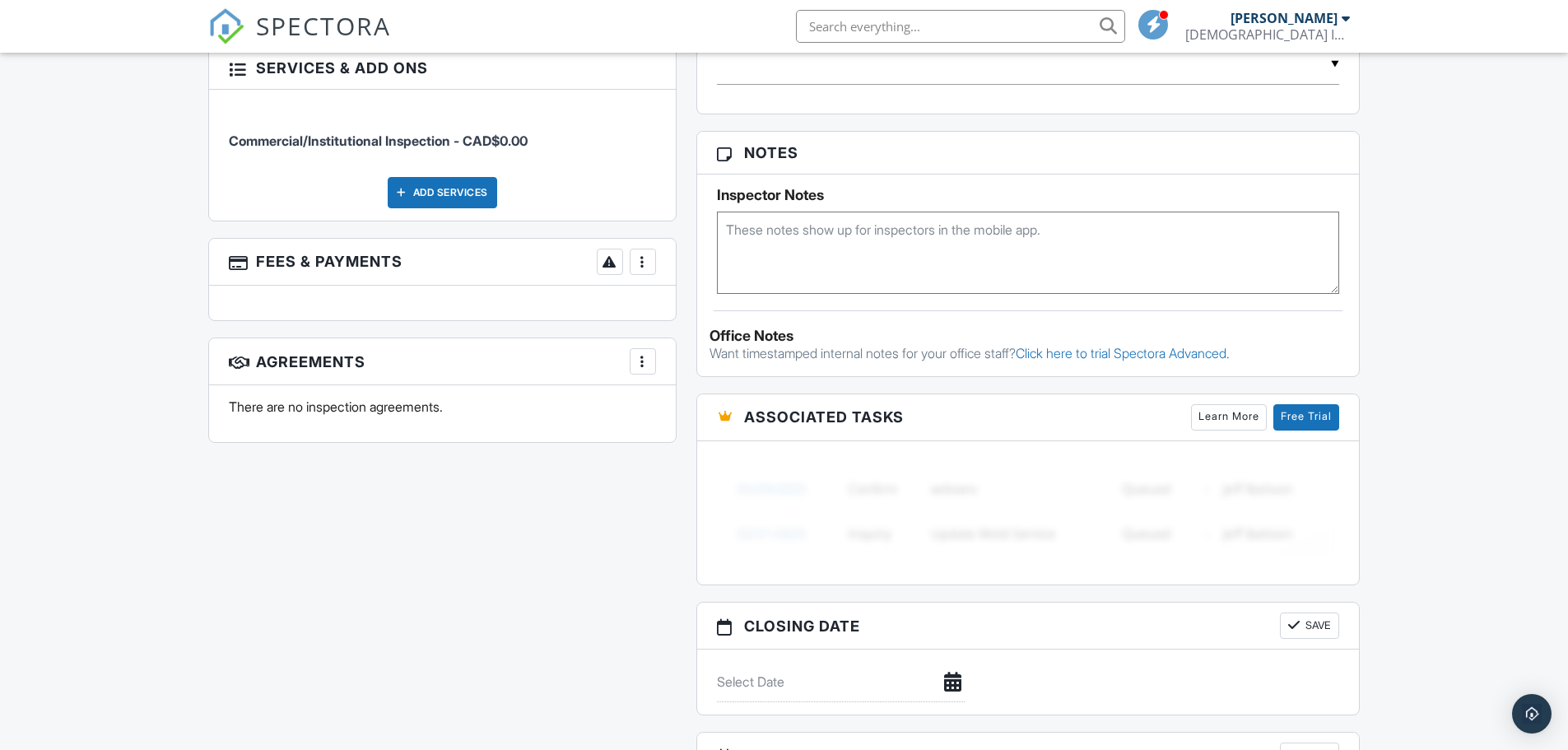
click at [645, 253] on div at bounding box center [643, 262] width 16 height 16
click at [691, 303] on li "Edit Fees & Payments" at bounding box center [725, 311] width 172 height 41
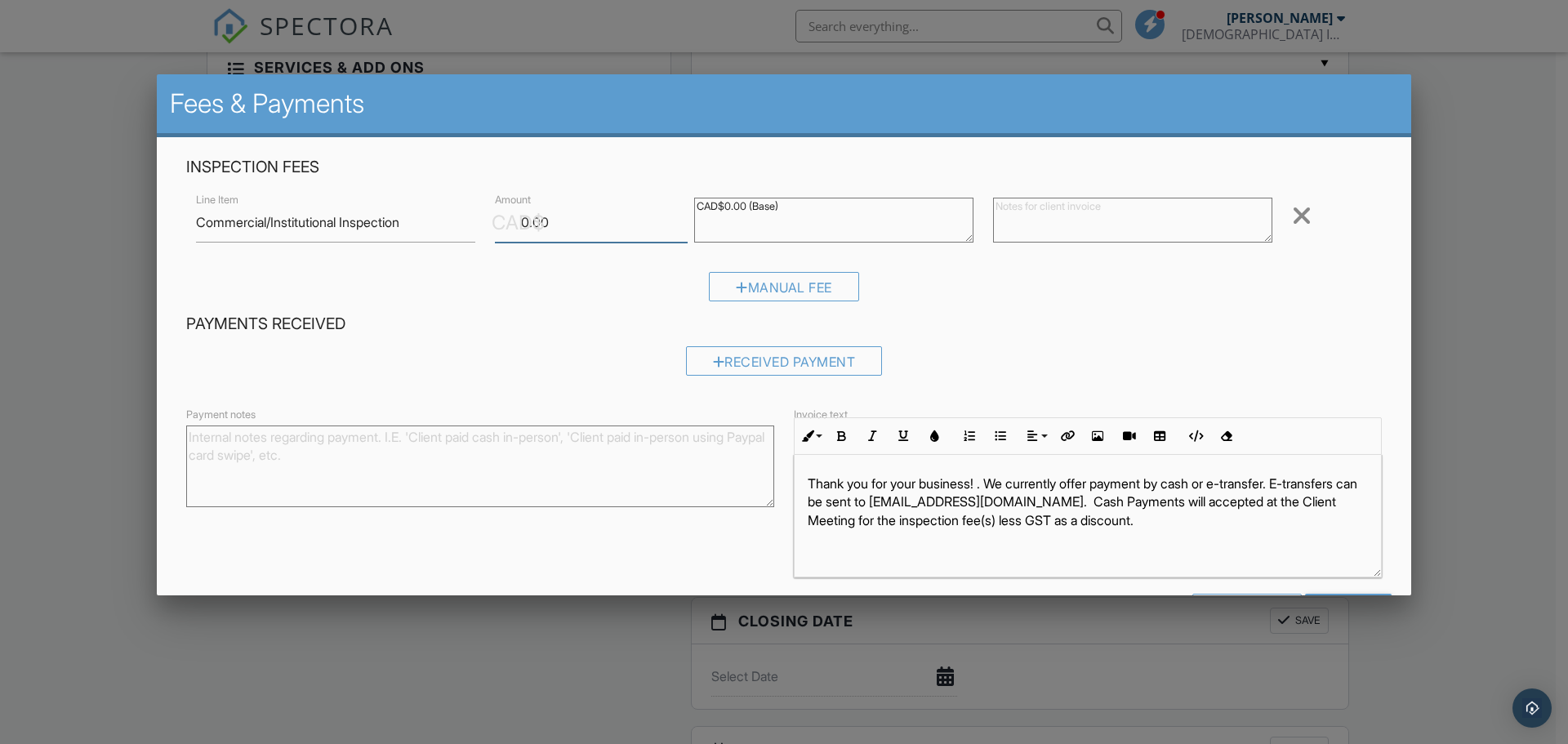
click at [555, 222] on input "0.00" at bounding box center [591, 222] width 193 height 40
drag, startPoint x: 516, startPoint y: 226, endPoint x: 596, endPoint y: 230, distance: 80.1
click at [596, 230] on div "CAD$ Amount 0.00" at bounding box center [584, 222] width 199 height 40
click at [596, 230] on input "0.00" at bounding box center [591, 222] width 193 height 40
